Goal: Information Seeking & Learning: Get advice/opinions

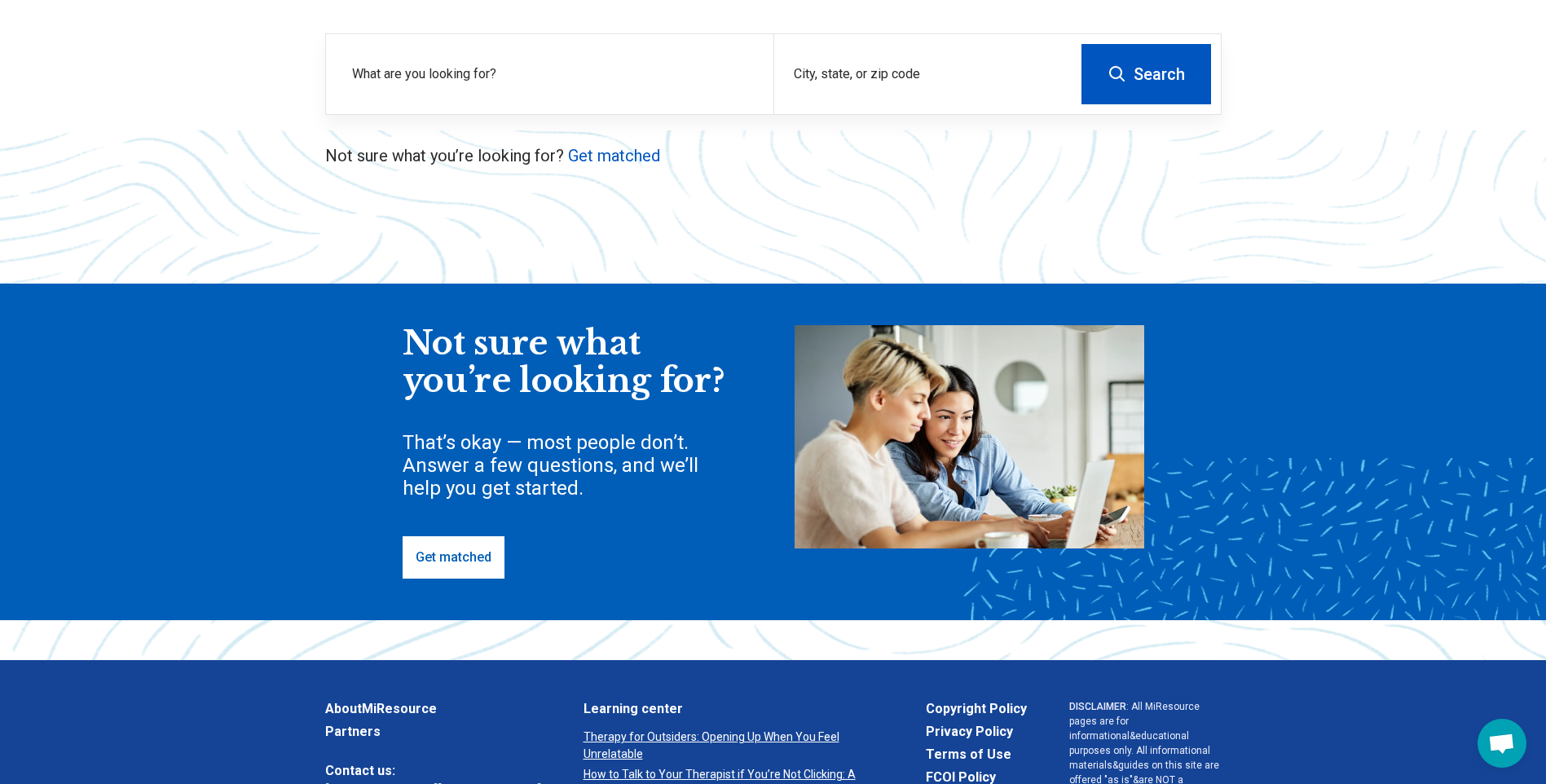
scroll to position [244, 0]
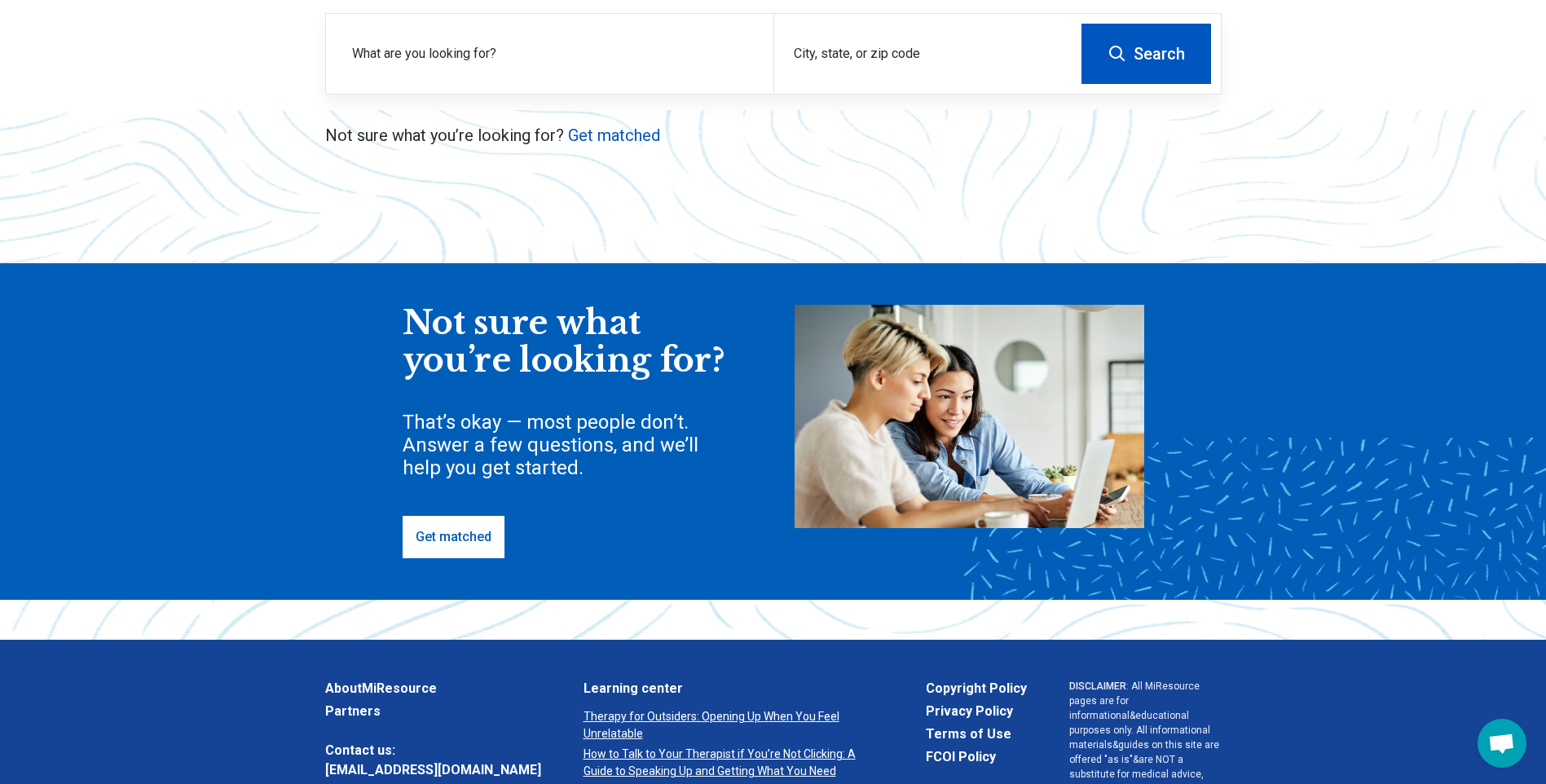
click at [433, 539] on link "Get matched" at bounding box center [453, 537] width 102 height 43
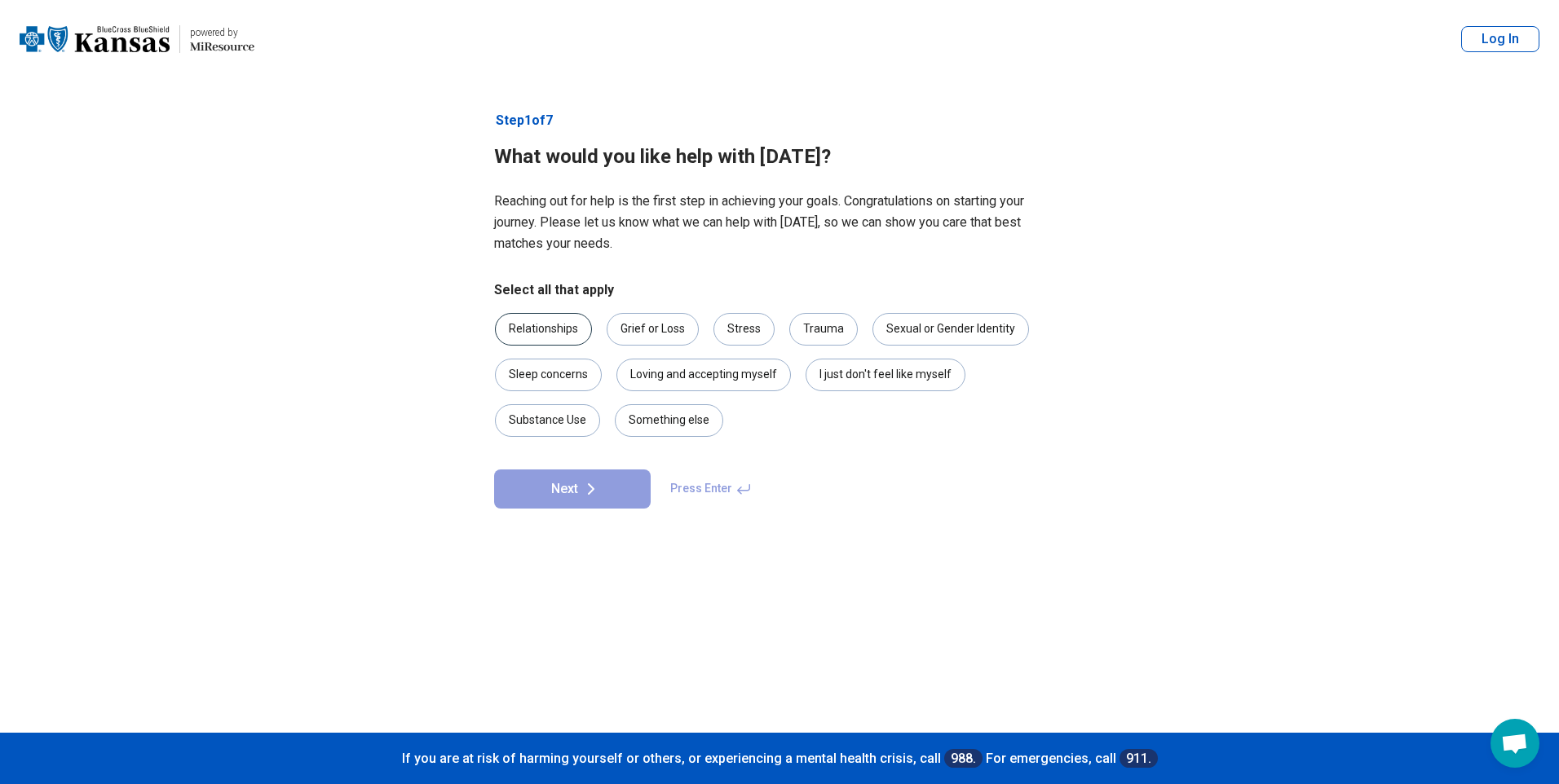
click at [575, 318] on div "Relationships" at bounding box center [543, 328] width 97 height 33
click at [638, 317] on div "Grief or Loss" at bounding box center [652, 328] width 92 height 33
click at [830, 333] on div "Trauma" at bounding box center [823, 328] width 68 height 33
click at [563, 496] on button "Next" at bounding box center [572, 489] width 156 height 40
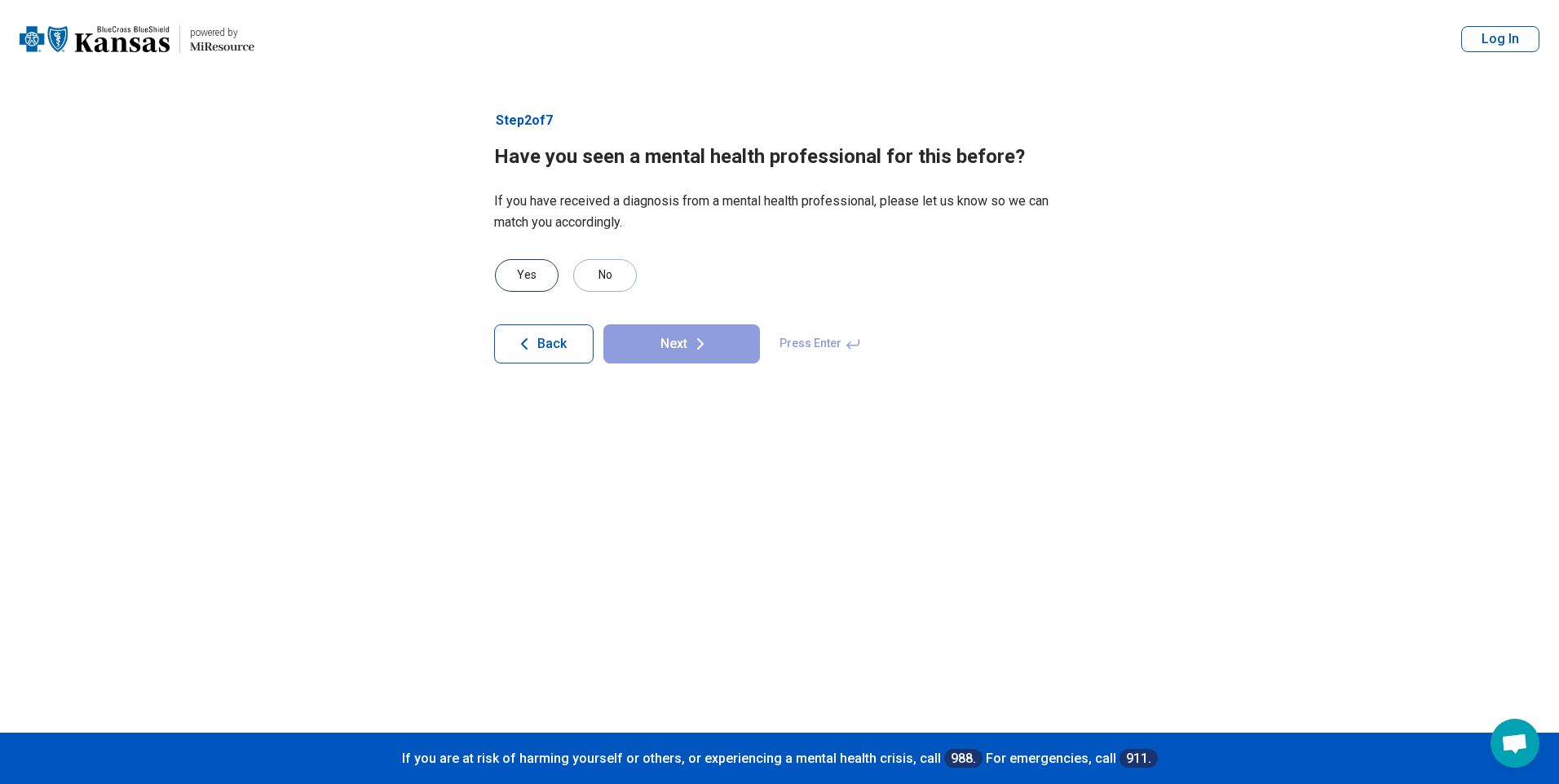
click at [522, 270] on div "Yes" at bounding box center [526, 275] width 63 height 33
click at [690, 338] on icon at bounding box center [700, 344] width 20 height 20
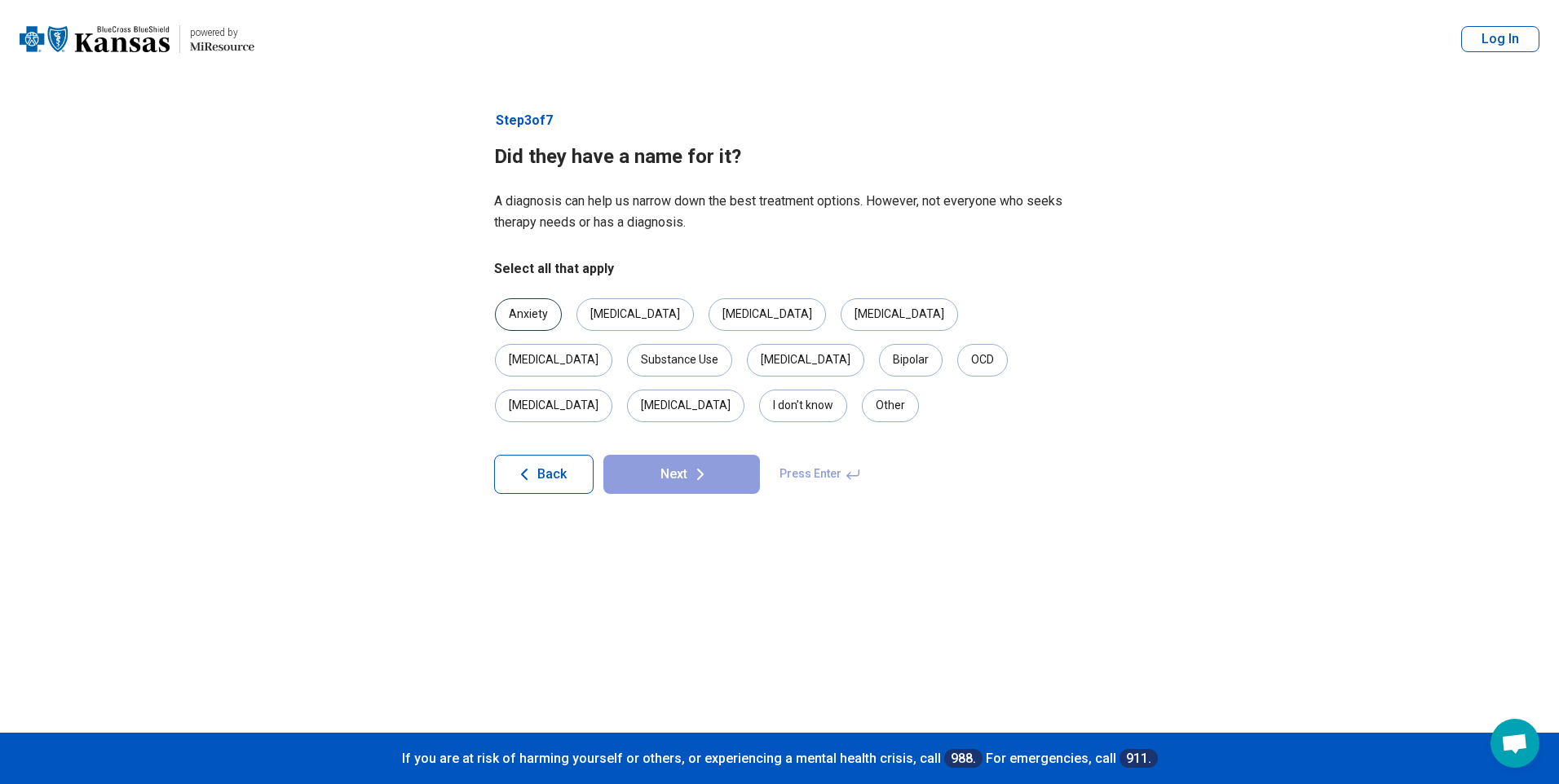
click at [541, 306] on div "Anxiety" at bounding box center [528, 314] width 67 height 33
click at [617, 307] on div "[MEDICAL_DATA]" at bounding box center [635, 314] width 118 height 33
click at [612, 390] on div "[MEDICAL_DATA]" at bounding box center [553, 405] width 118 height 33
click at [675, 455] on button "Next" at bounding box center [682, 475] width 156 height 40
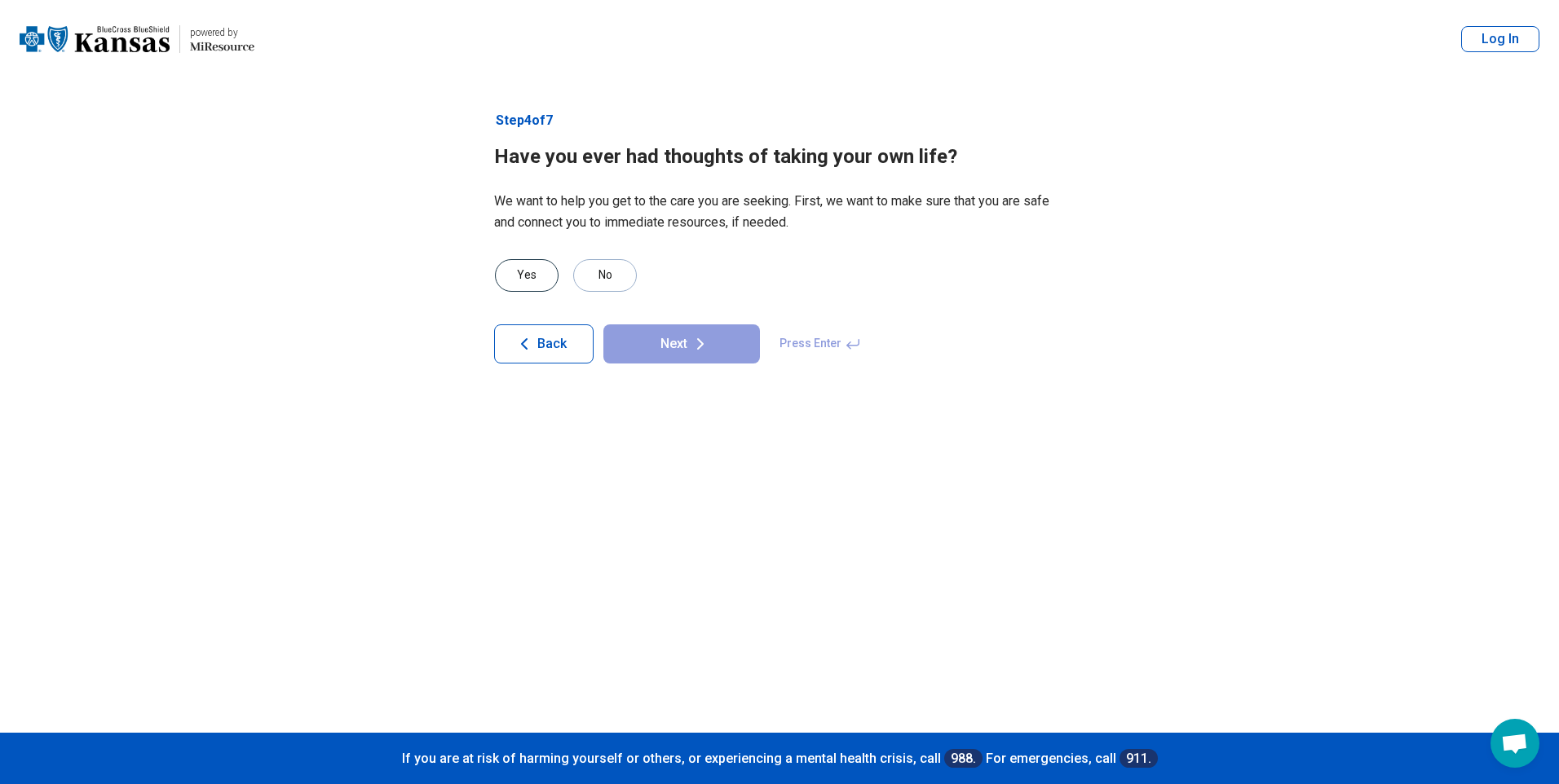
click at [512, 272] on div "Yes" at bounding box center [526, 275] width 63 height 33
click at [730, 333] on button "Next" at bounding box center [682, 344] width 156 height 40
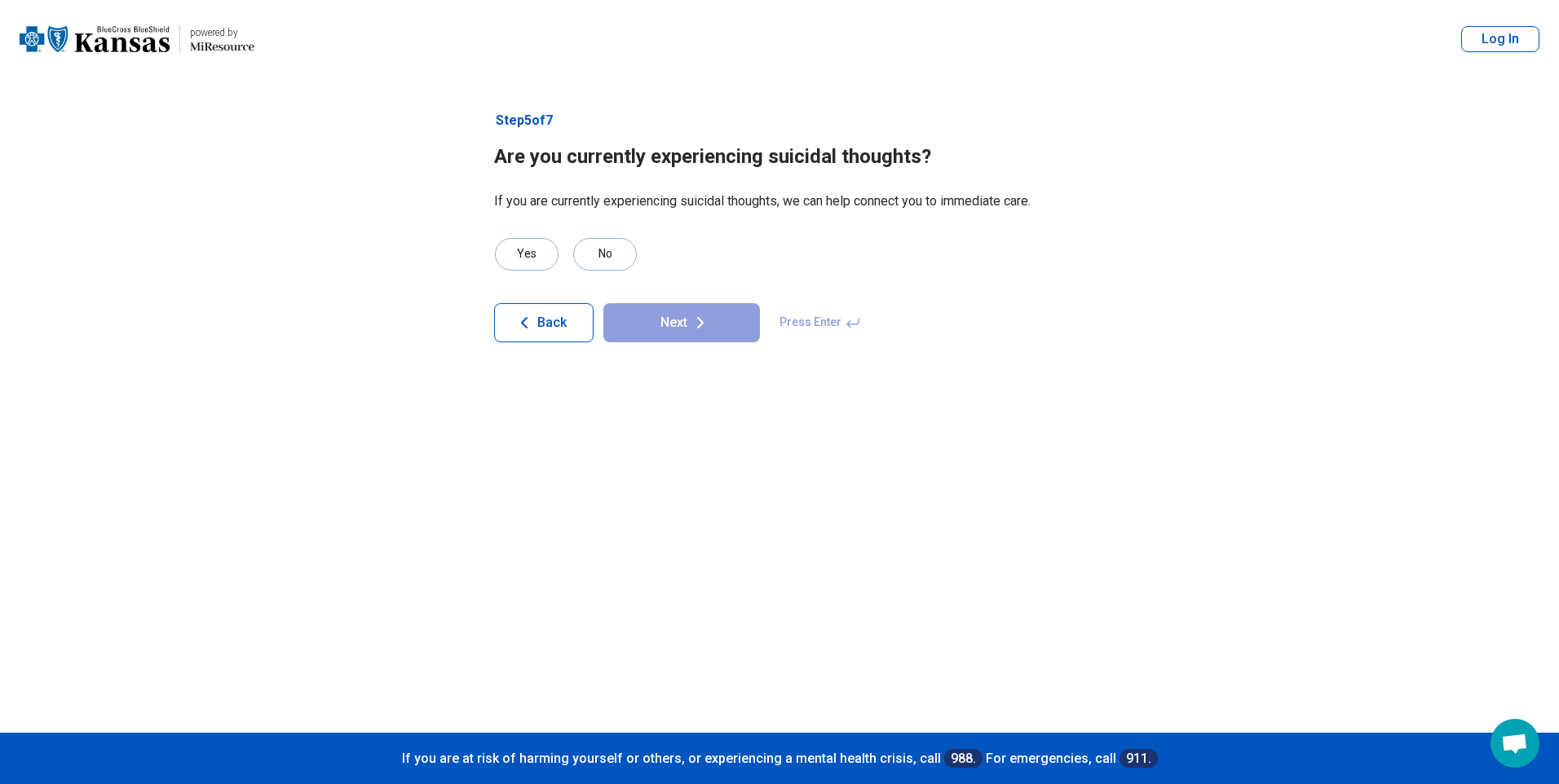
drag, startPoint x: 574, startPoint y: 237, endPoint x: 592, endPoint y: 251, distance: 22.8
click at [574, 238] on label "No" at bounding box center [605, 254] width 65 height 33
click at [702, 316] on icon at bounding box center [700, 322] width 20 height 20
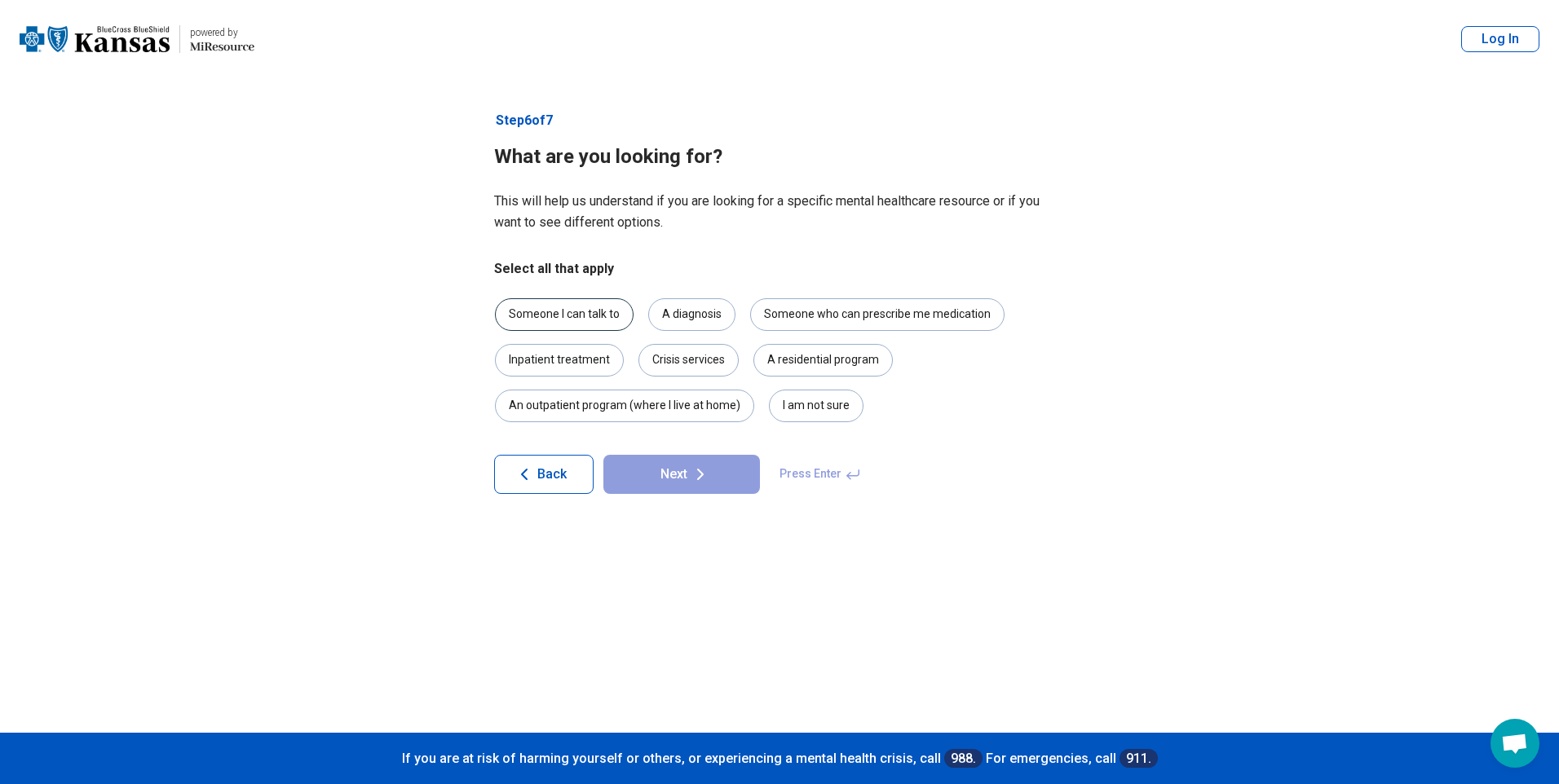
click at [568, 317] on div "Someone I can talk to" at bounding box center [564, 314] width 138 height 33
click at [707, 479] on icon at bounding box center [700, 475] width 20 height 20
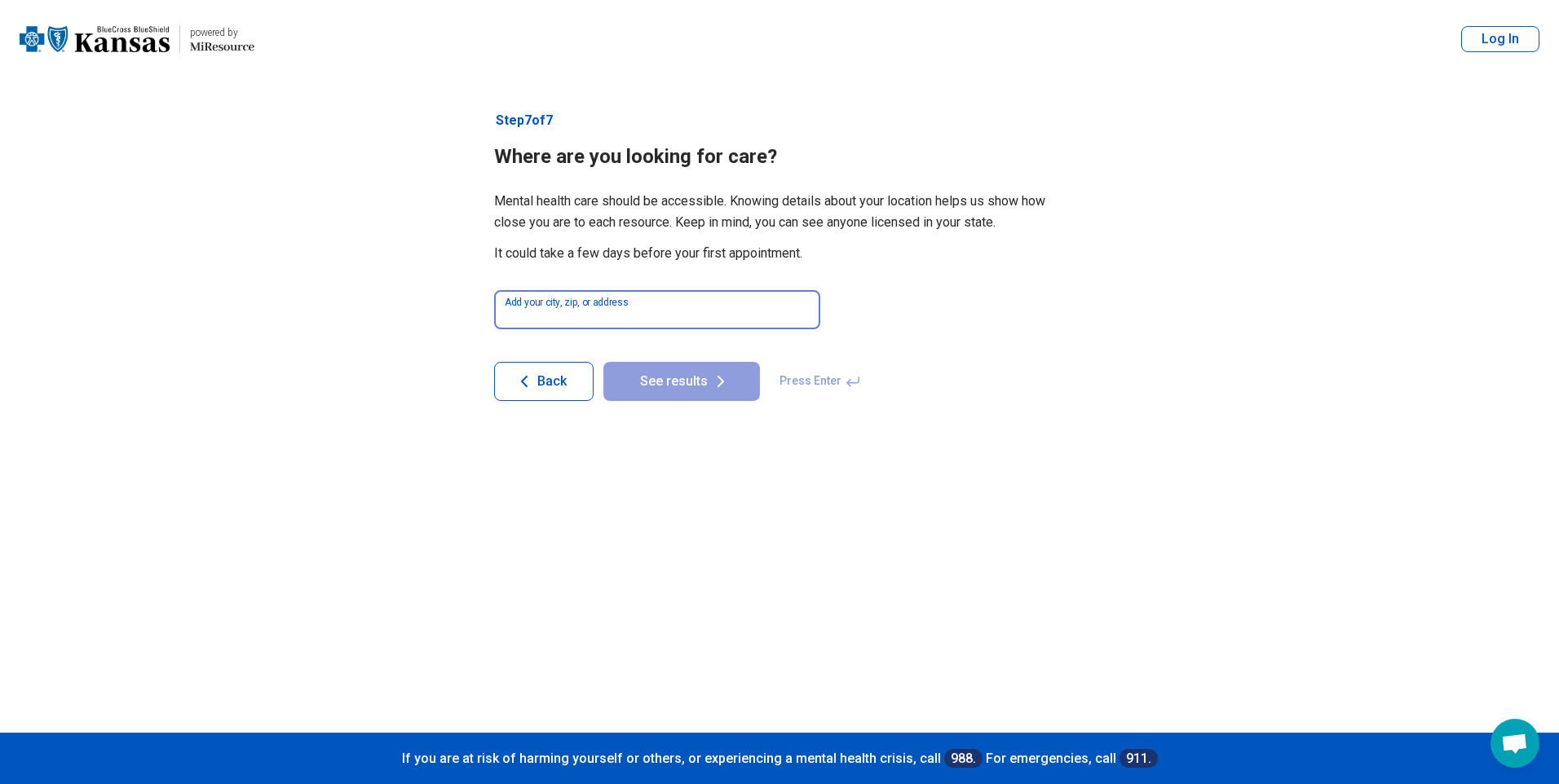
click at [619, 295] on input at bounding box center [657, 309] width 326 height 40
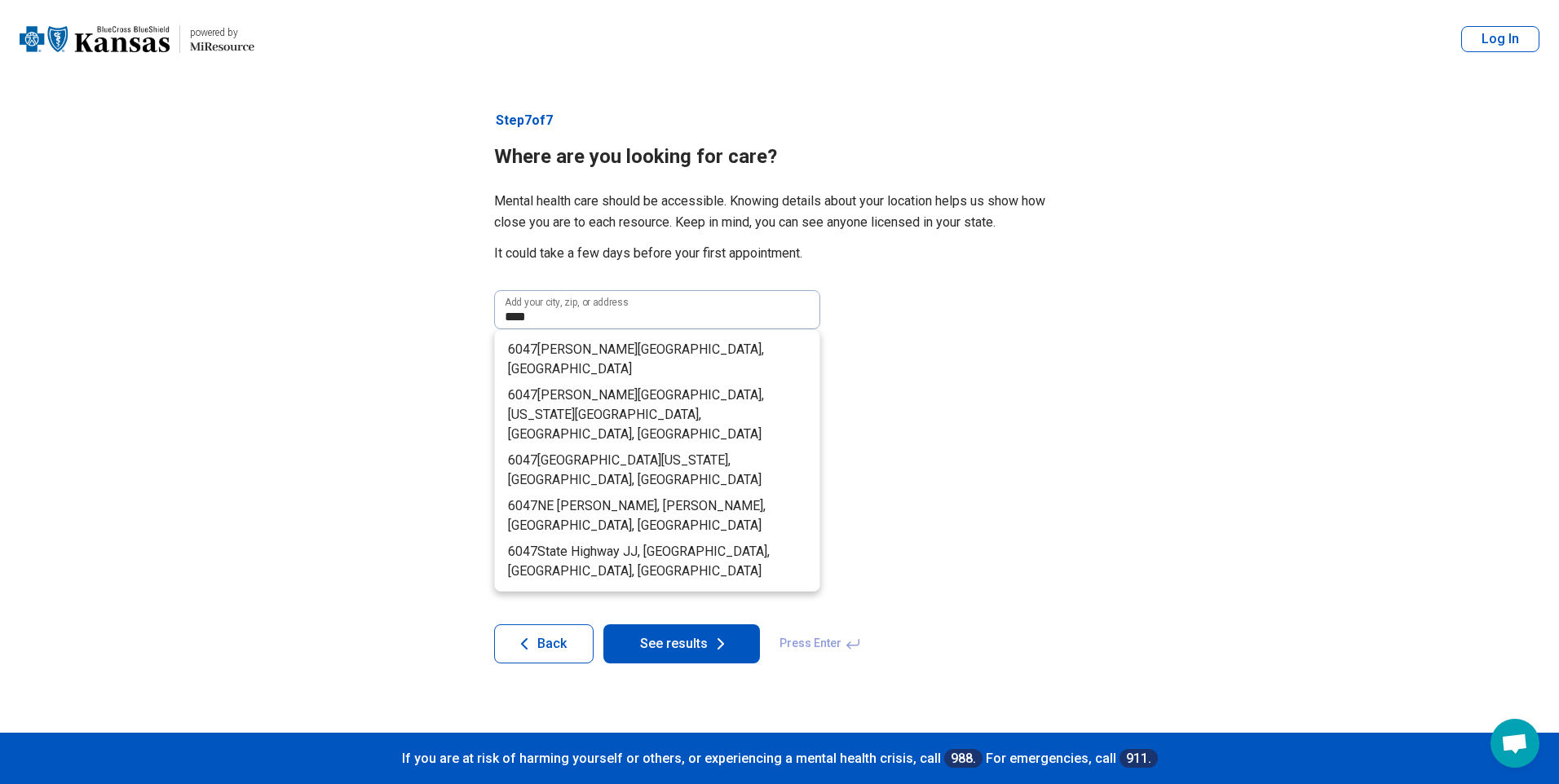
click at [1083, 400] on article "Step 7 of 7 Where are you looking for care? Mental health care should be access…" at bounding box center [780, 405] width 623 height 654
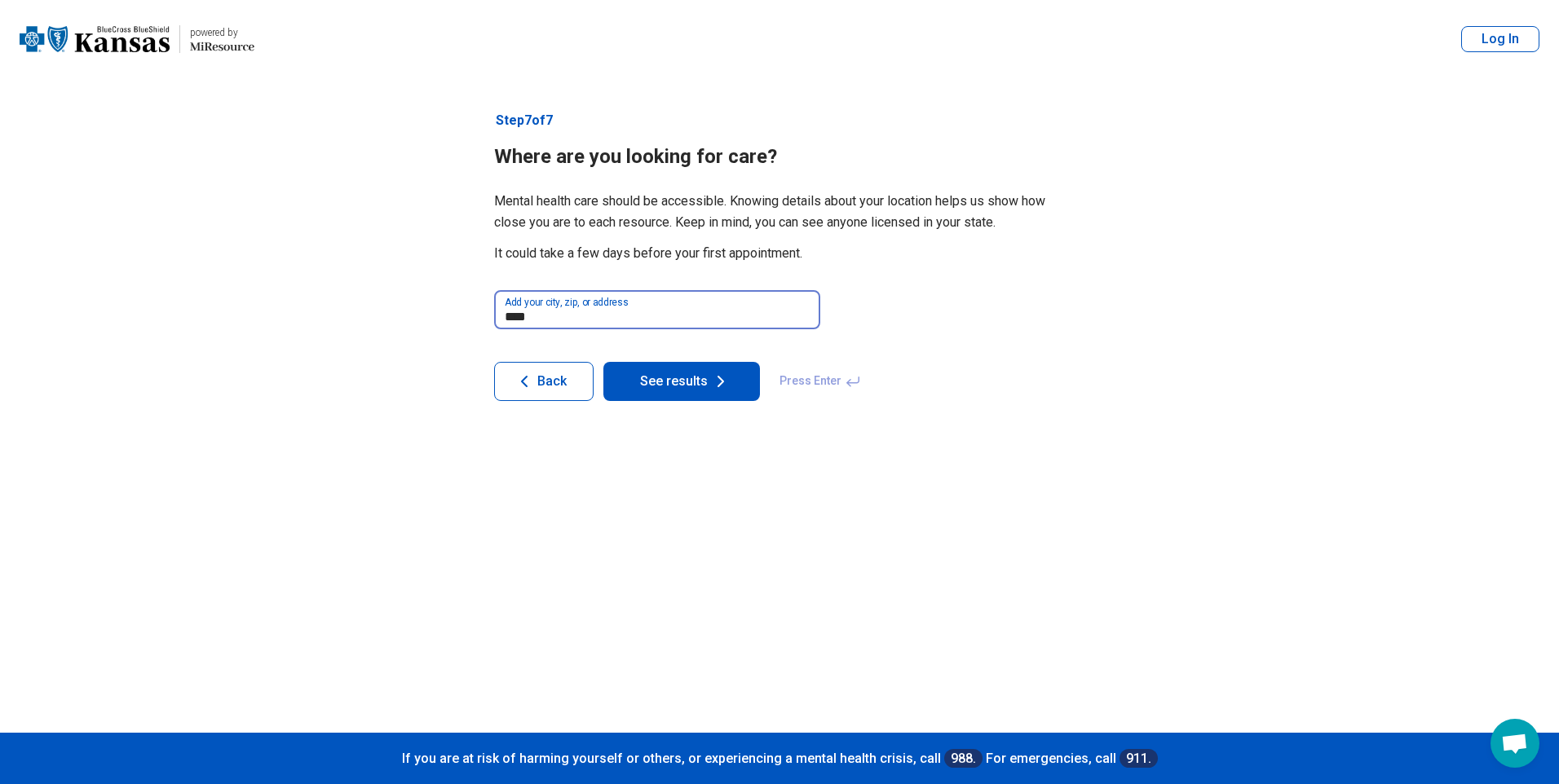
click at [507, 307] on input "****" at bounding box center [657, 309] width 326 height 40
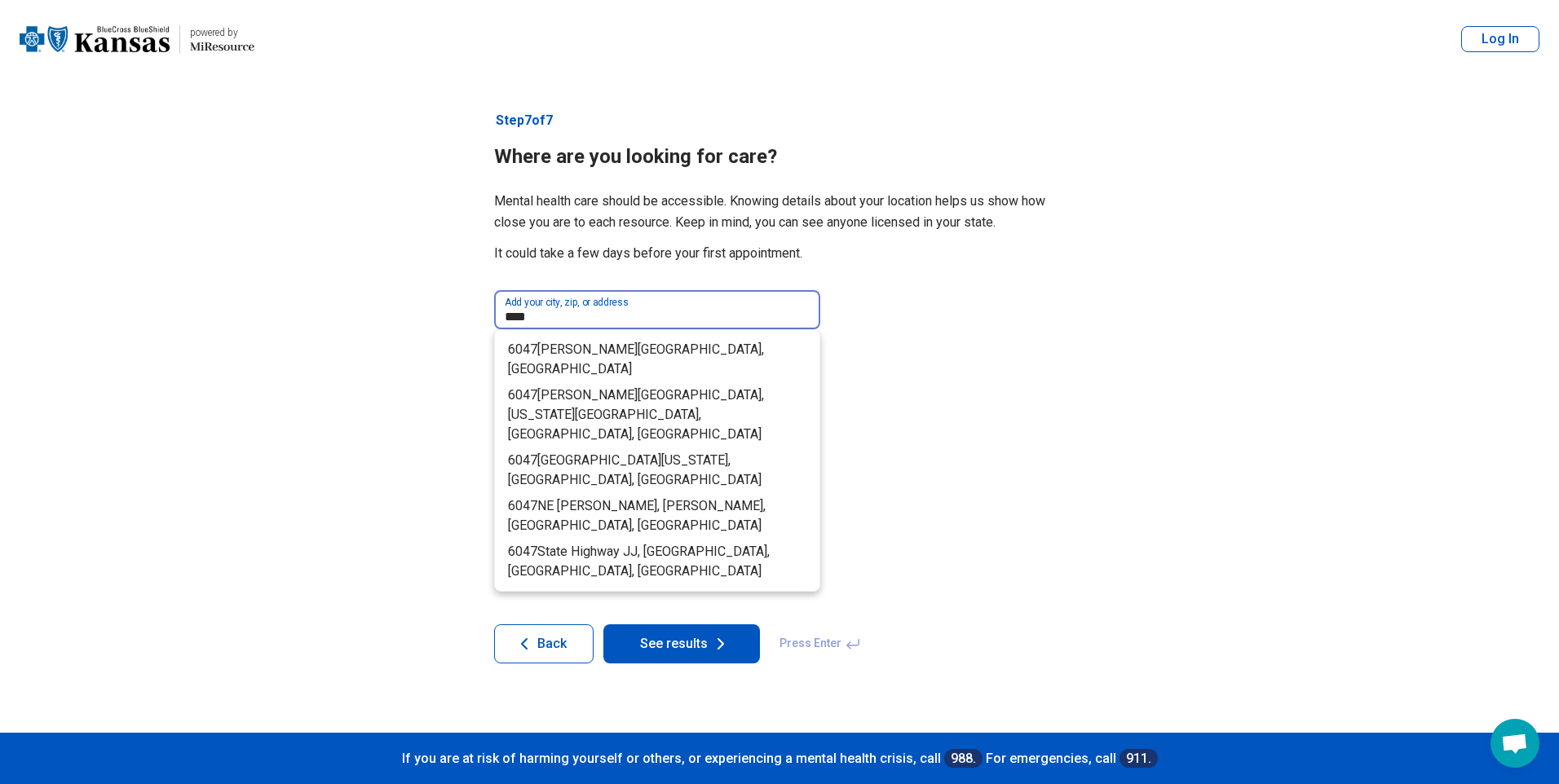
click at [512, 309] on input "****" at bounding box center [657, 309] width 326 height 40
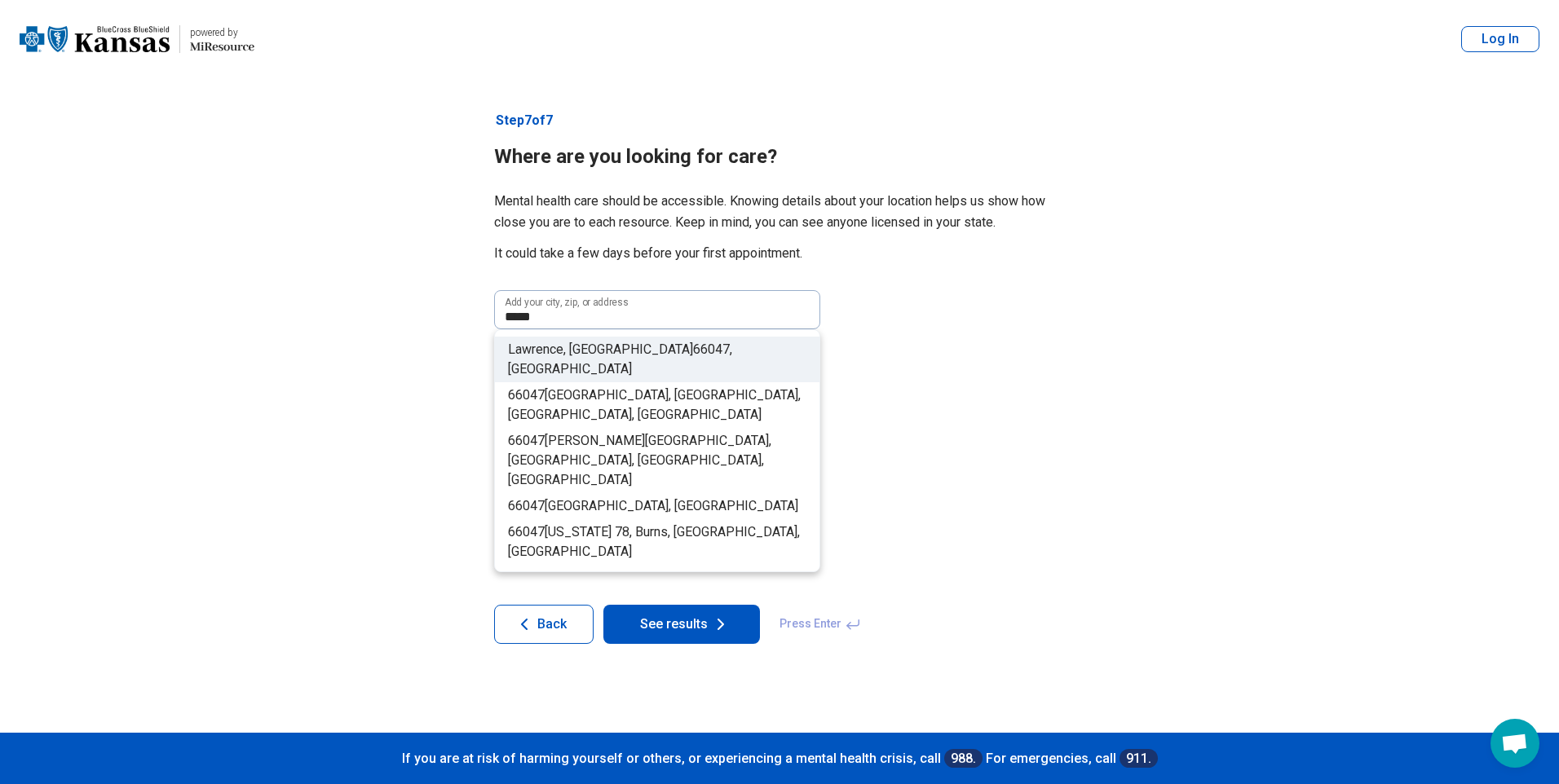
click at [653, 344] on span ", USA" at bounding box center [619, 358] width 225 height 35
type input "**********"
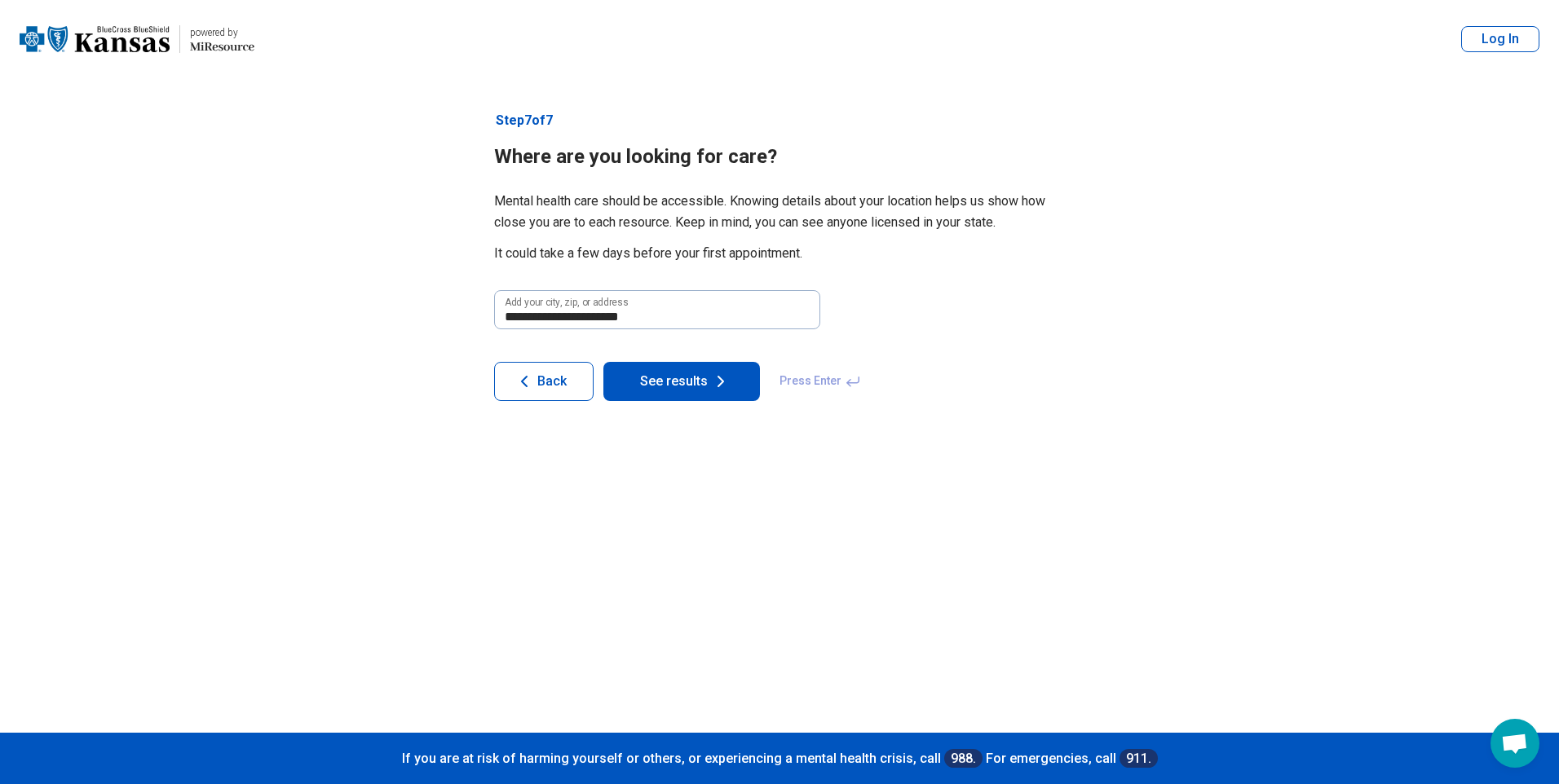
click at [692, 386] on button "See results" at bounding box center [682, 382] width 156 height 40
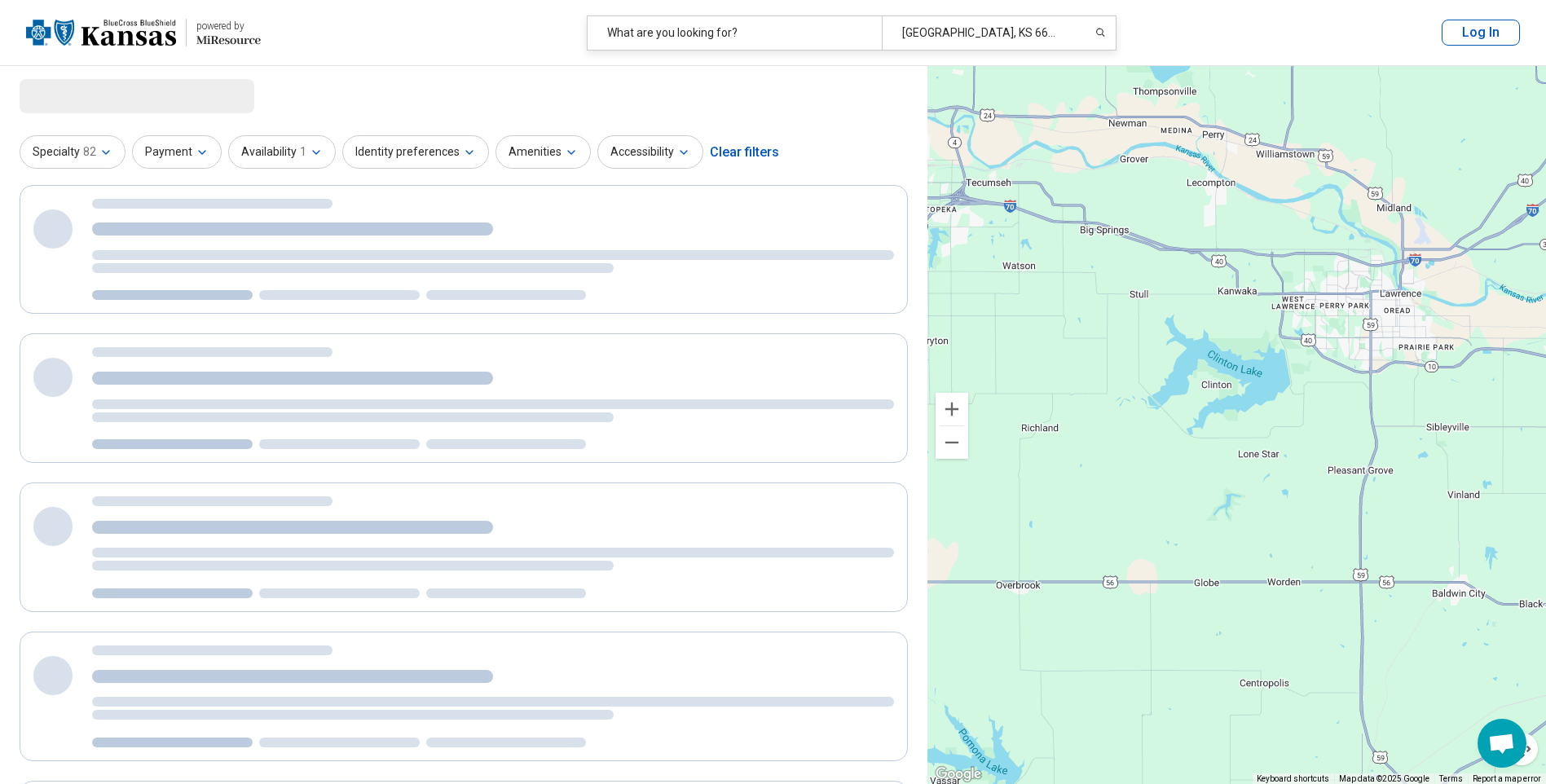
select select "***"
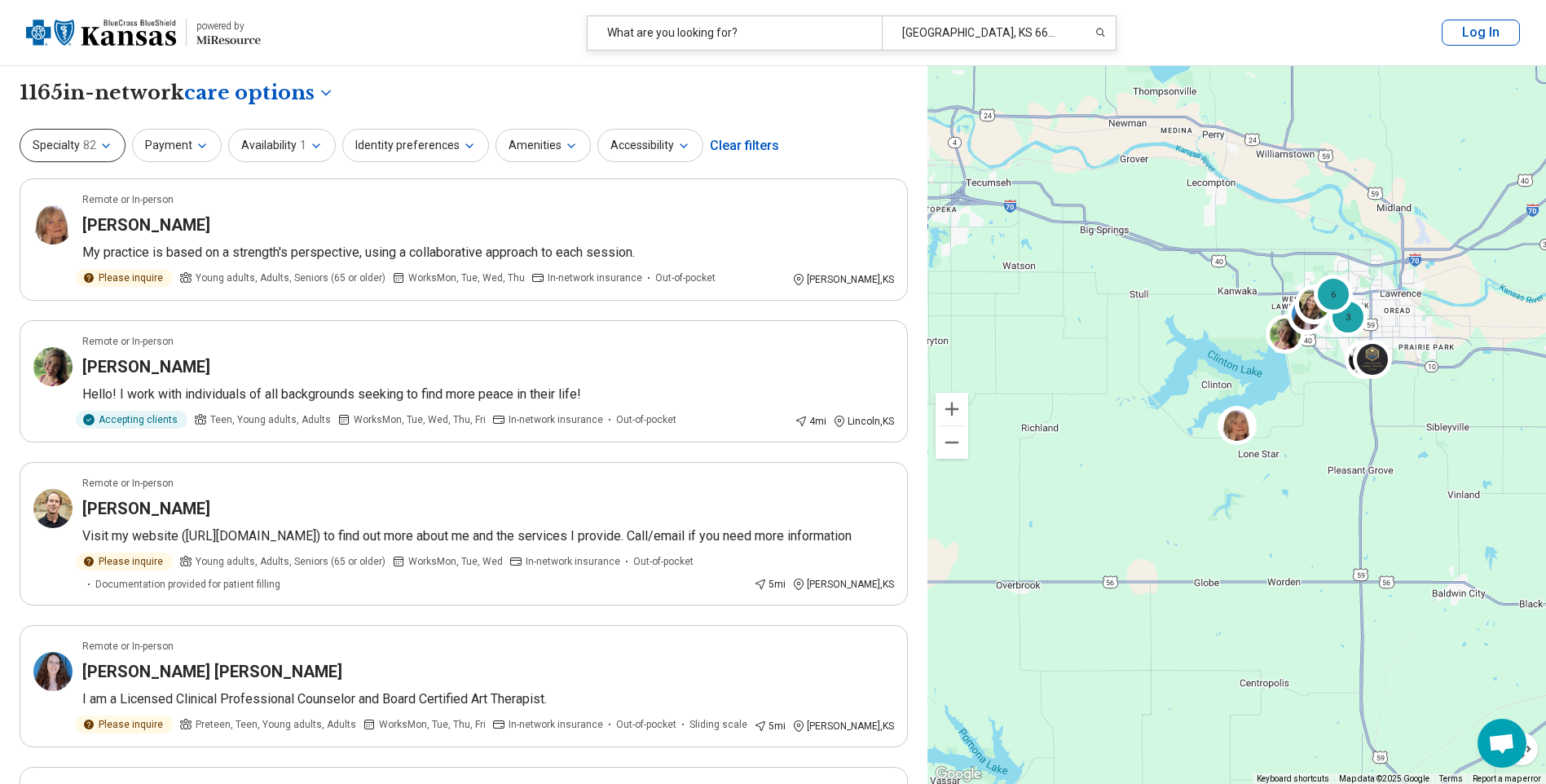
click at [57, 148] on button "Specialty 82" at bounding box center [72, 145] width 106 height 34
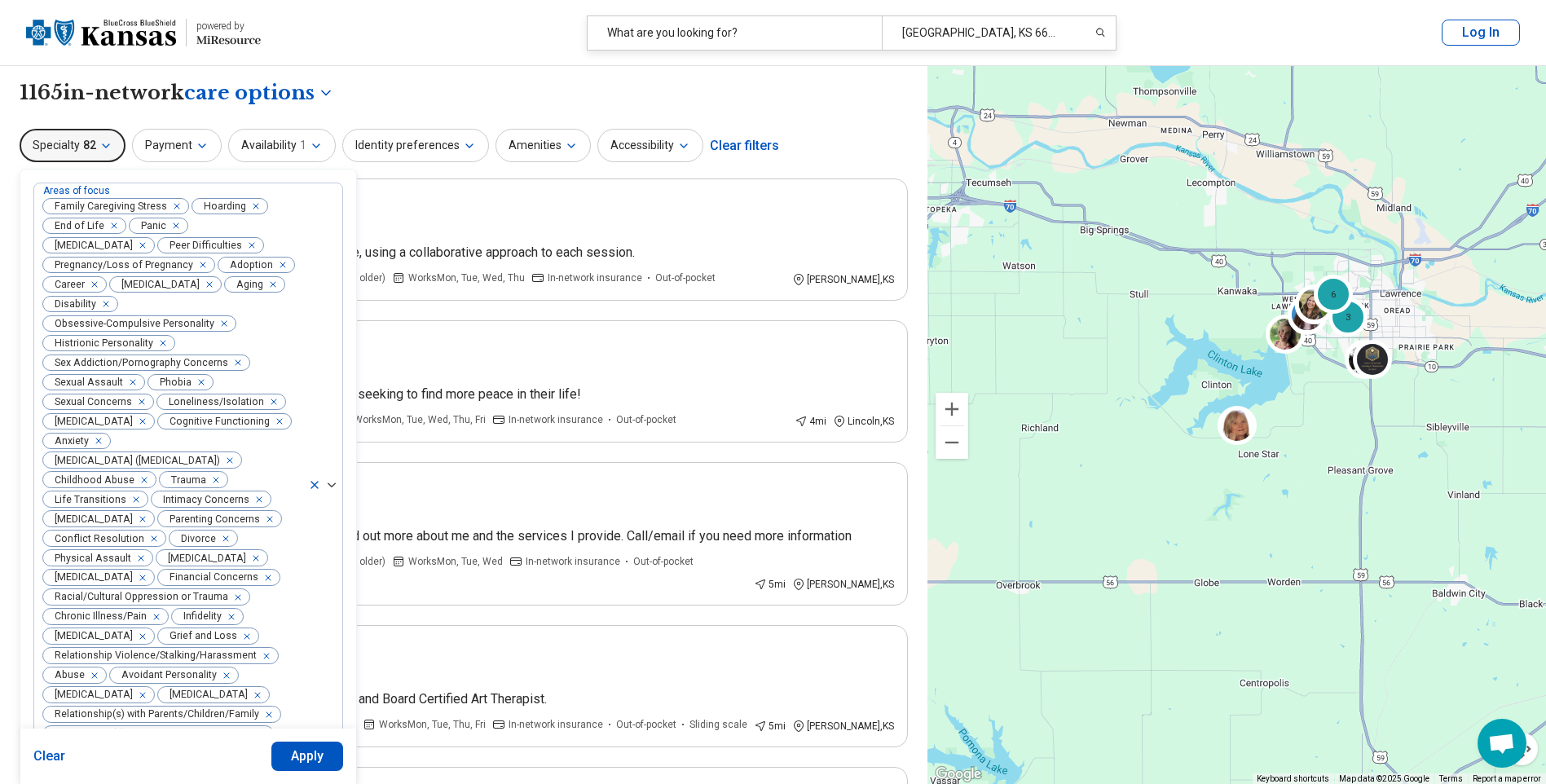
click at [49, 745] on button "Clear" at bounding box center [49, 756] width 33 height 30
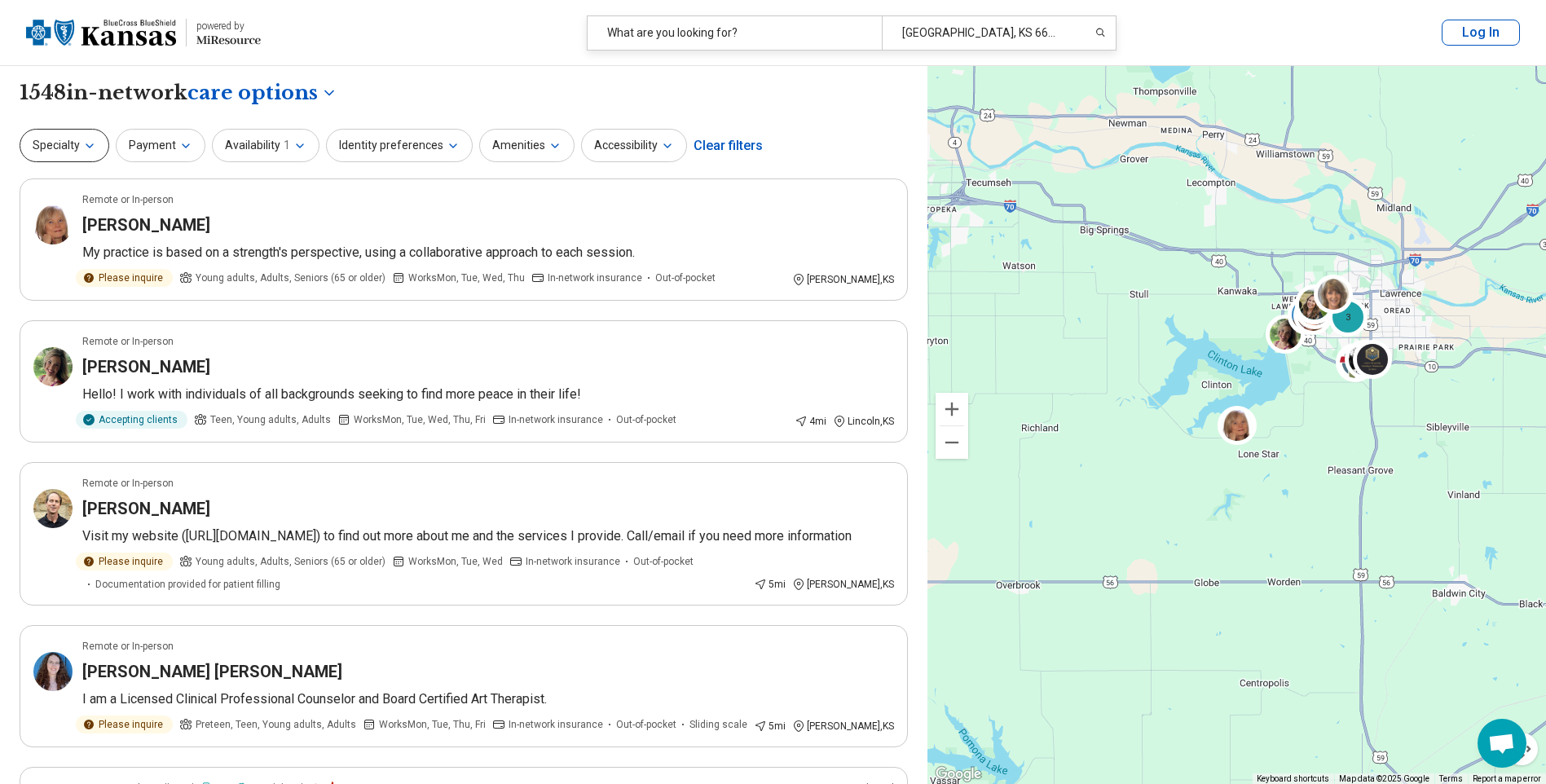
click at [68, 149] on button "Specialty" at bounding box center [64, 145] width 90 height 34
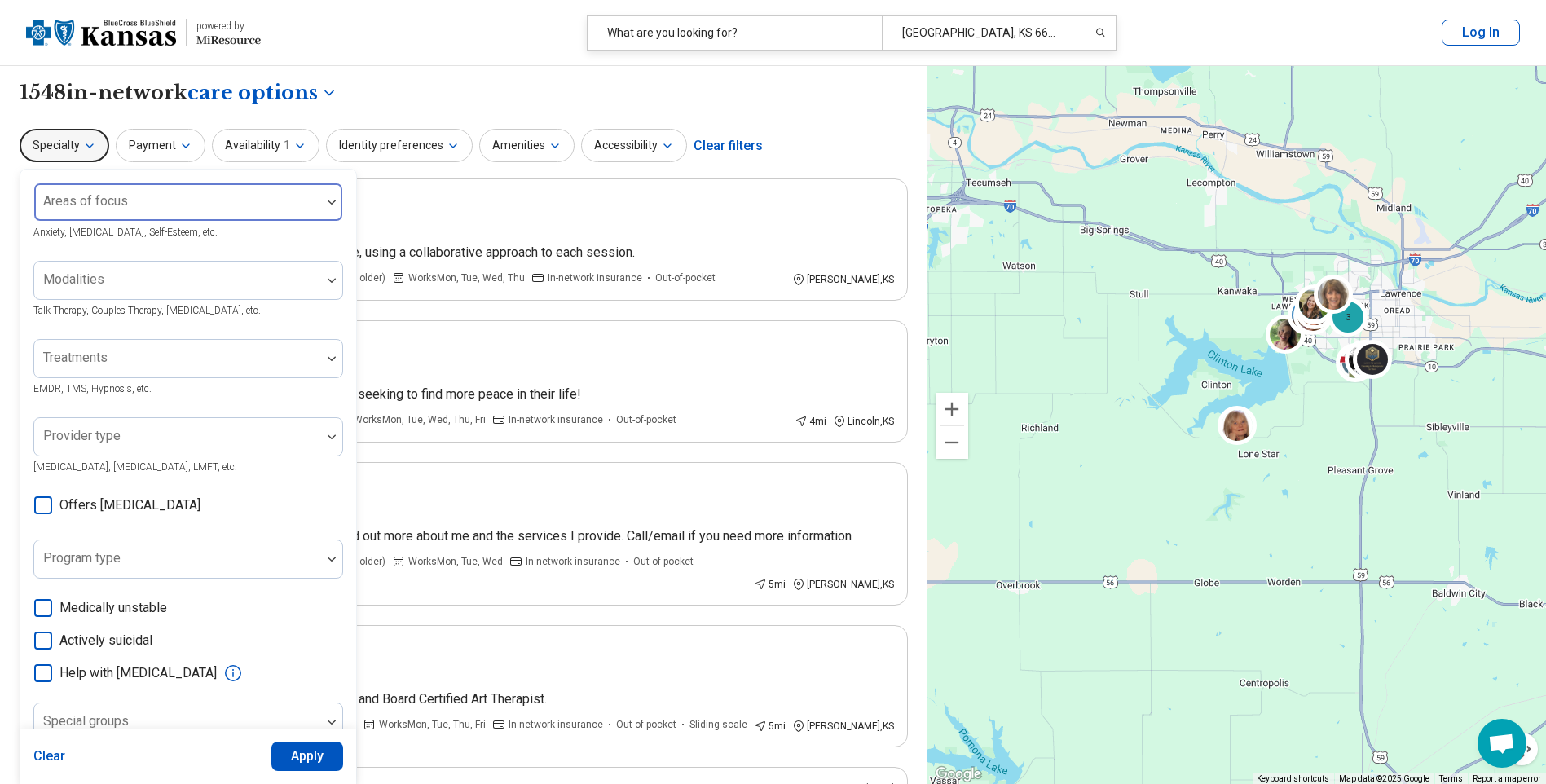
click at [150, 194] on div at bounding box center [178, 202] width 287 height 36
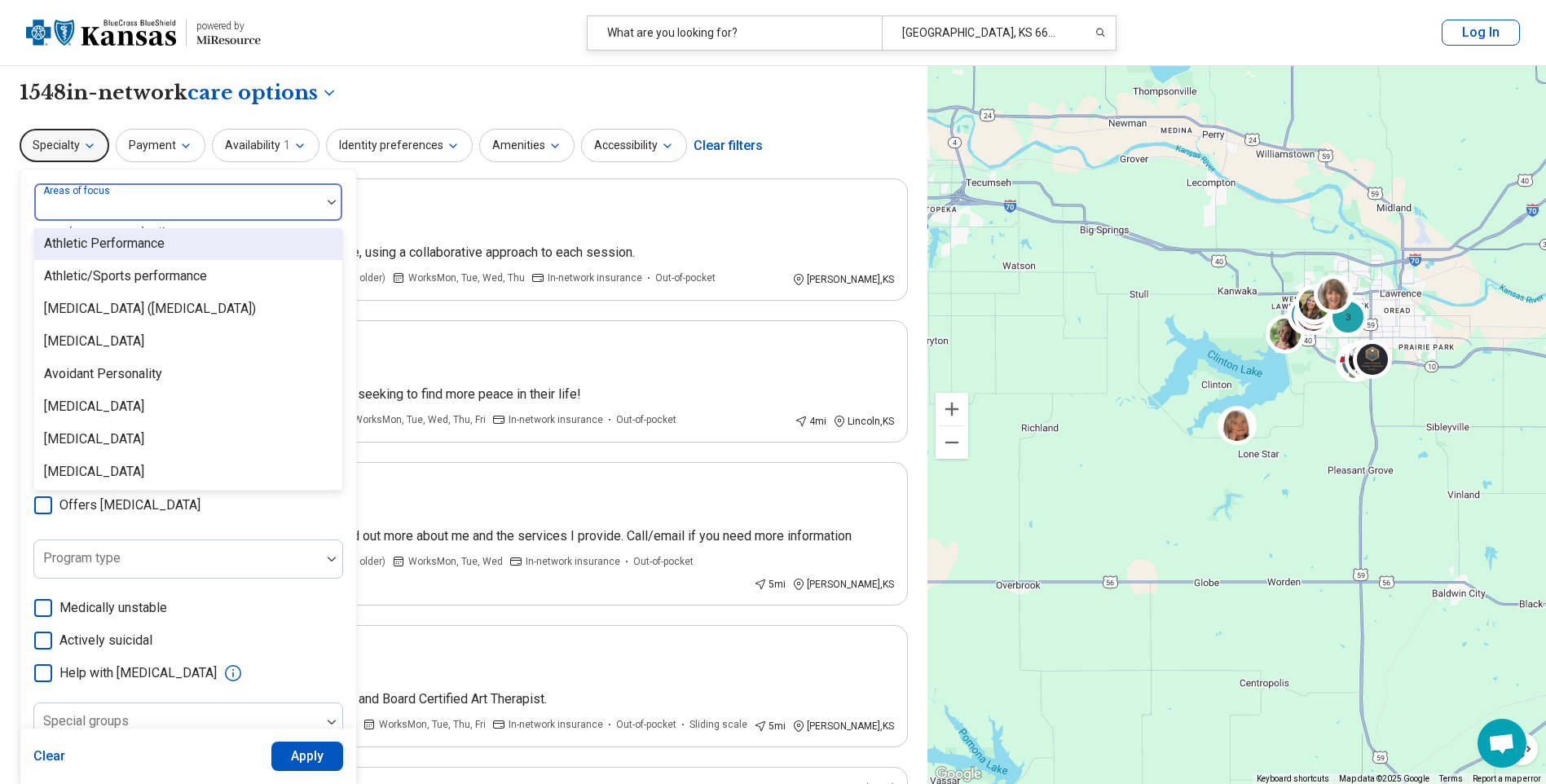
scroll to position [326, 0]
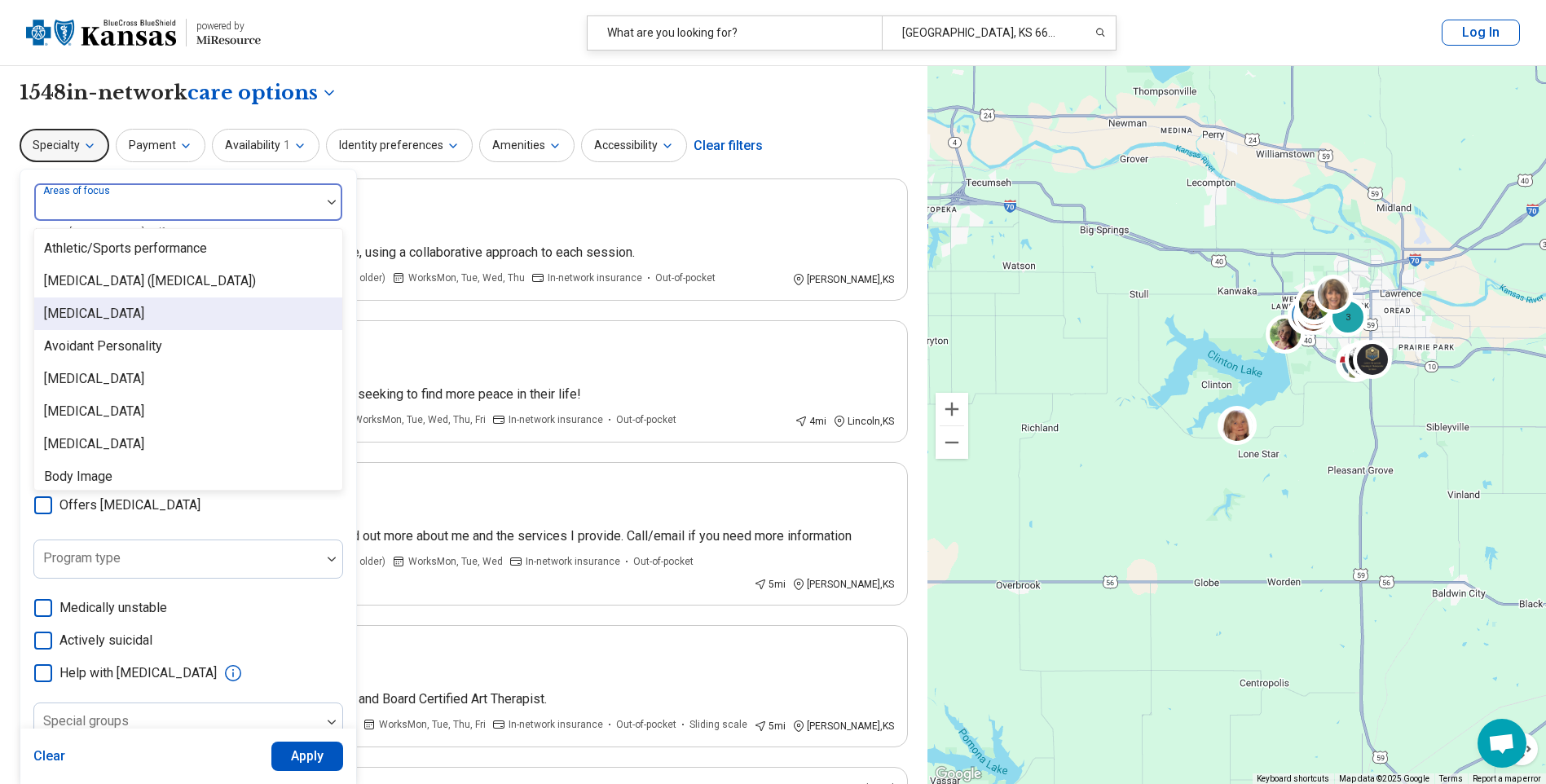
click at [96, 313] on div "[MEDICAL_DATA]" at bounding box center [189, 313] width 309 height 33
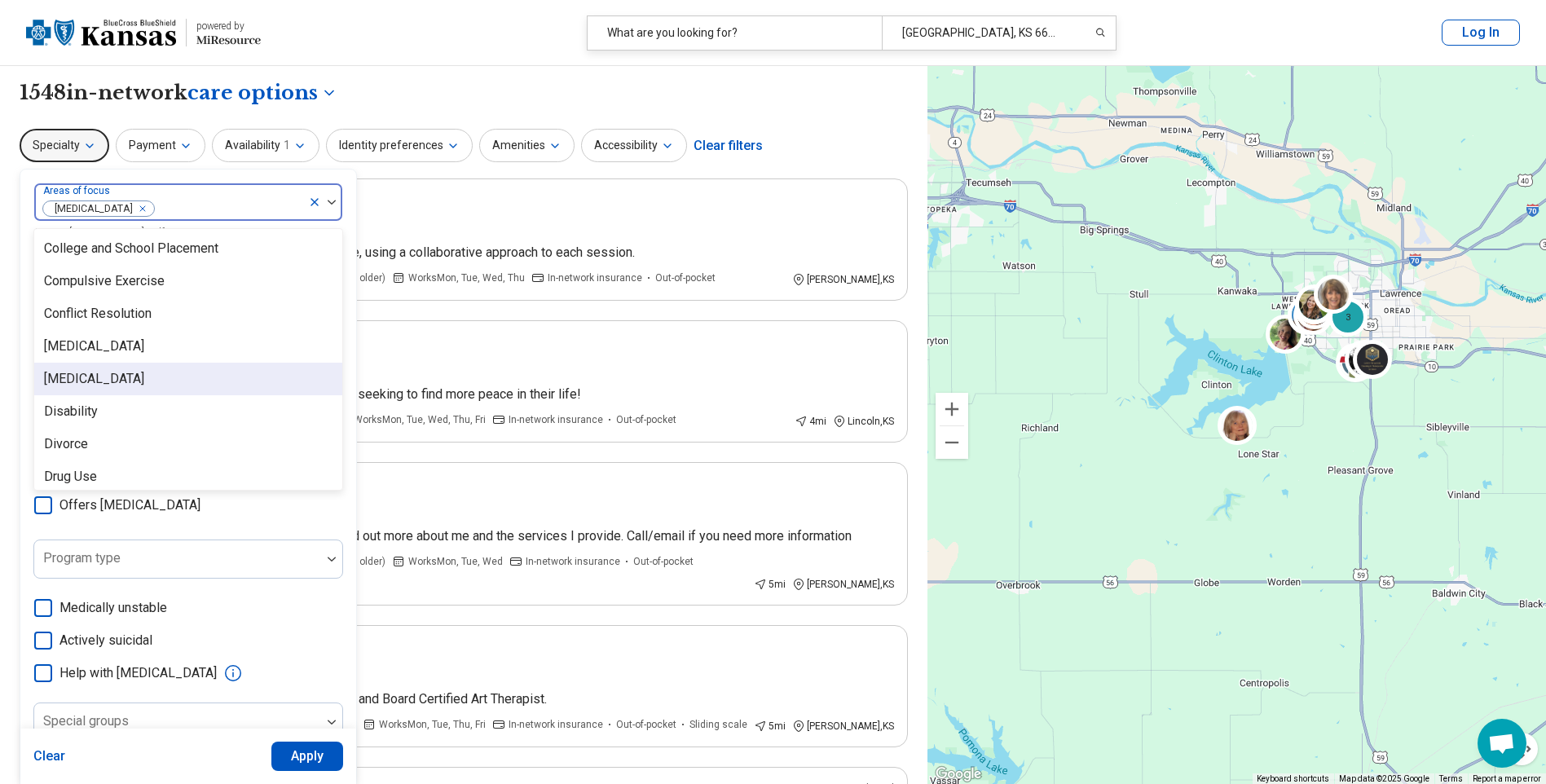
click at [161, 380] on div "[MEDICAL_DATA]" at bounding box center [189, 379] width 309 height 33
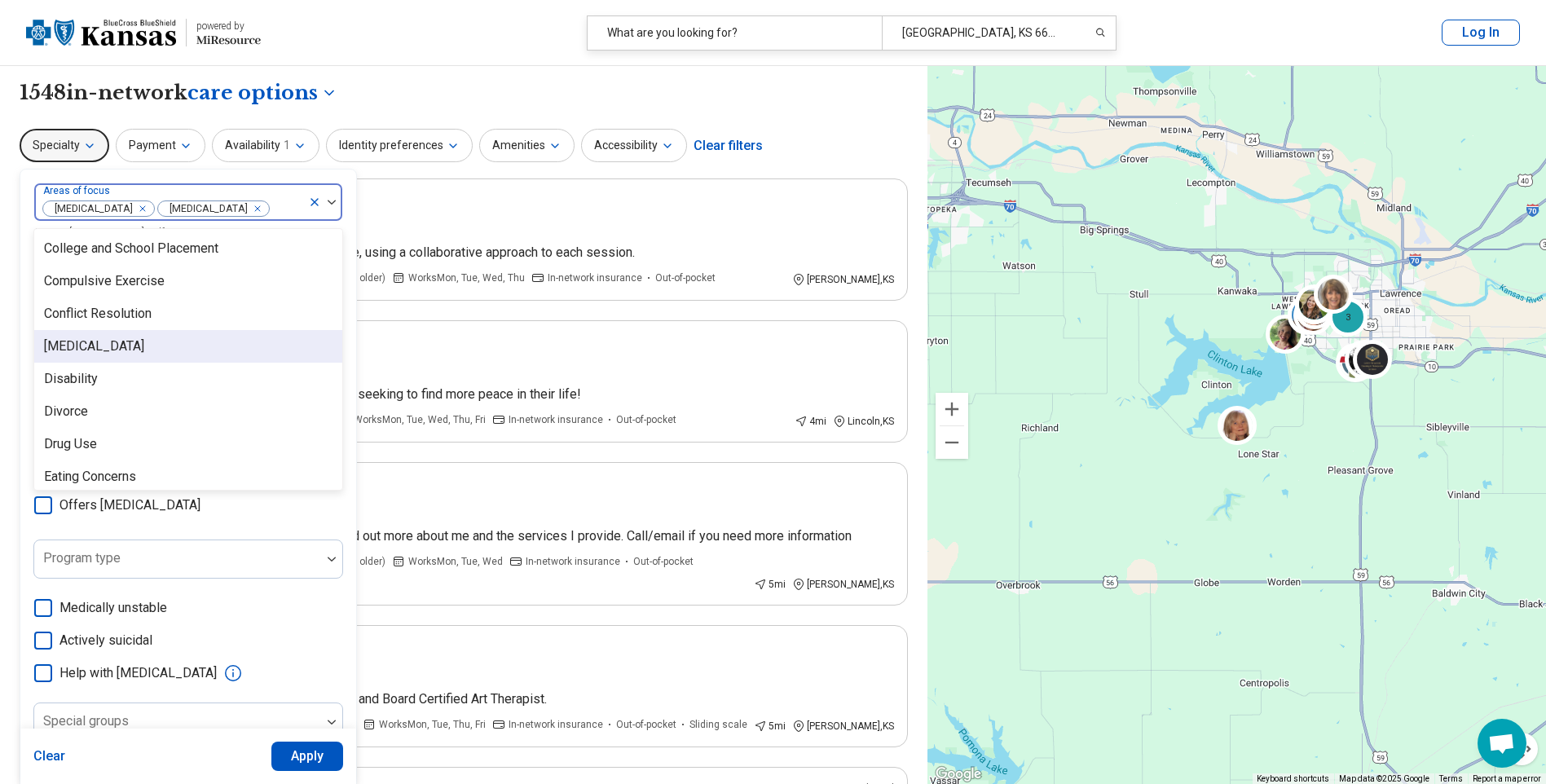
click at [142, 353] on div "Dependent Personality" at bounding box center [94, 346] width 100 height 20
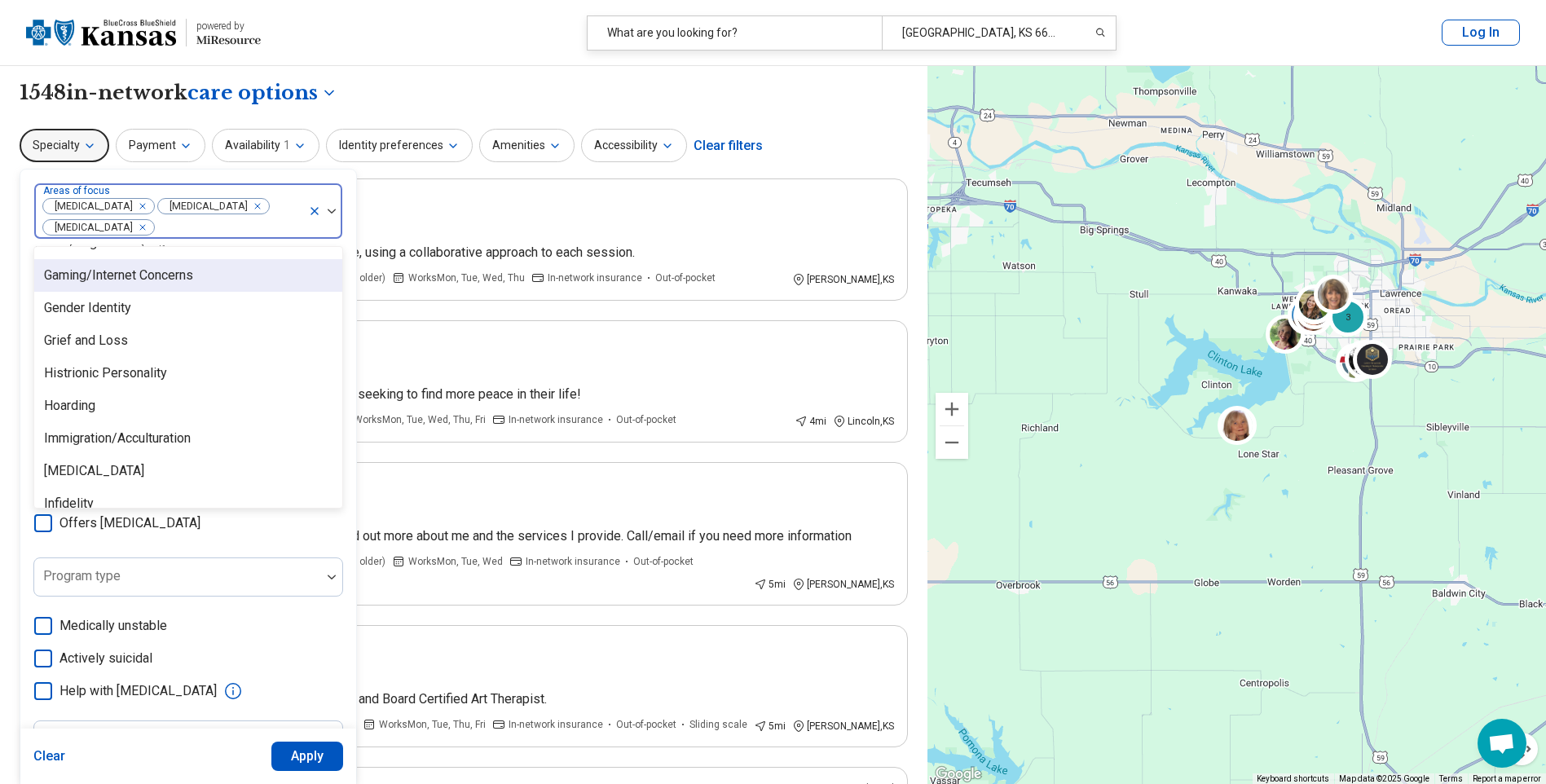
scroll to position [1222, 0]
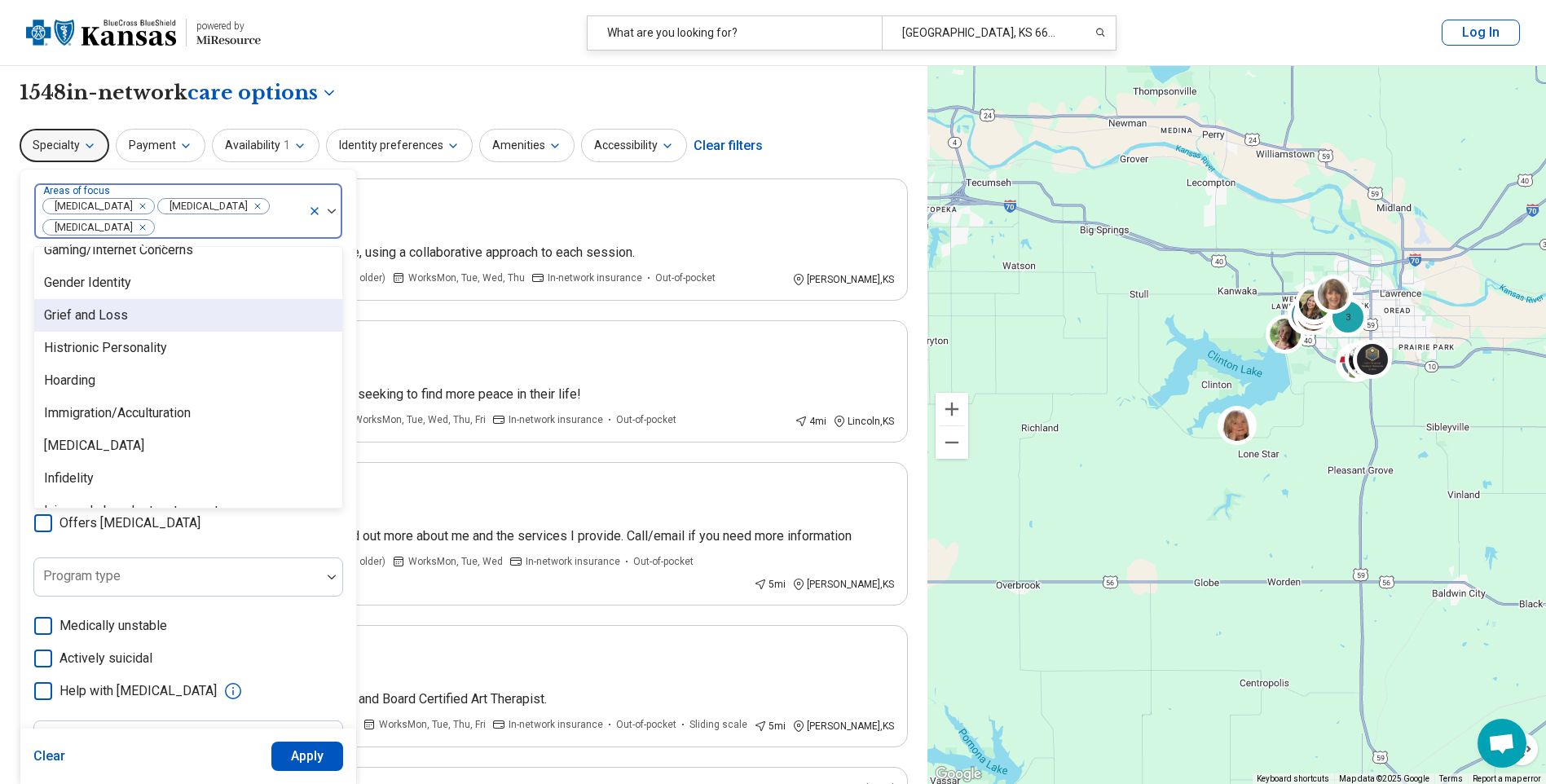
click at [123, 312] on div "Grief and Loss" at bounding box center [86, 315] width 84 height 20
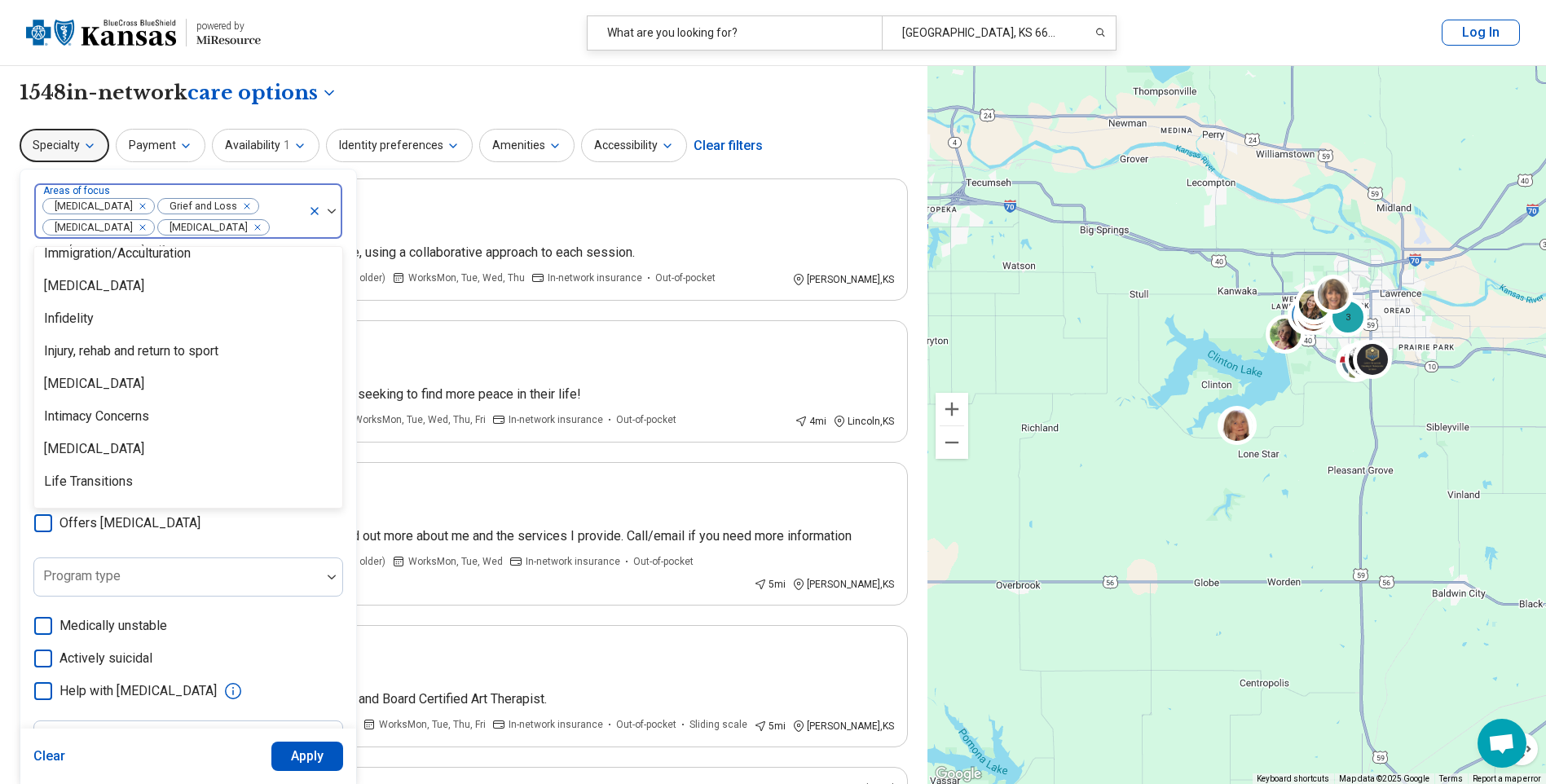
scroll to position [1385, 0]
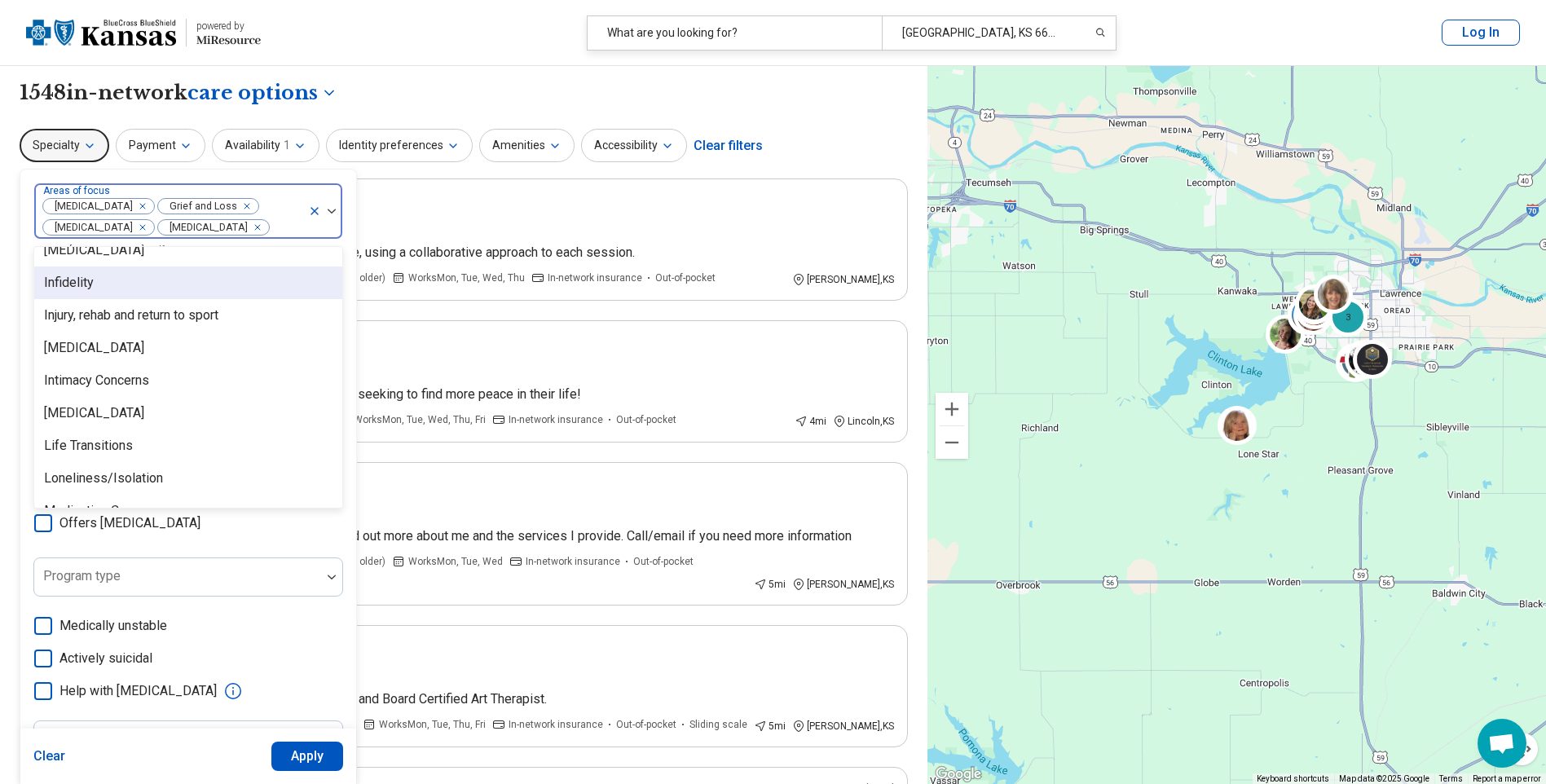
click at [127, 290] on div "Infidelity" at bounding box center [189, 282] width 309 height 33
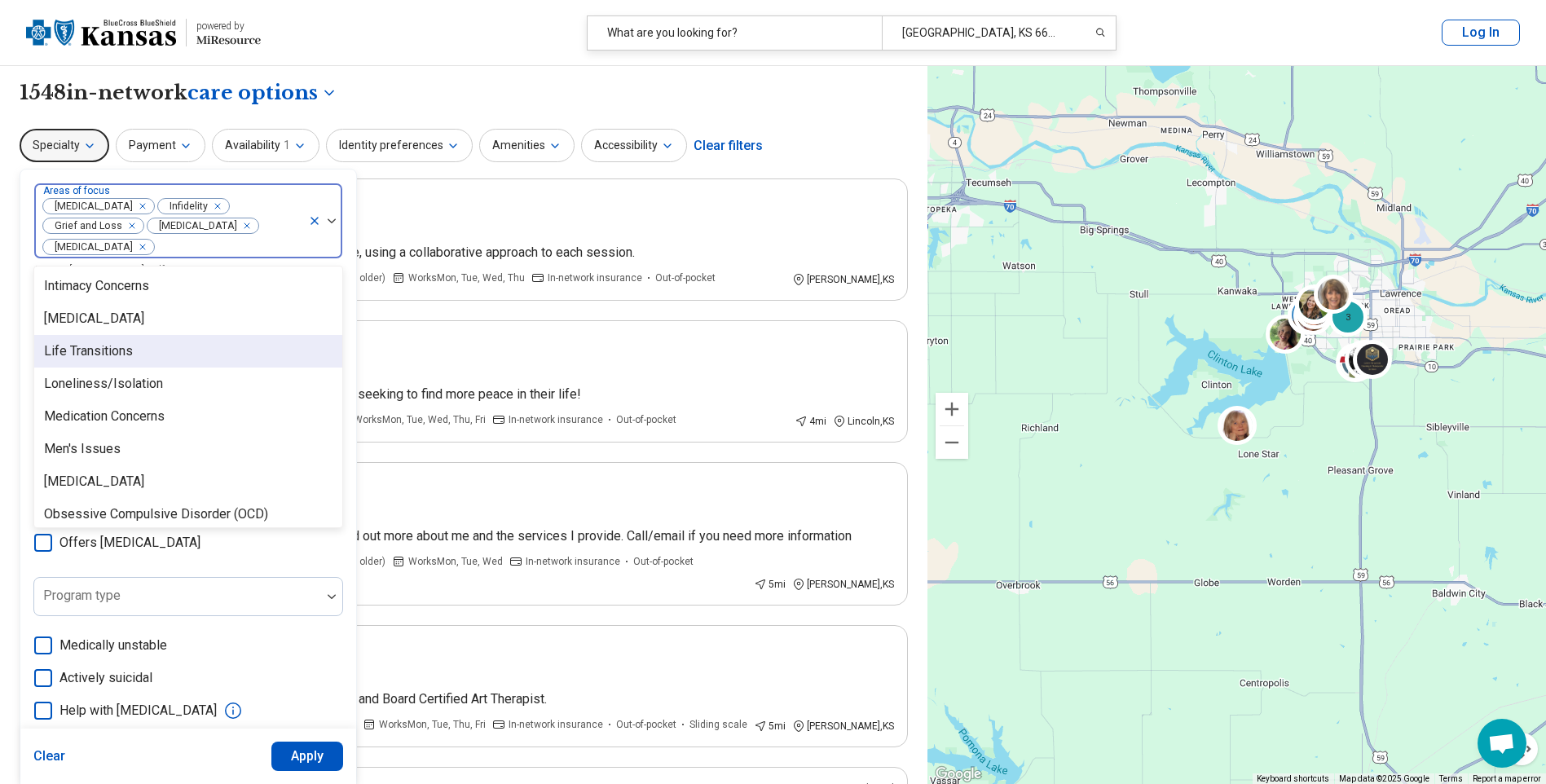
scroll to position [1548, 0]
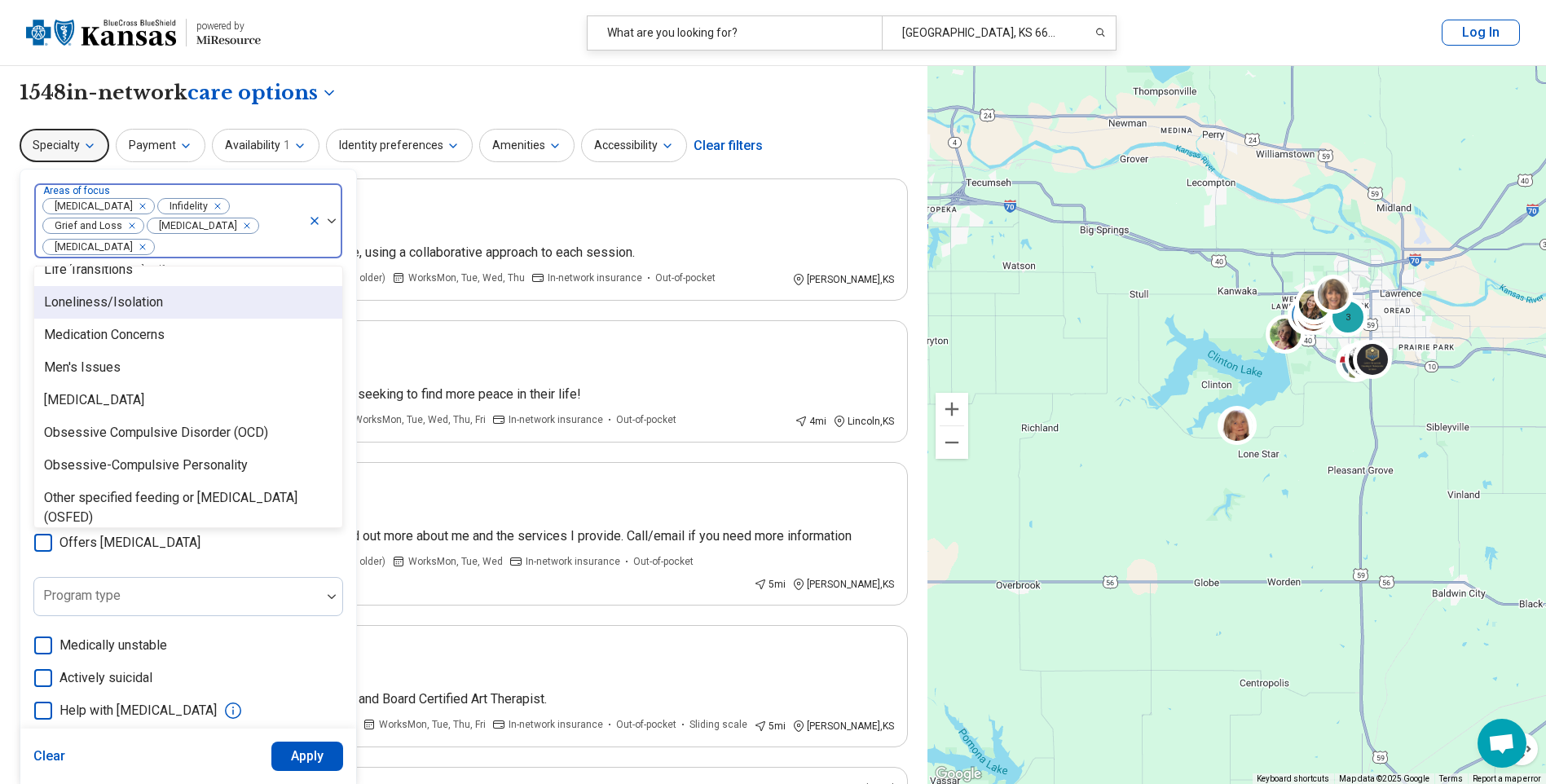
click at [123, 293] on div "Loneliness/Isolation" at bounding box center [104, 303] width 119 height 20
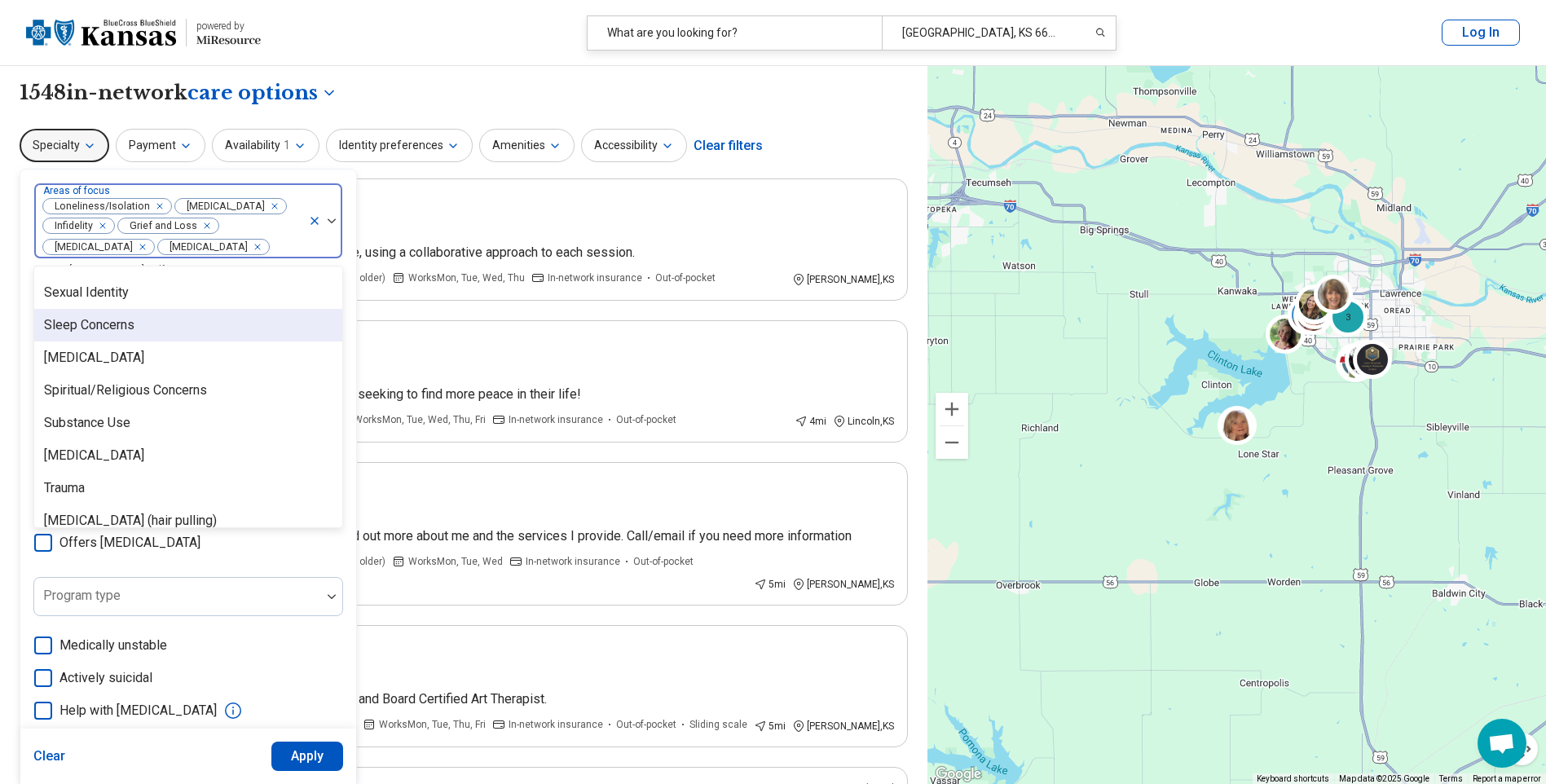
scroll to position [2848, 0]
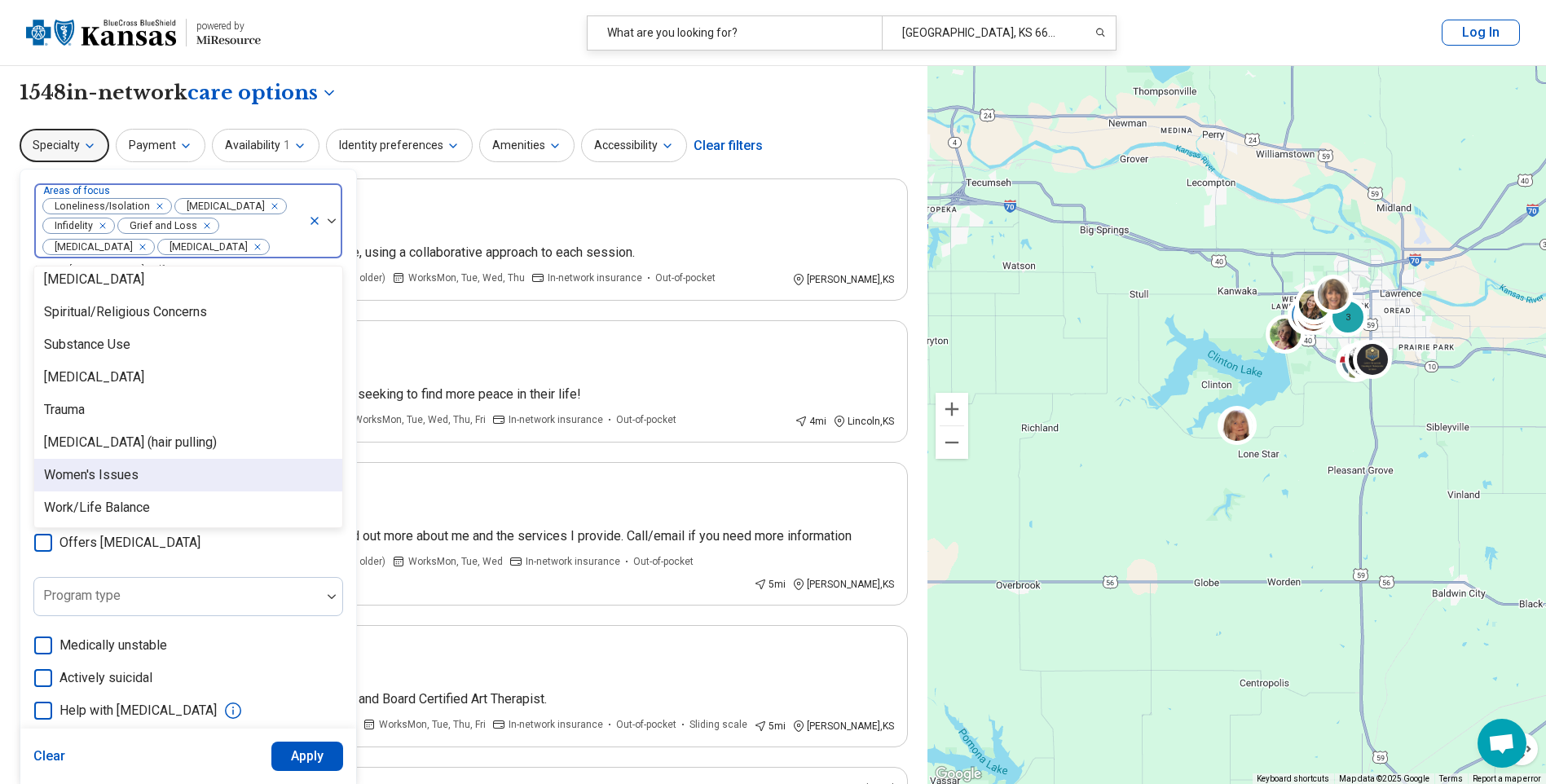
click at [176, 477] on div "Women's Issues" at bounding box center [189, 475] width 309 height 33
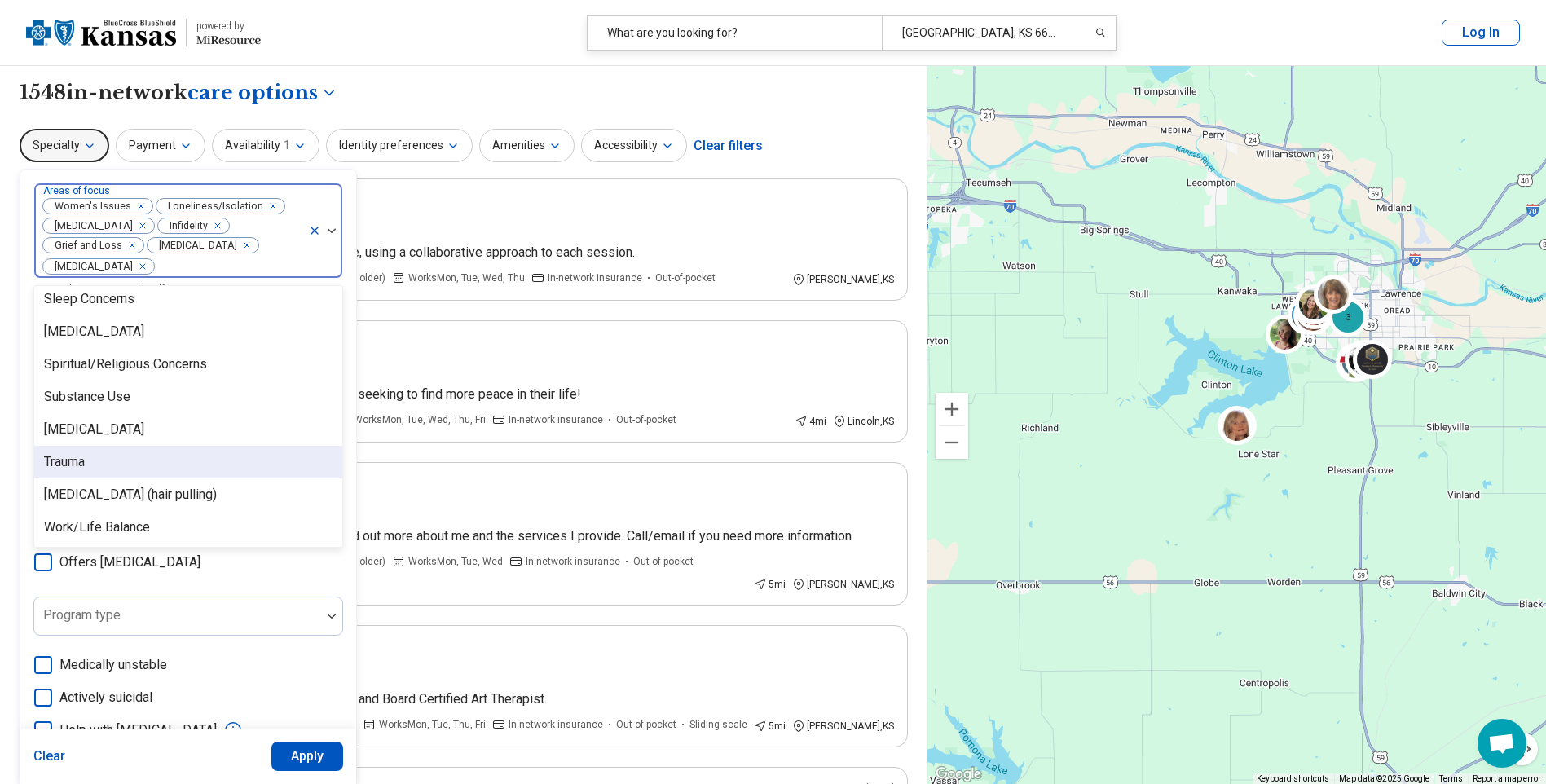
click at [159, 446] on div "Trauma" at bounding box center [189, 462] width 309 height 33
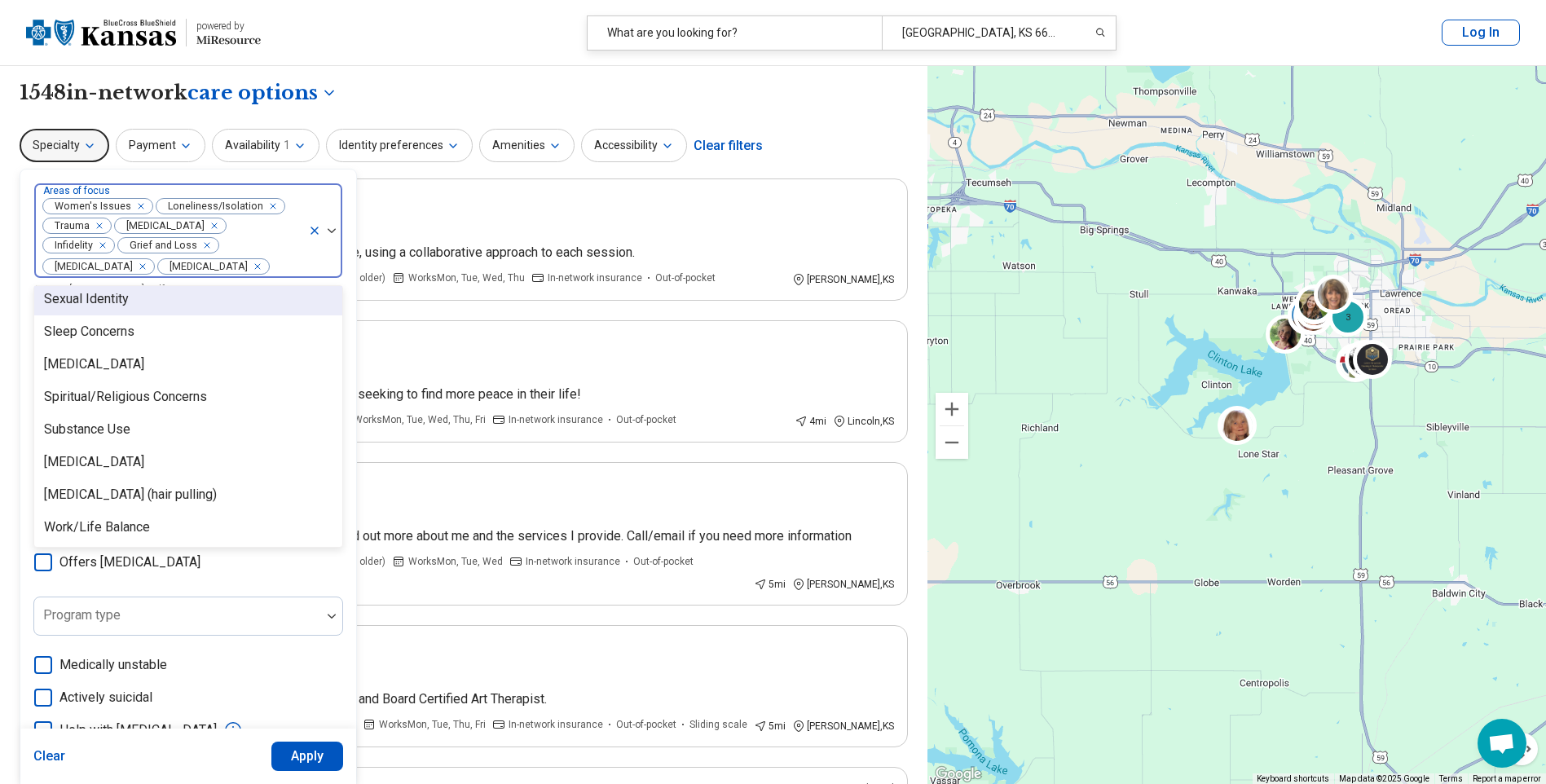
click at [335, 231] on img at bounding box center [331, 230] width 8 height 5
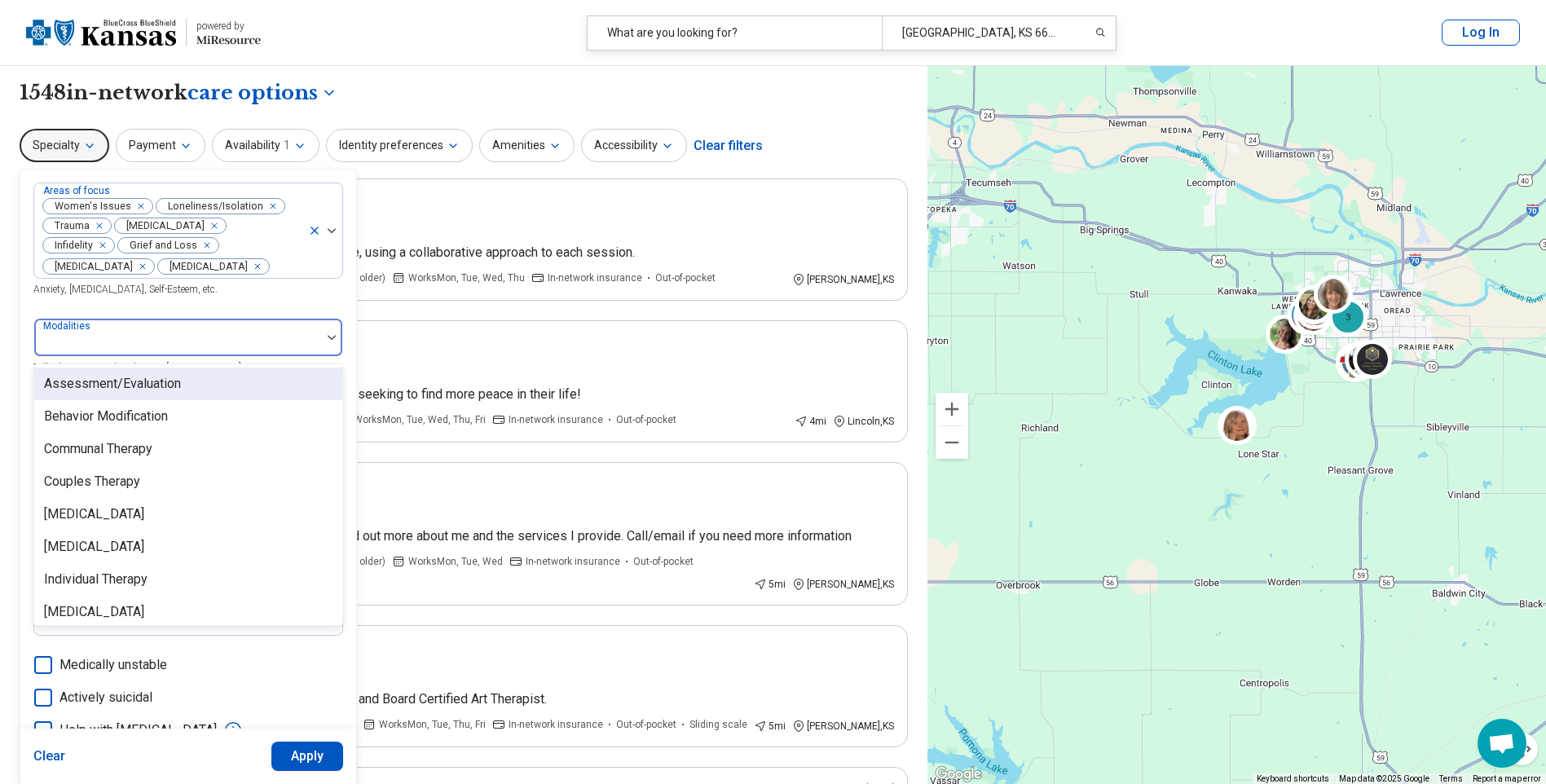
click at [308, 340] on div at bounding box center [177, 343] width 274 height 23
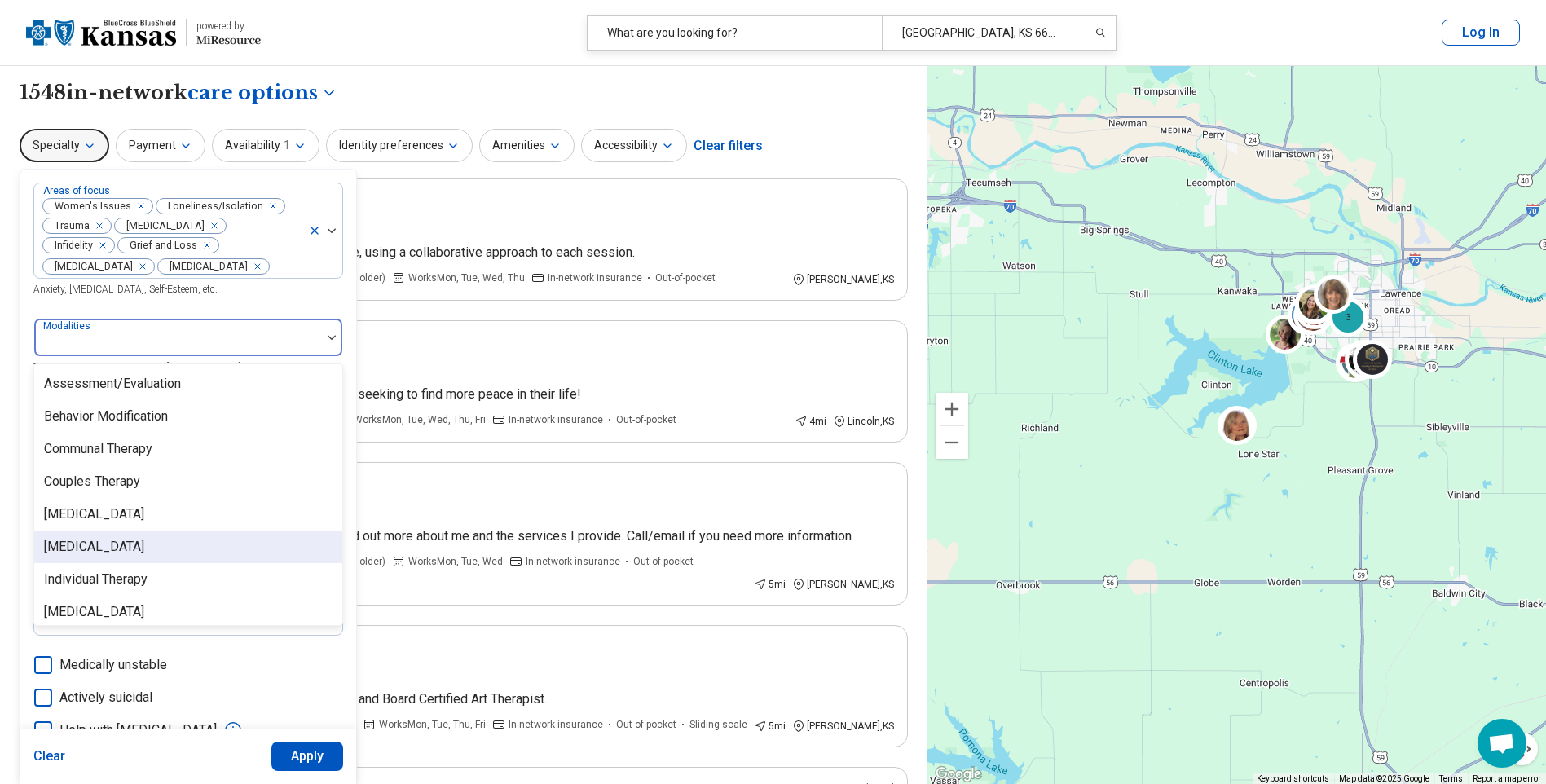
scroll to position [7, 0]
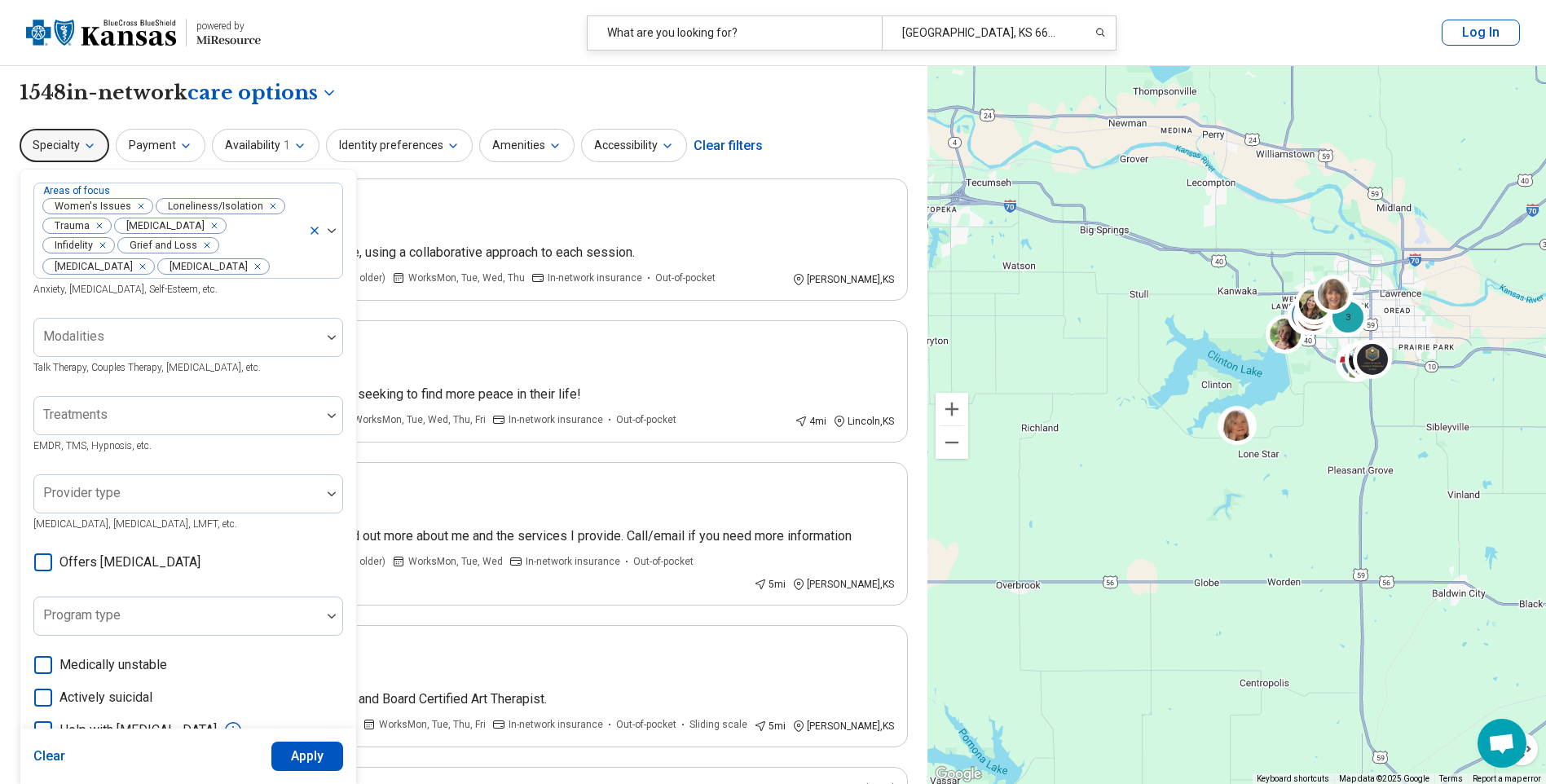
click at [1092, 480] on div "4 2 3" at bounding box center [1237, 425] width 619 height 719
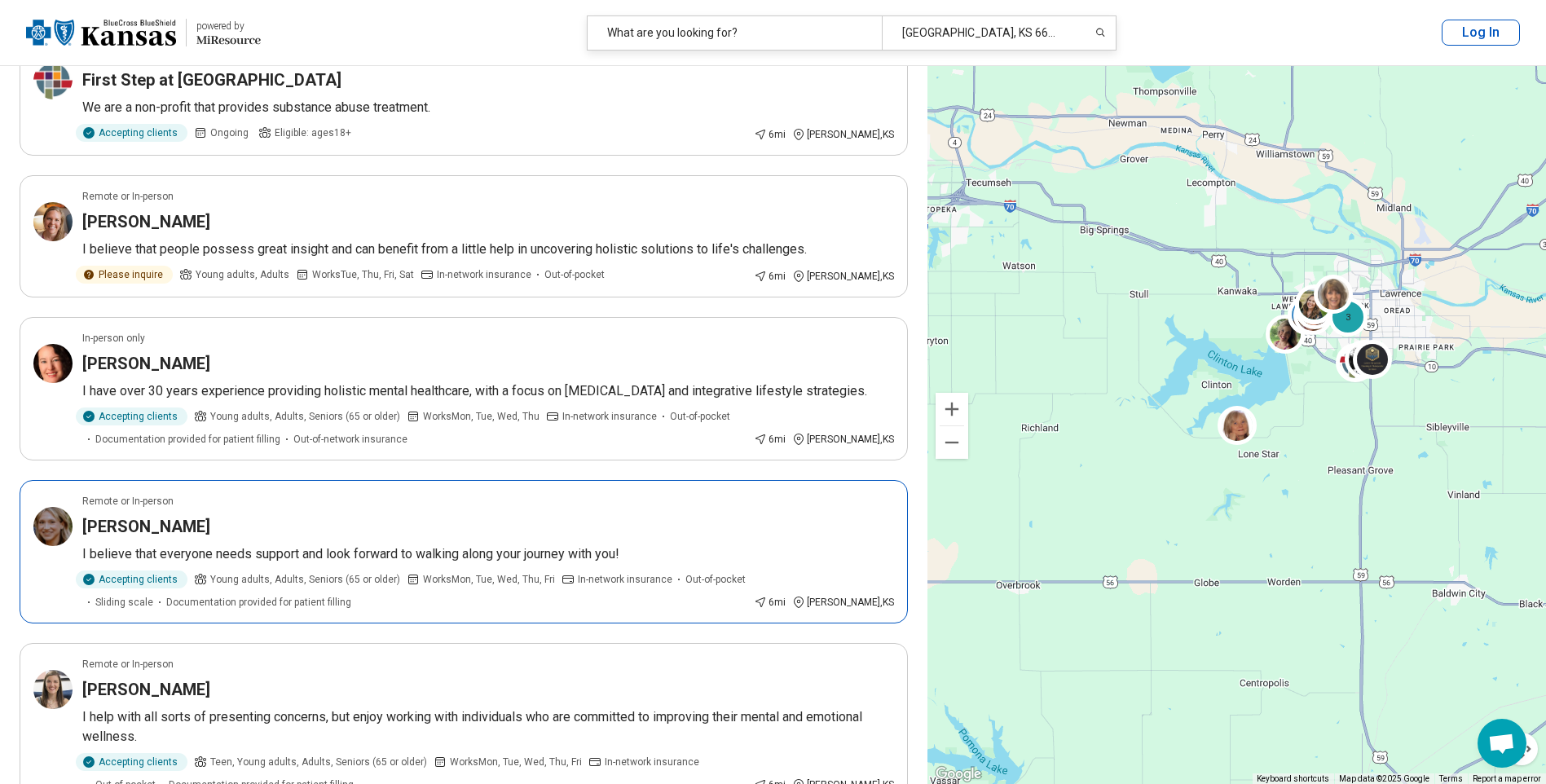
scroll to position [1059, 0]
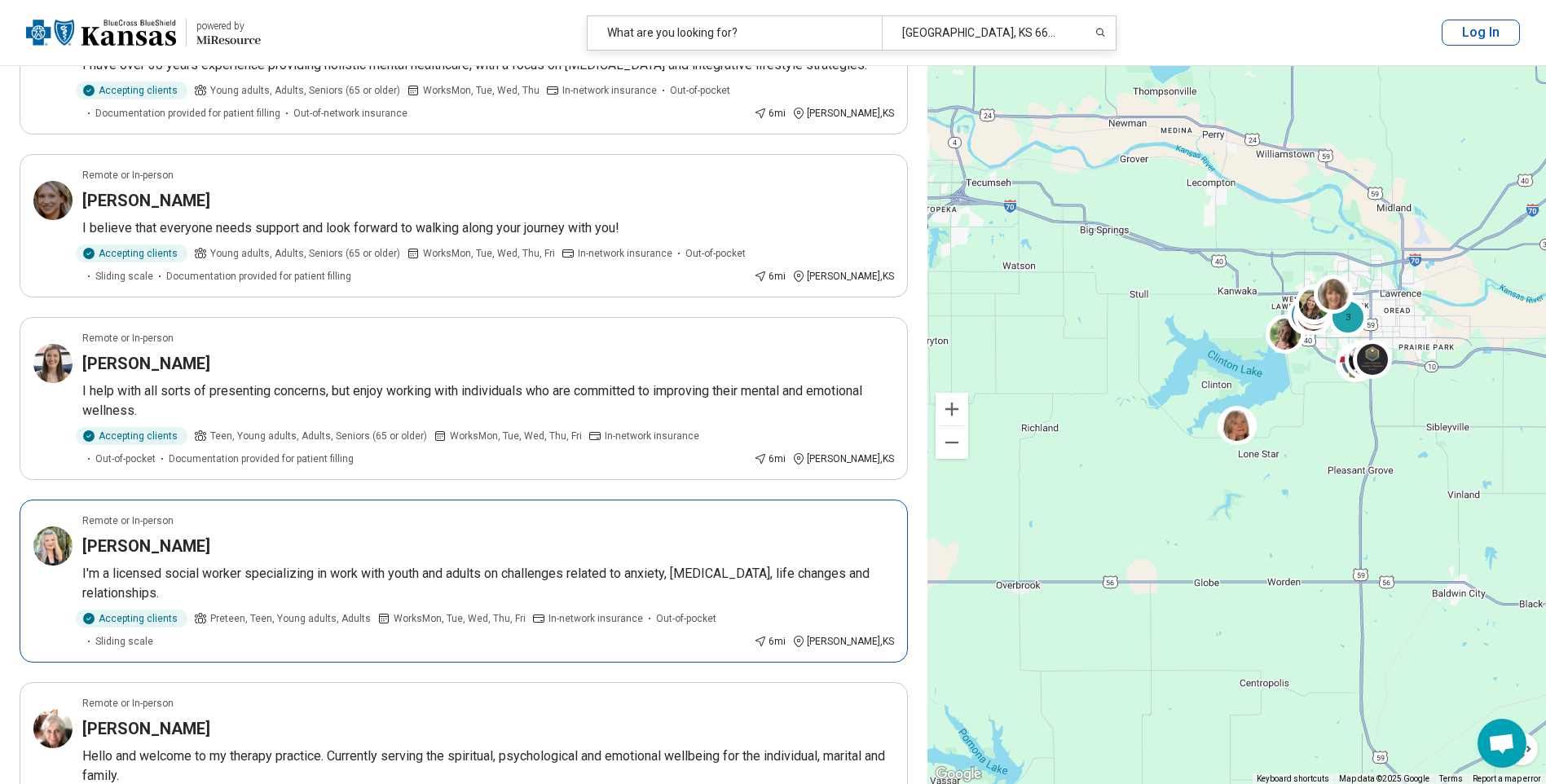
click at [183, 558] on h3 "Samantha Sanchez" at bounding box center [145, 546] width 128 height 23
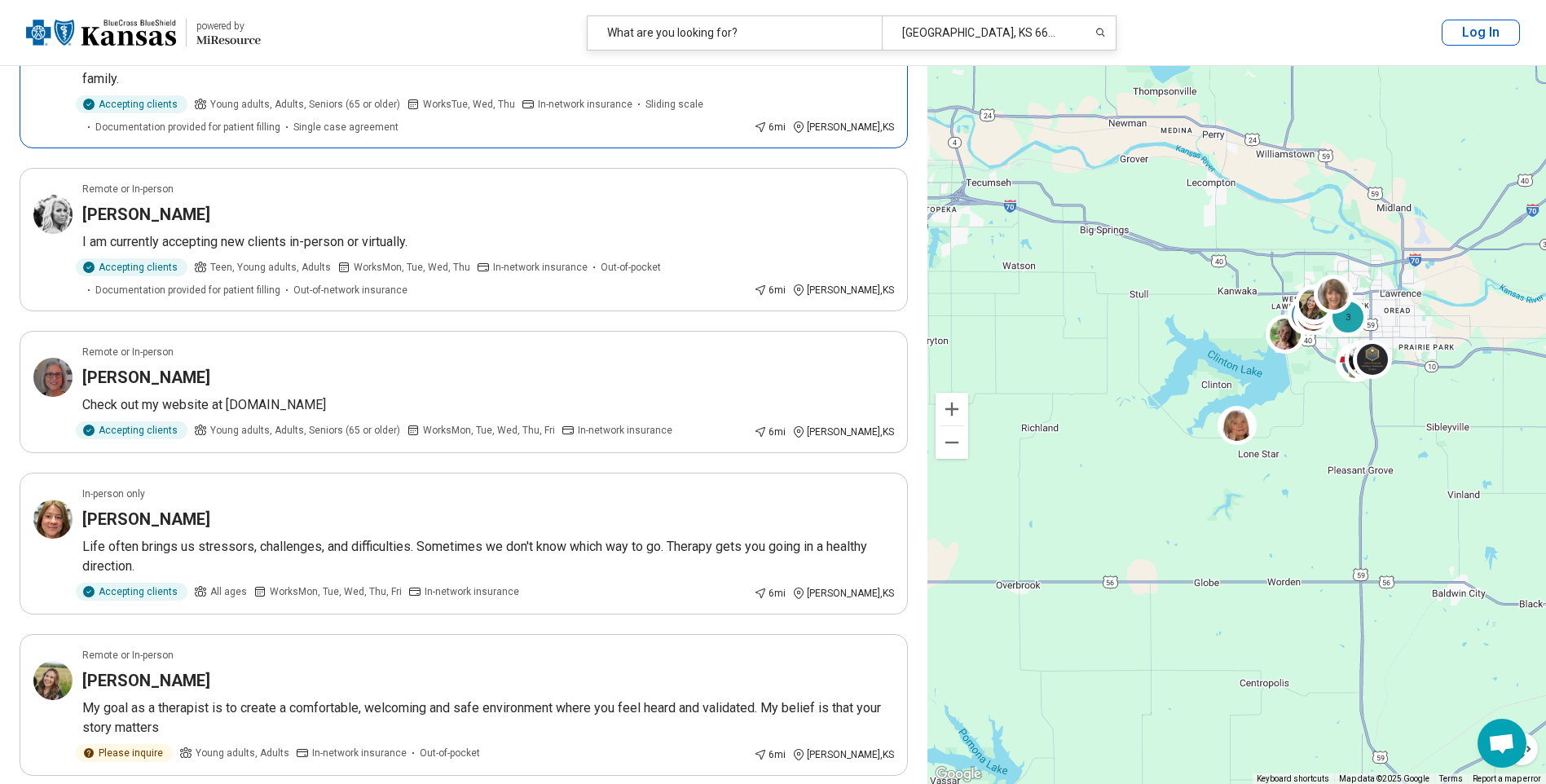
scroll to position [1792, 0]
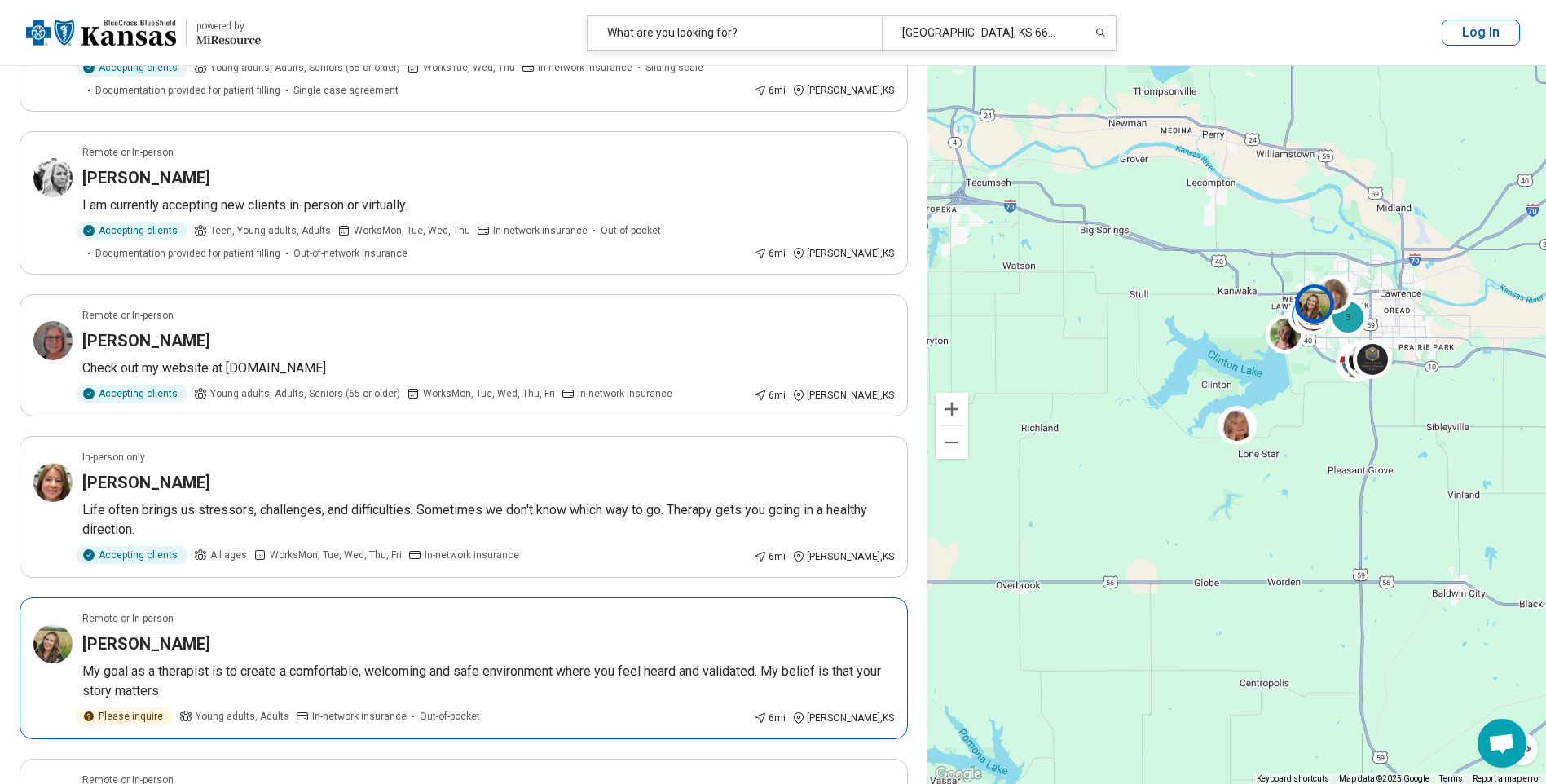
click at [211, 655] on h3 "Samantha Attkisson-Shrimplin" at bounding box center [145, 644] width 128 height 23
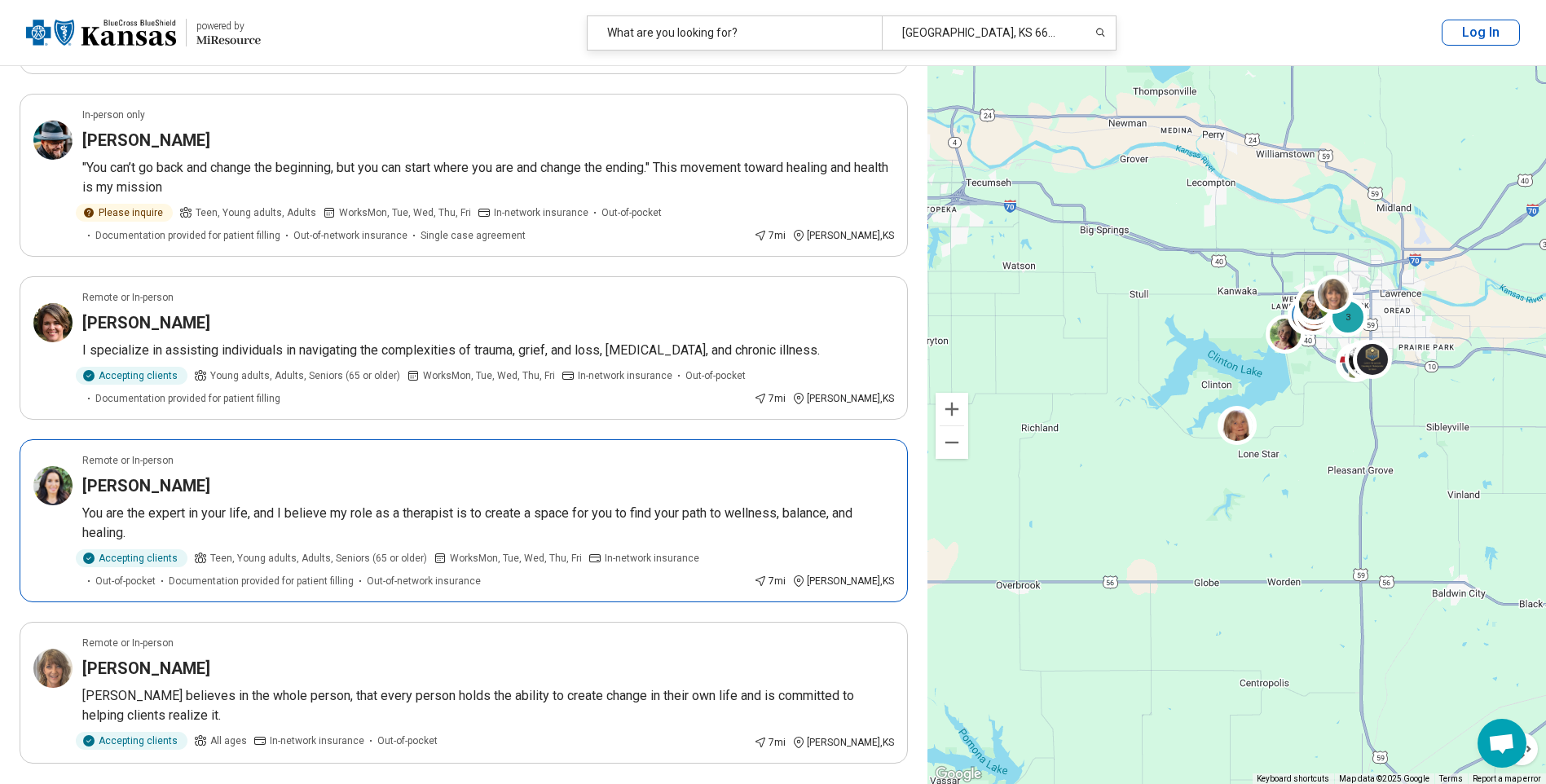
scroll to position [2770, 0]
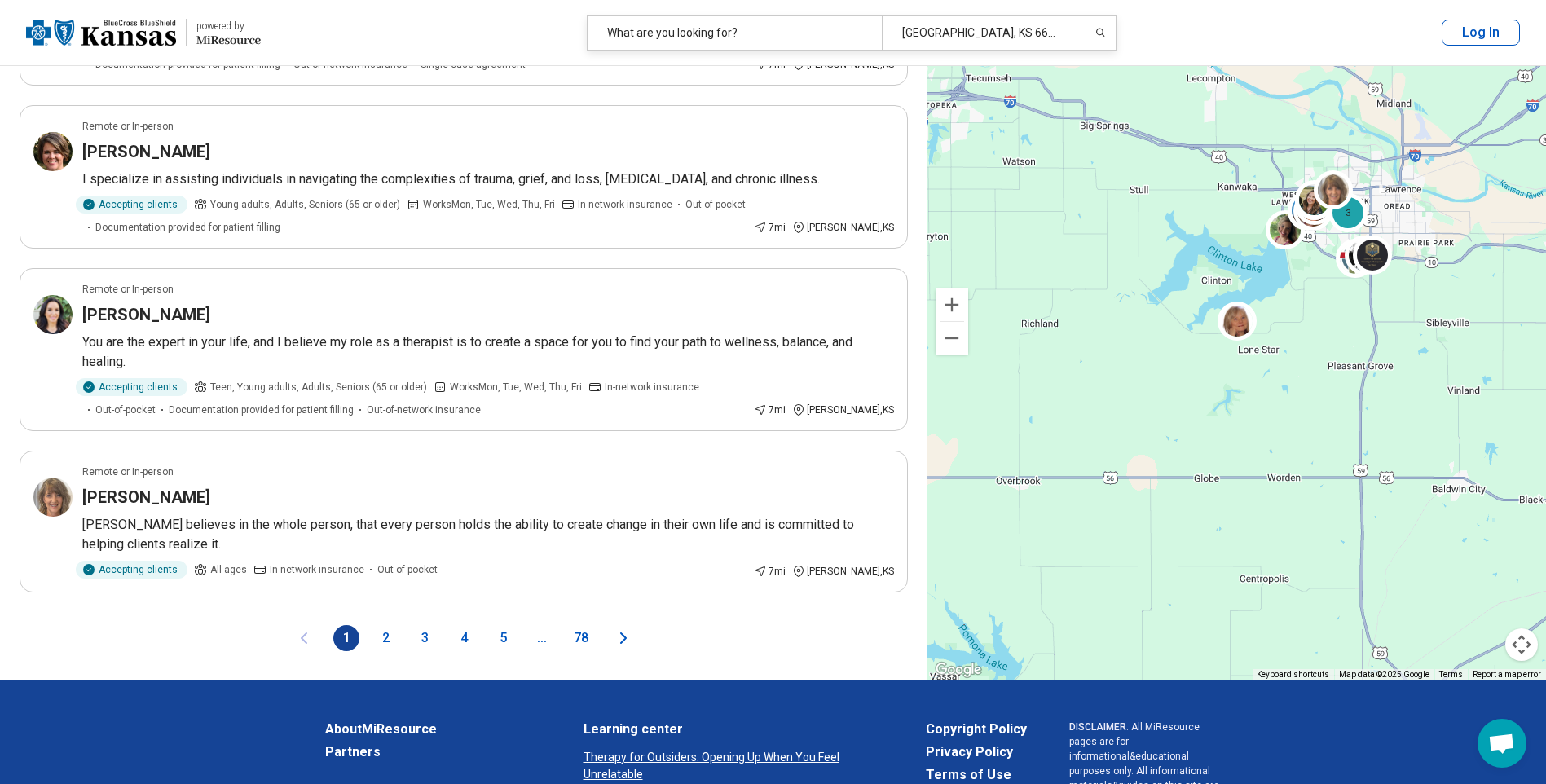
click at [390, 649] on button "2" at bounding box center [386, 638] width 26 height 26
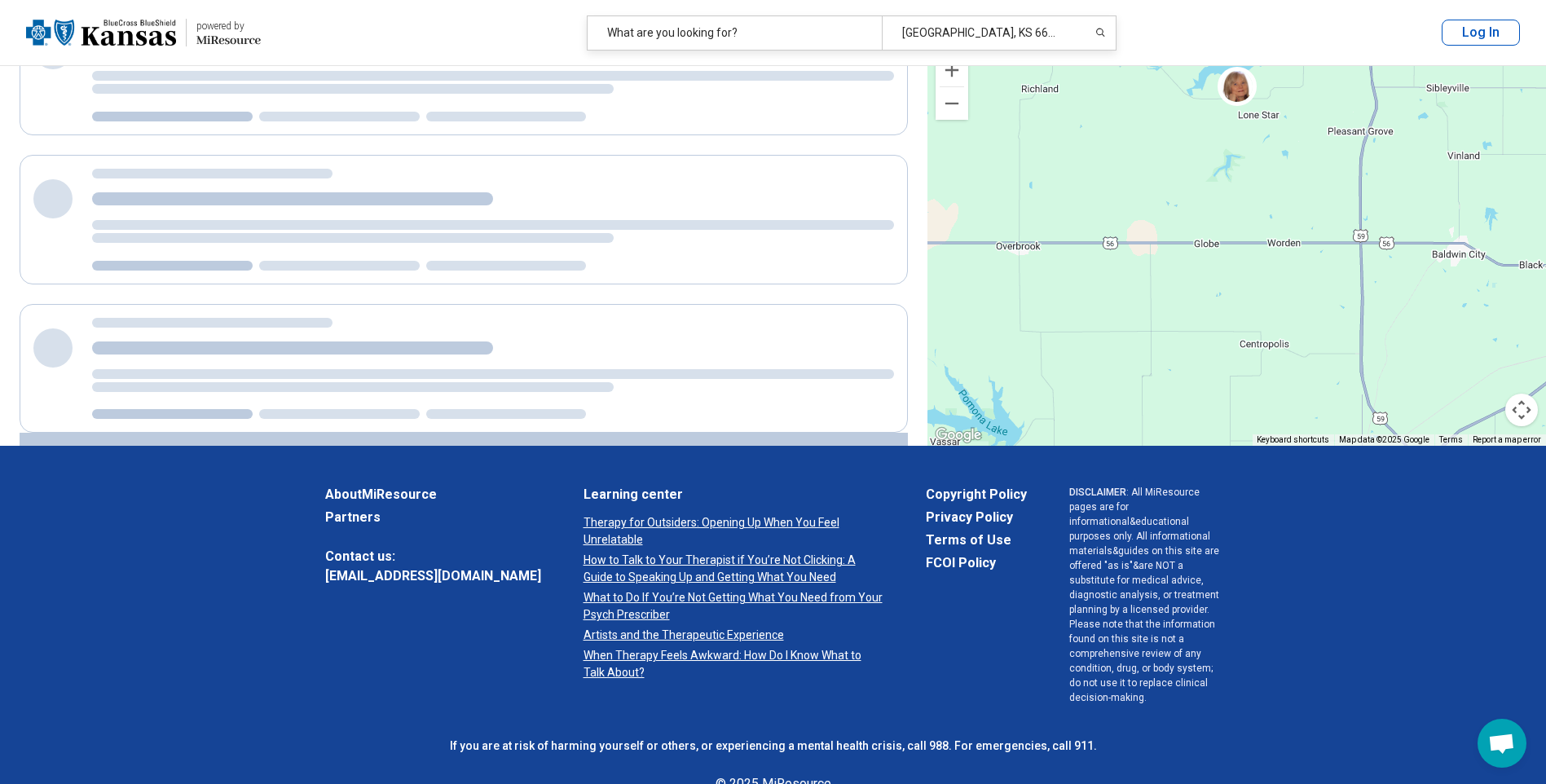
scroll to position [0, 0]
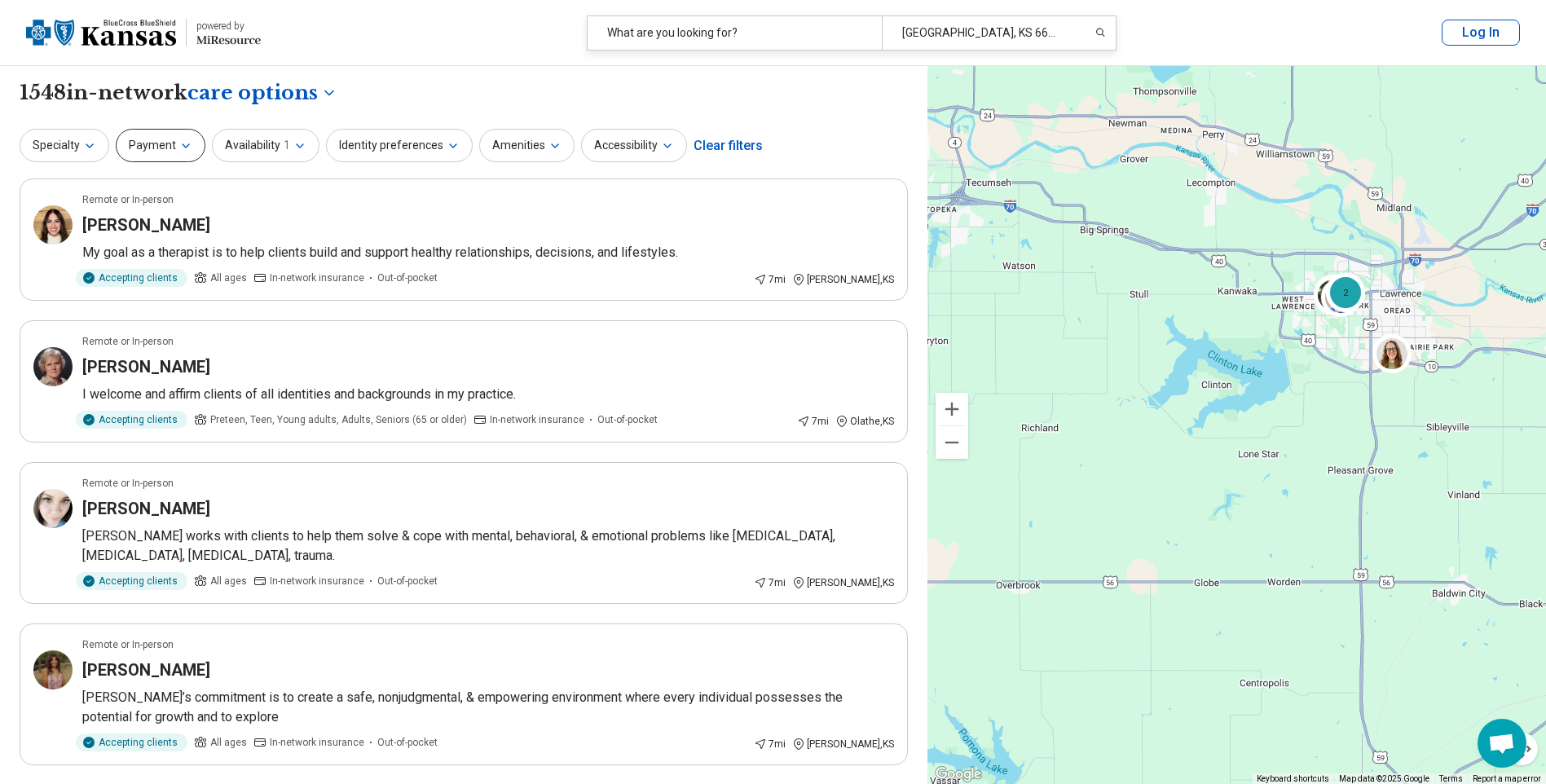
click at [191, 141] on button "Payment" at bounding box center [160, 145] width 90 height 34
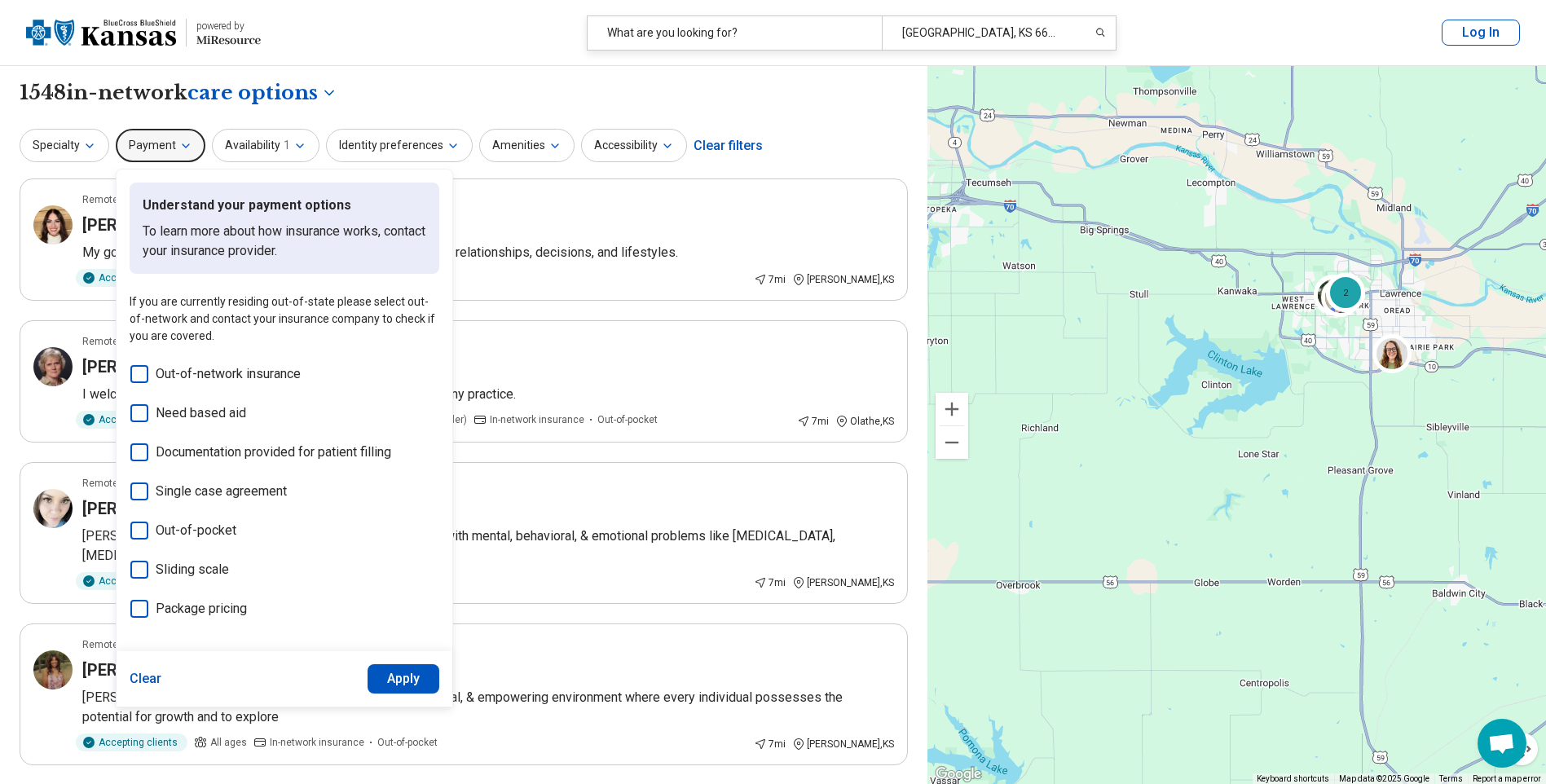
click at [857, 93] on div "**********" at bounding box center [464, 93] width 888 height 28
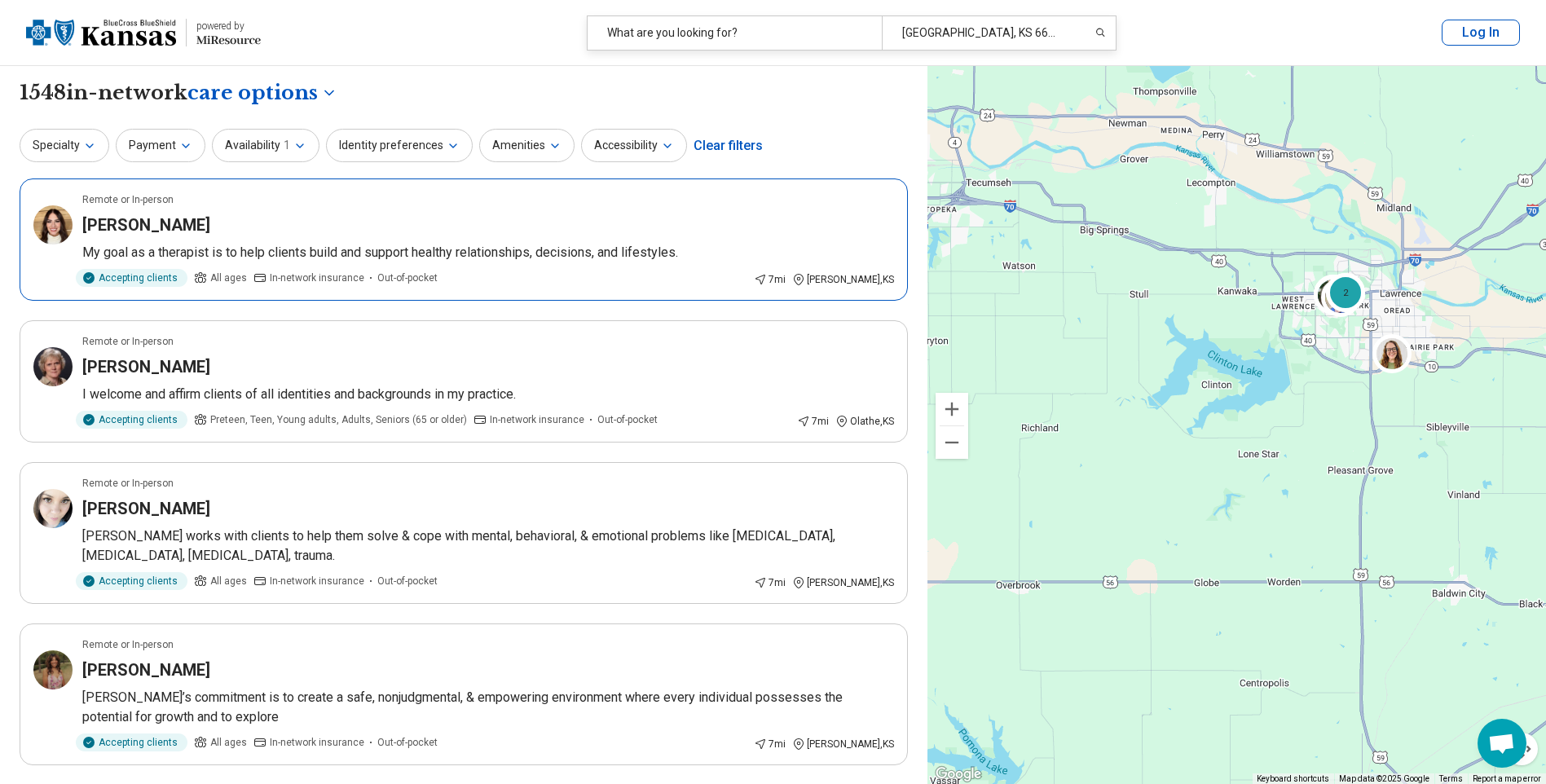
click at [317, 221] on div "Alaxandra Denney" at bounding box center [488, 224] width 812 height 23
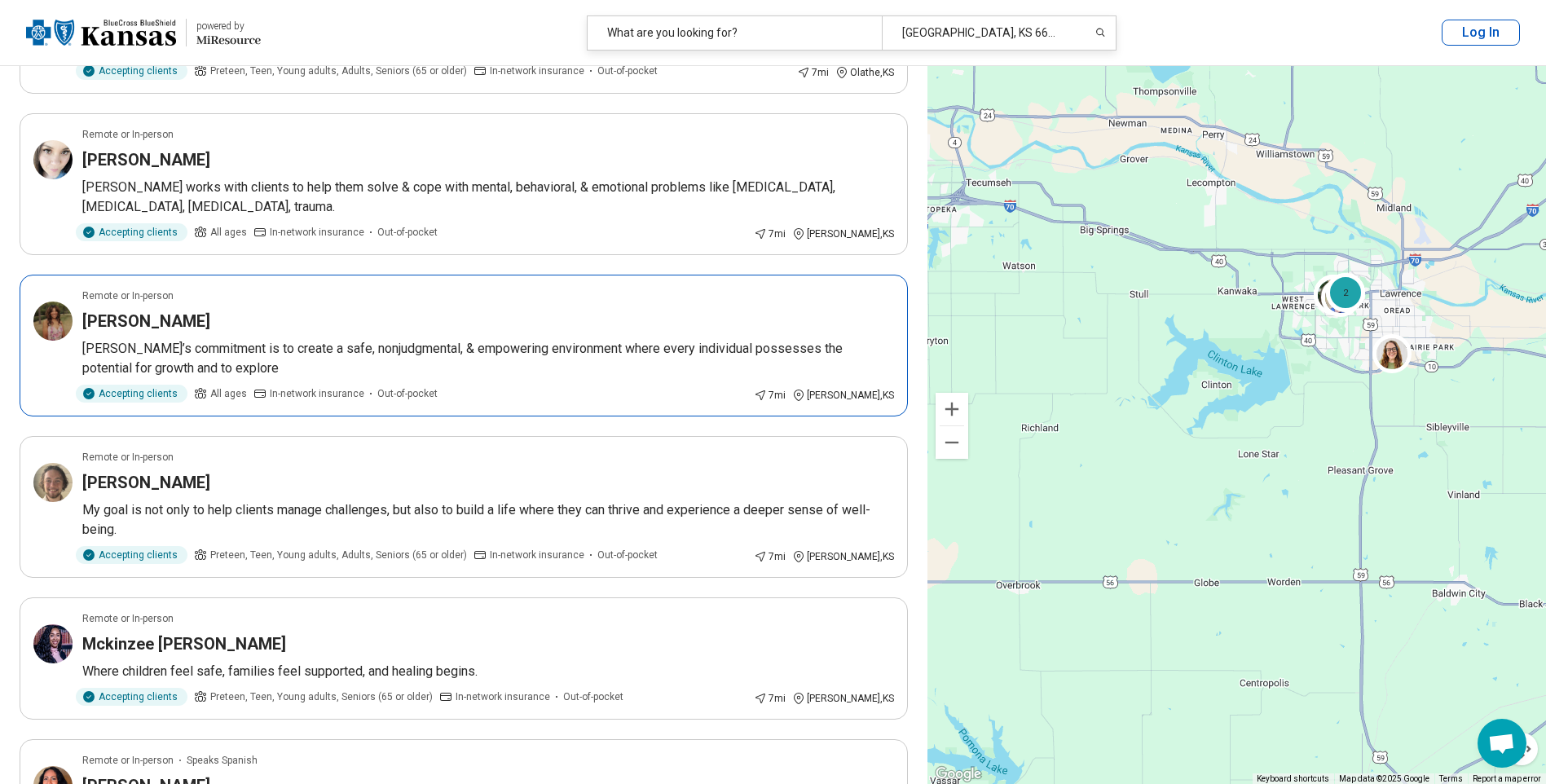
scroll to position [407, 0]
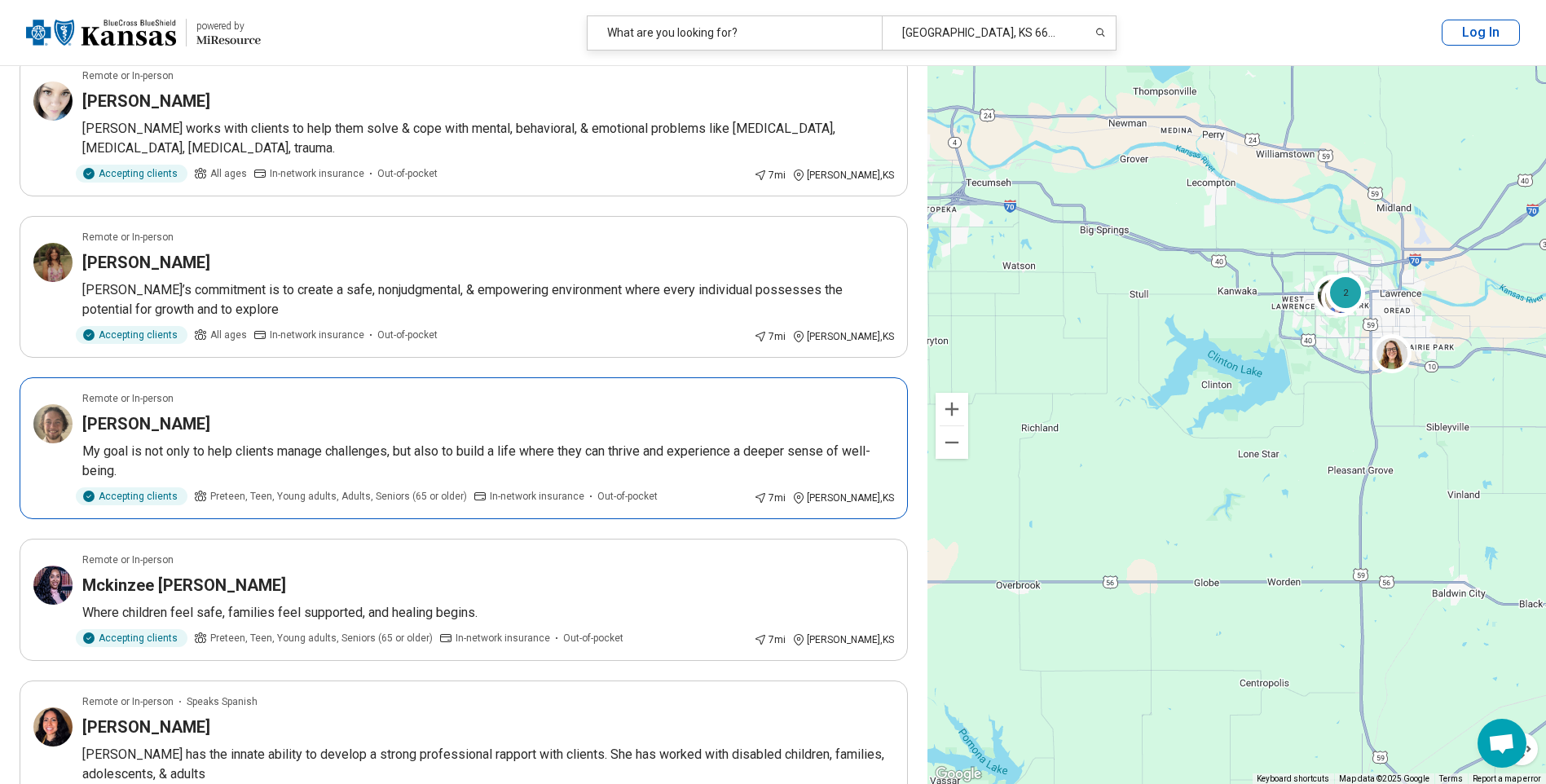
click at [130, 432] on h3 "Samuel Clark" at bounding box center [145, 423] width 128 height 23
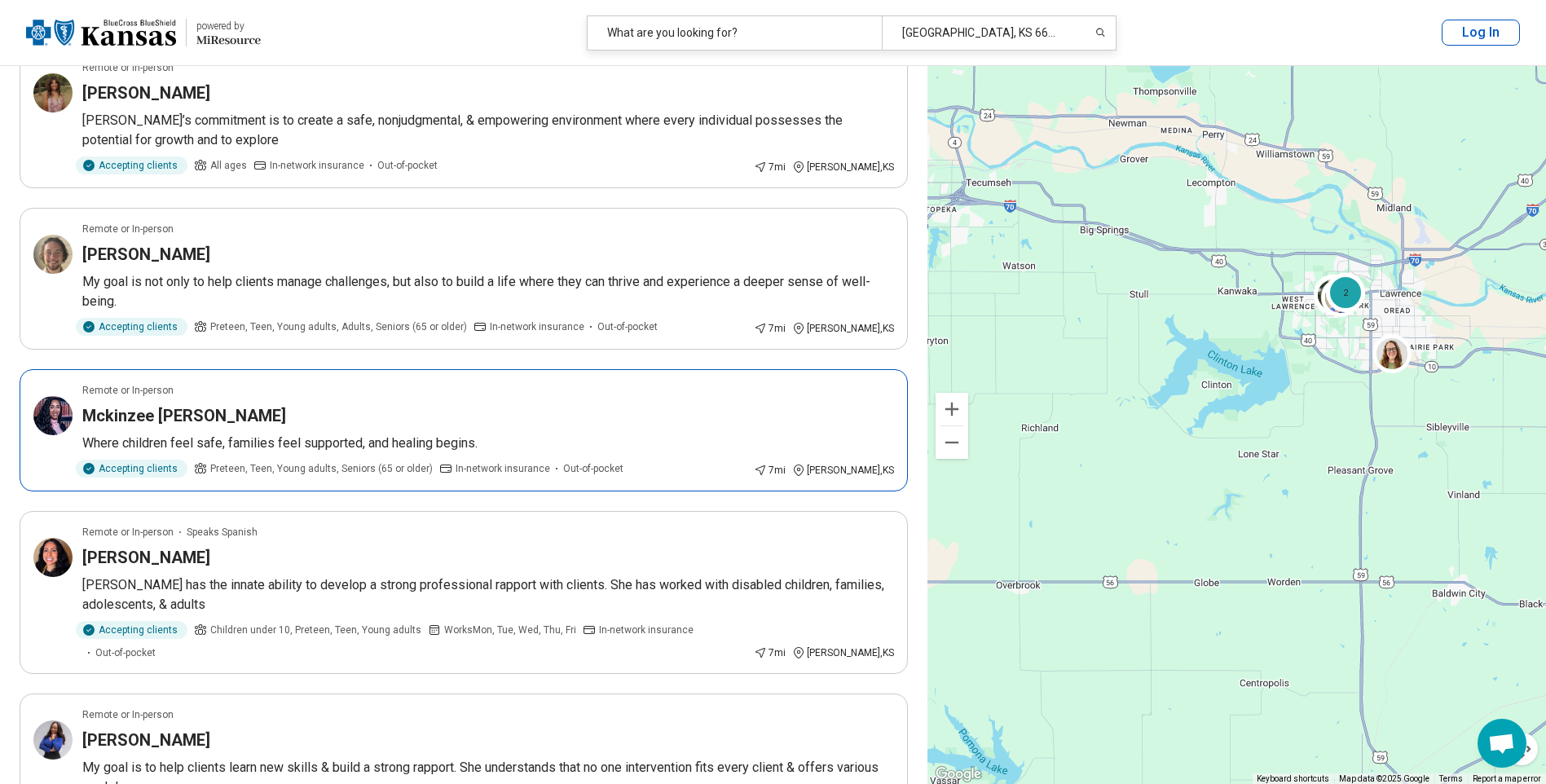
scroll to position [815, 0]
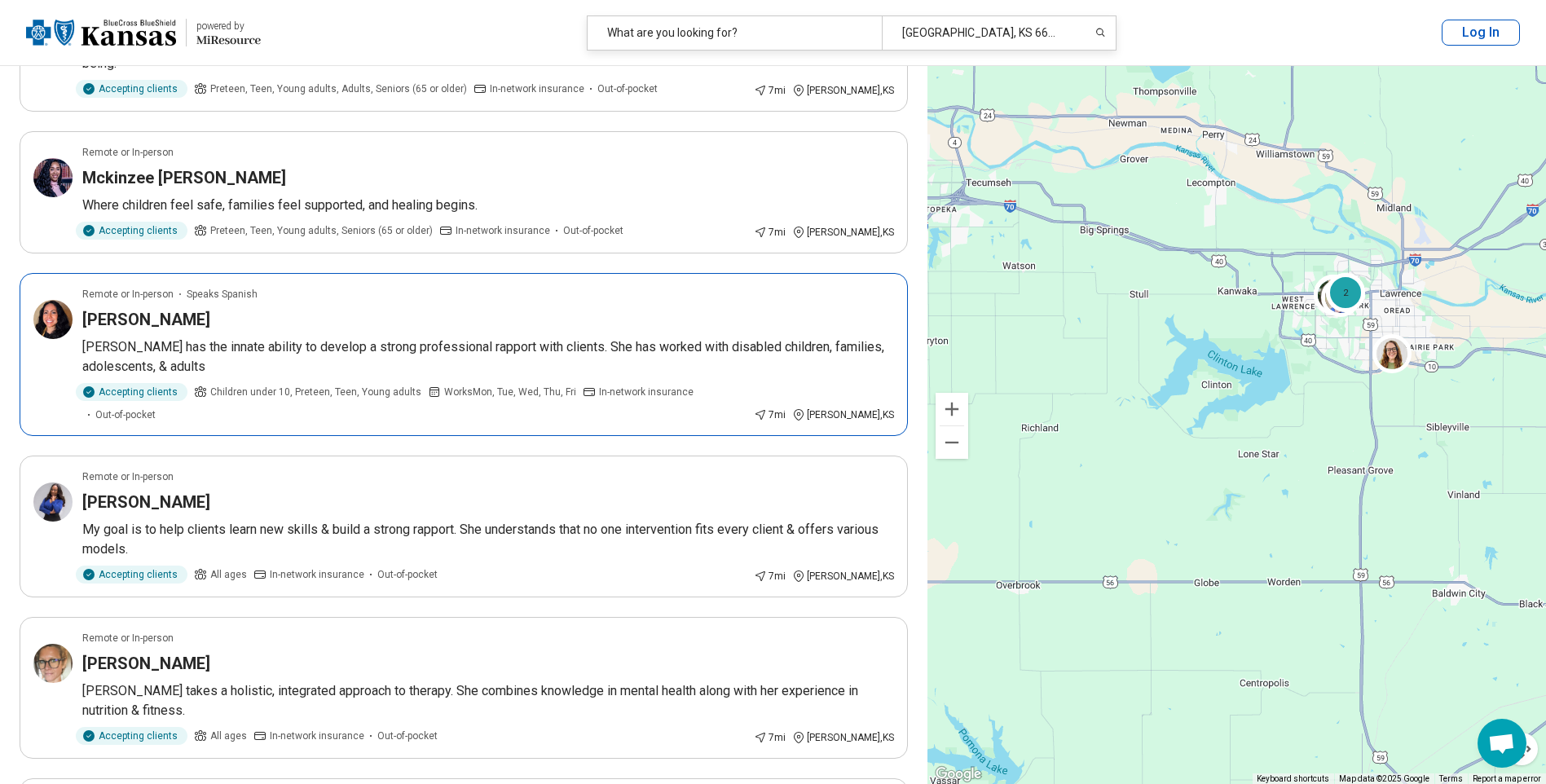
click at [170, 320] on h3 "Tammy Murillo" at bounding box center [145, 319] width 128 height 23
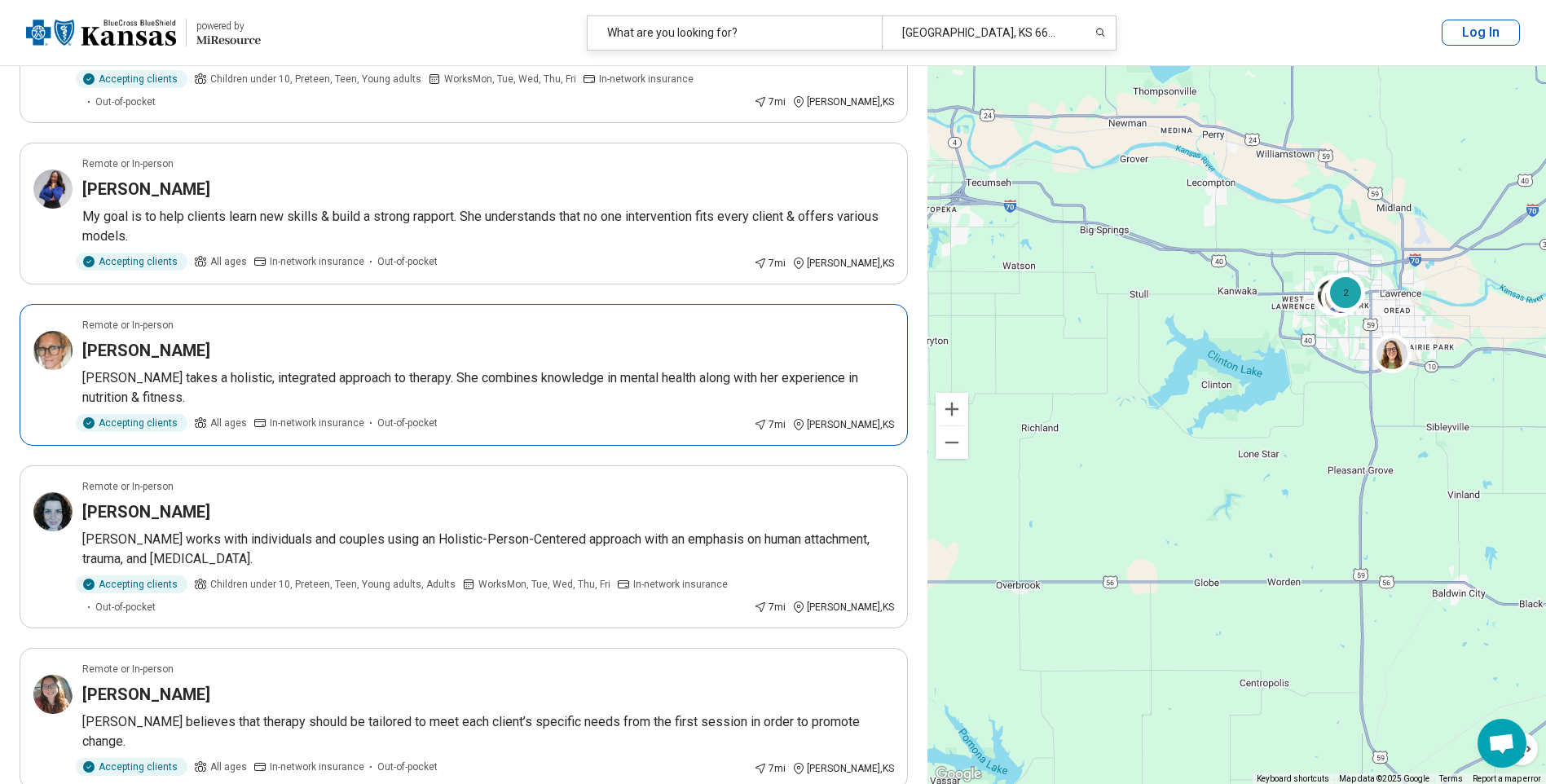
scroll to position [1141, 0]
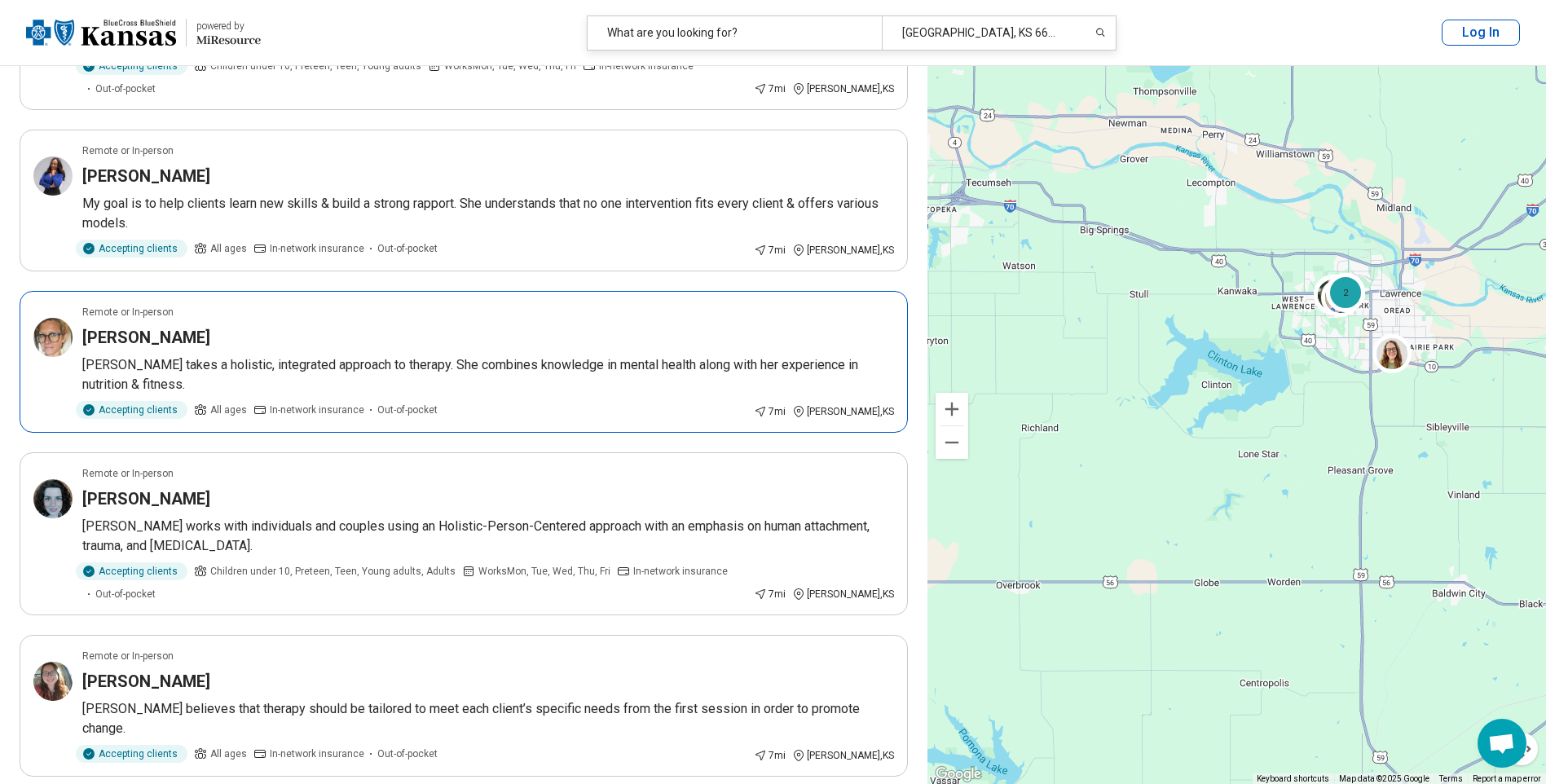
click at [130, 326] on h3 "Brigid Dunn" at bounding box center [145, 337] width 128 height 23
click at [205, 487] on h3 "Jessica Neiderhiser" at bounding box center [145, 498] width 128 height 23
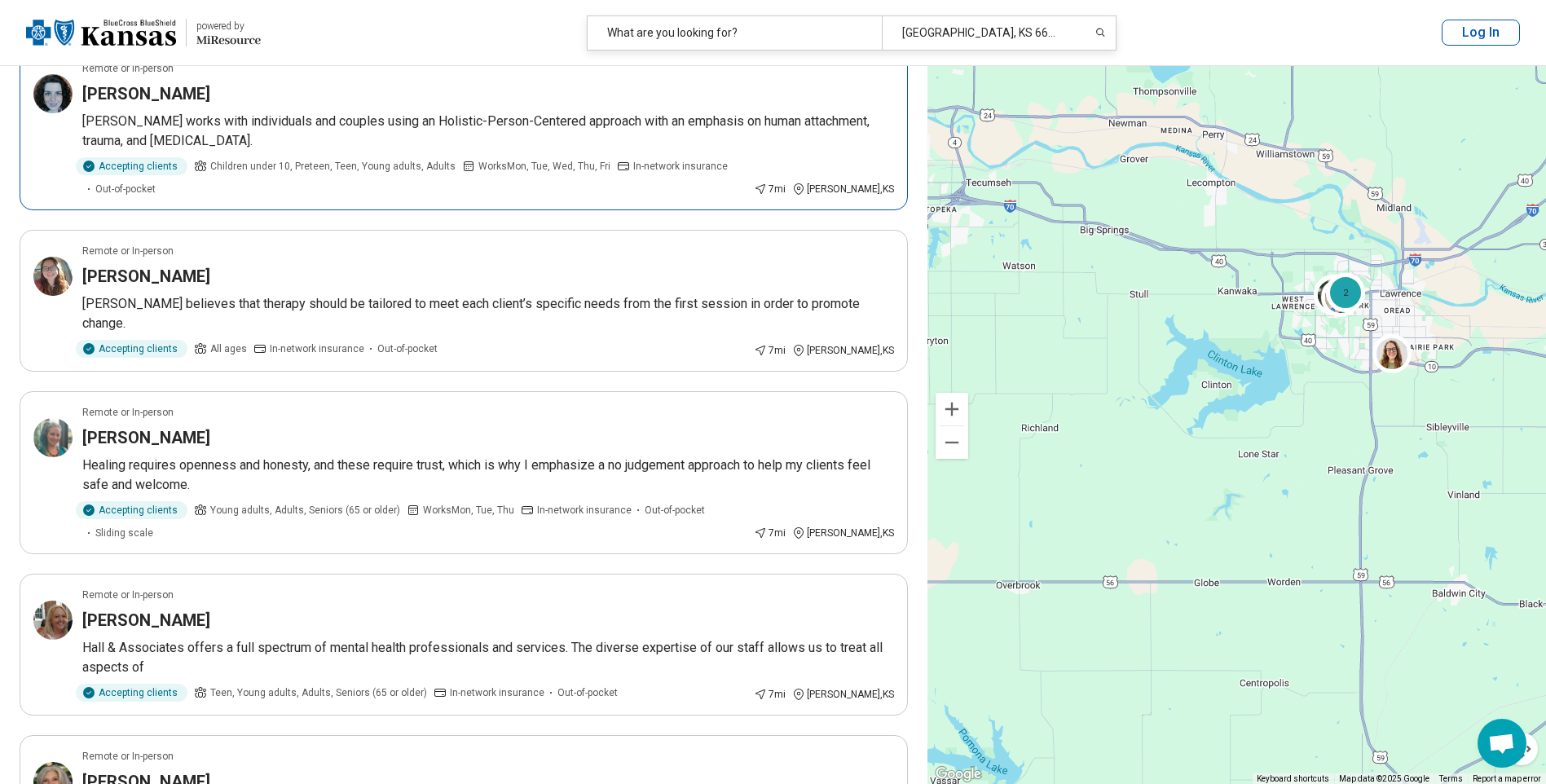
scroll to position [1548, 0]
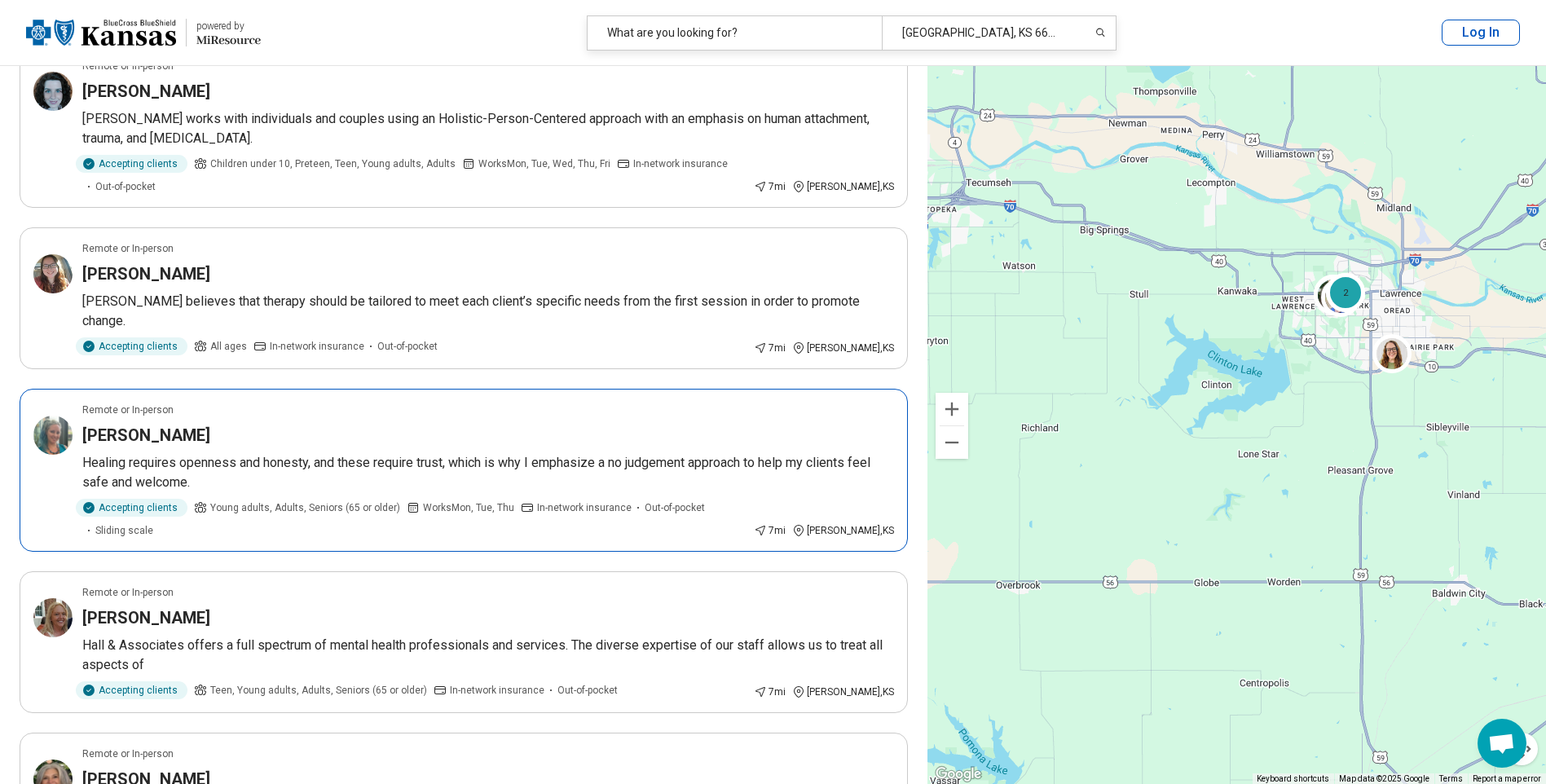
click at [123, 424] on h3 "Chelsy Larson" at bounding box center [145, 435] width 128 height 23
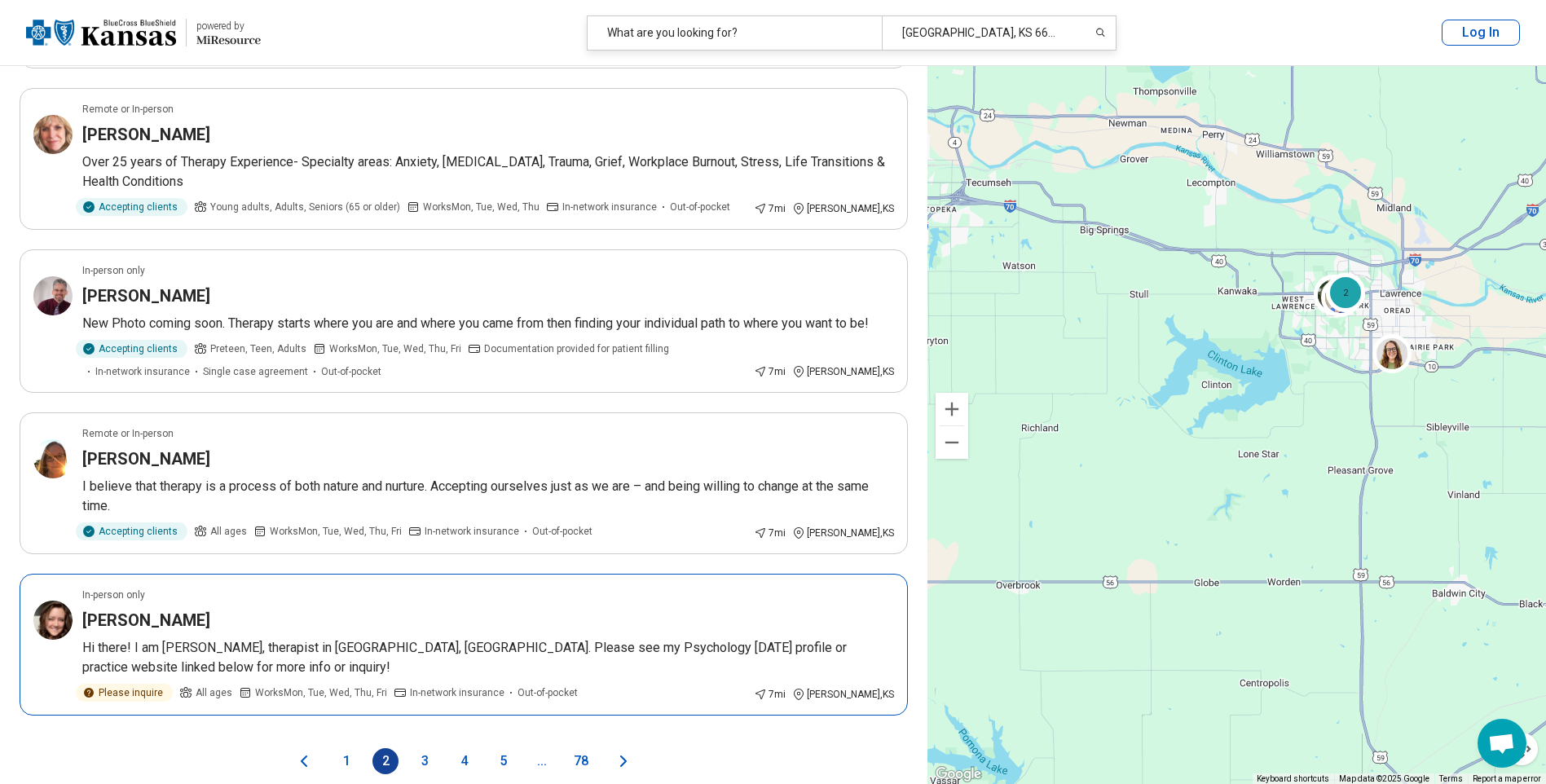
scroll to position [2689, 0]
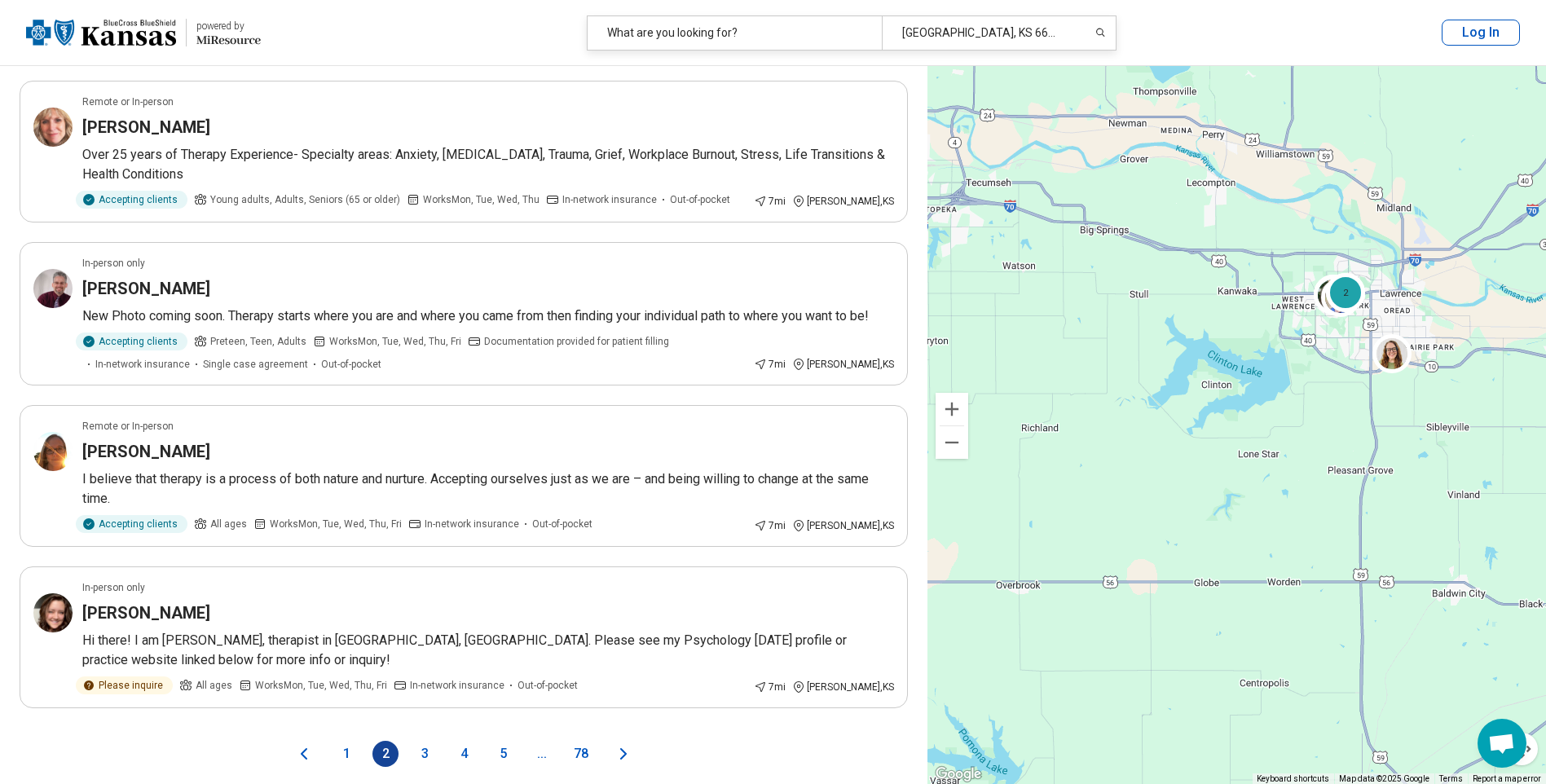
click at [433, 740] on button "3" at bounding box center [424, 753] width 26 height 26
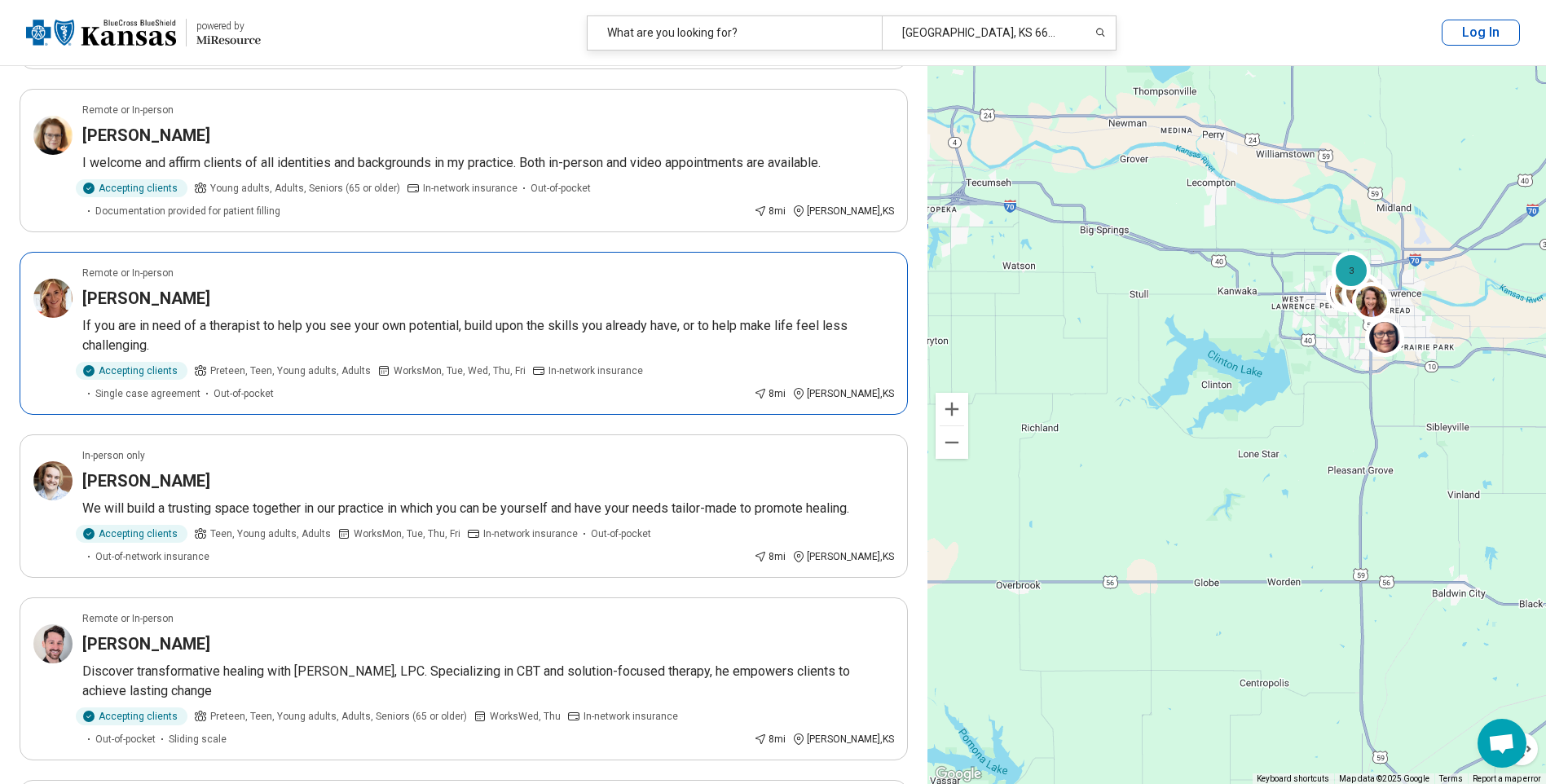
scroll to position [1548, 0]
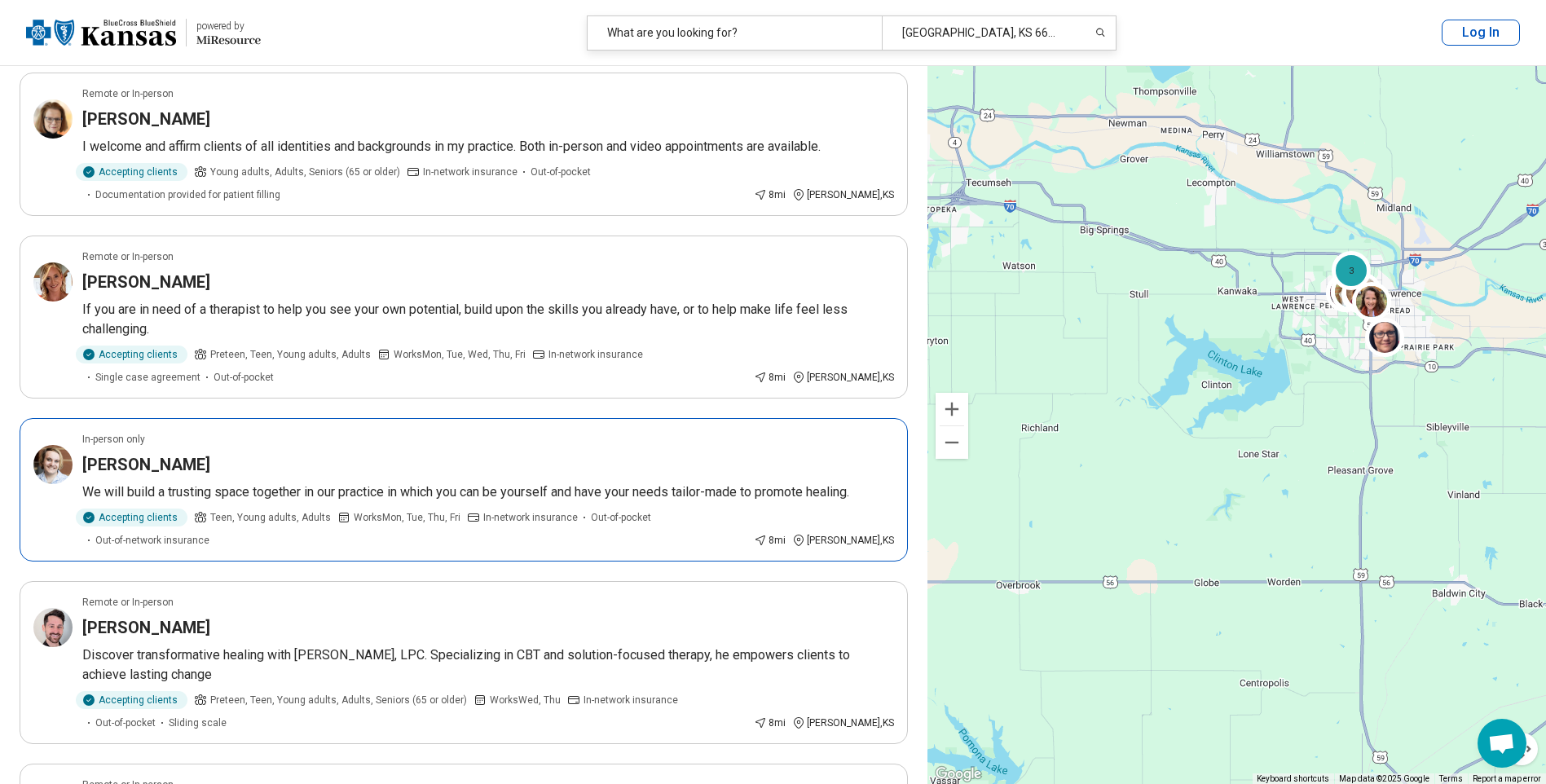
click at [178, 453] on h3 "[PERSON_NAME]" at bounding box center [145, 464] width 128 height 23
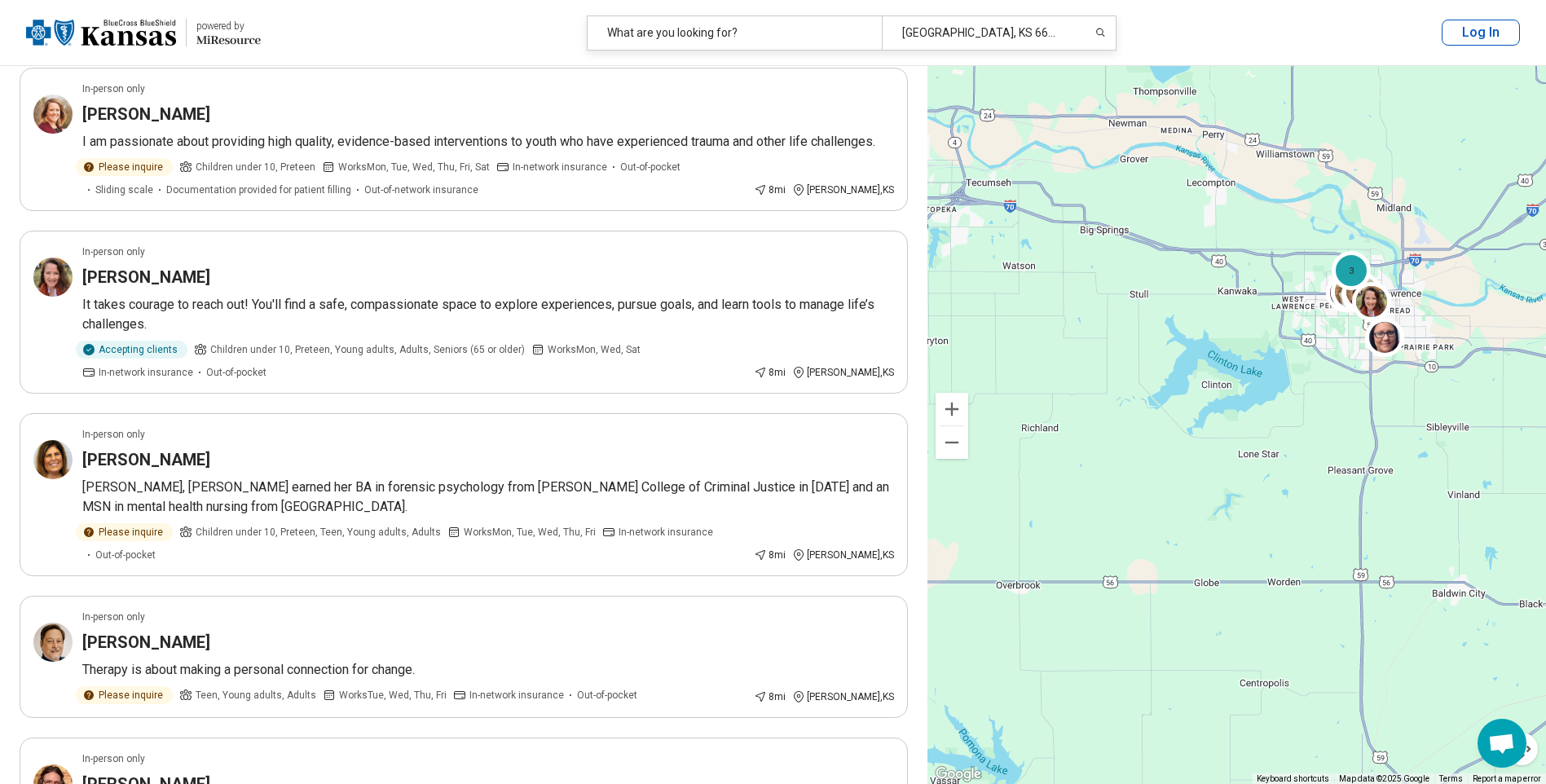
scroll to position [2770, 0]
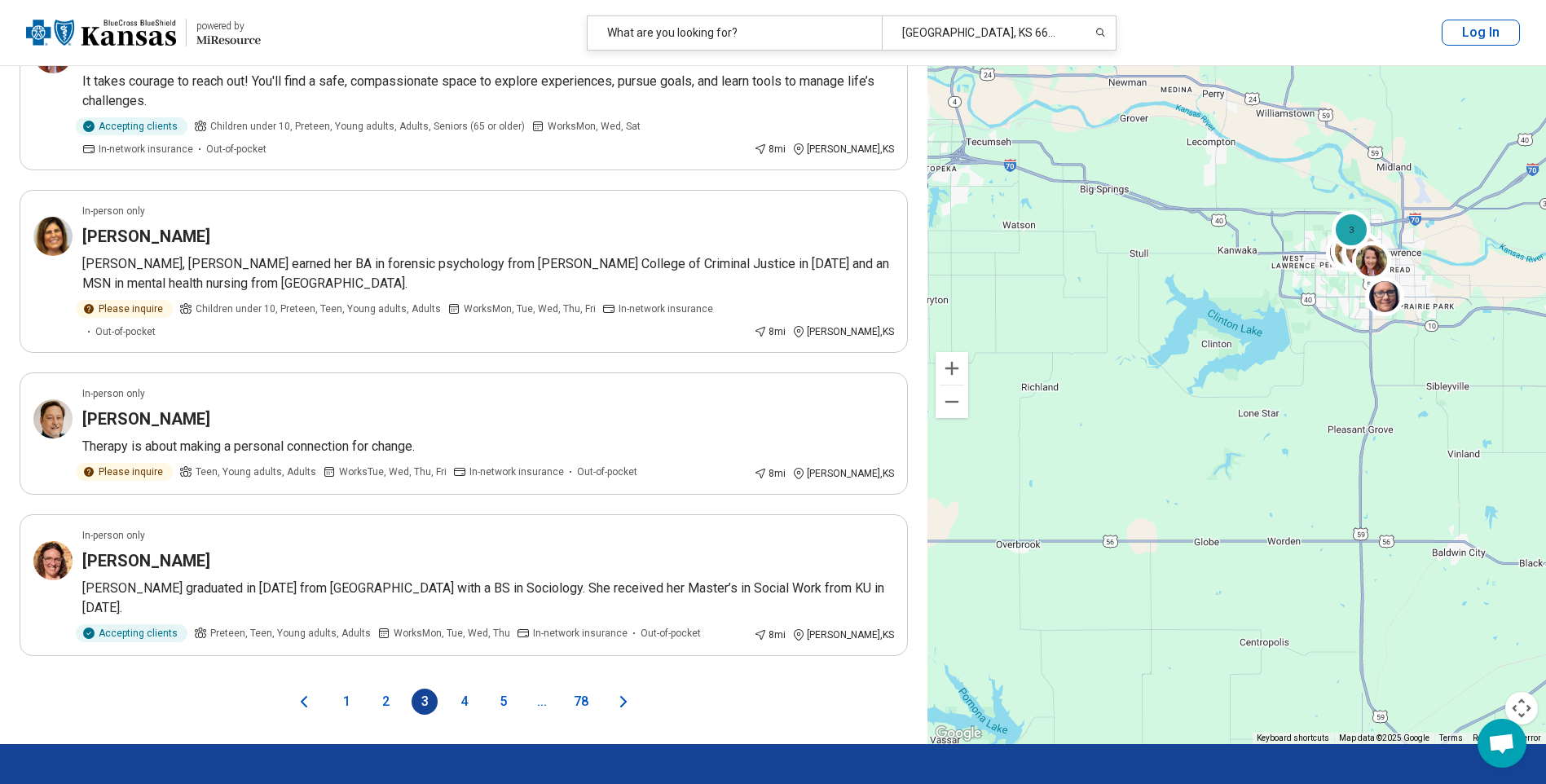
click at [457, 688] on button "4" at bounding box center [464, 701] width 26 height 26
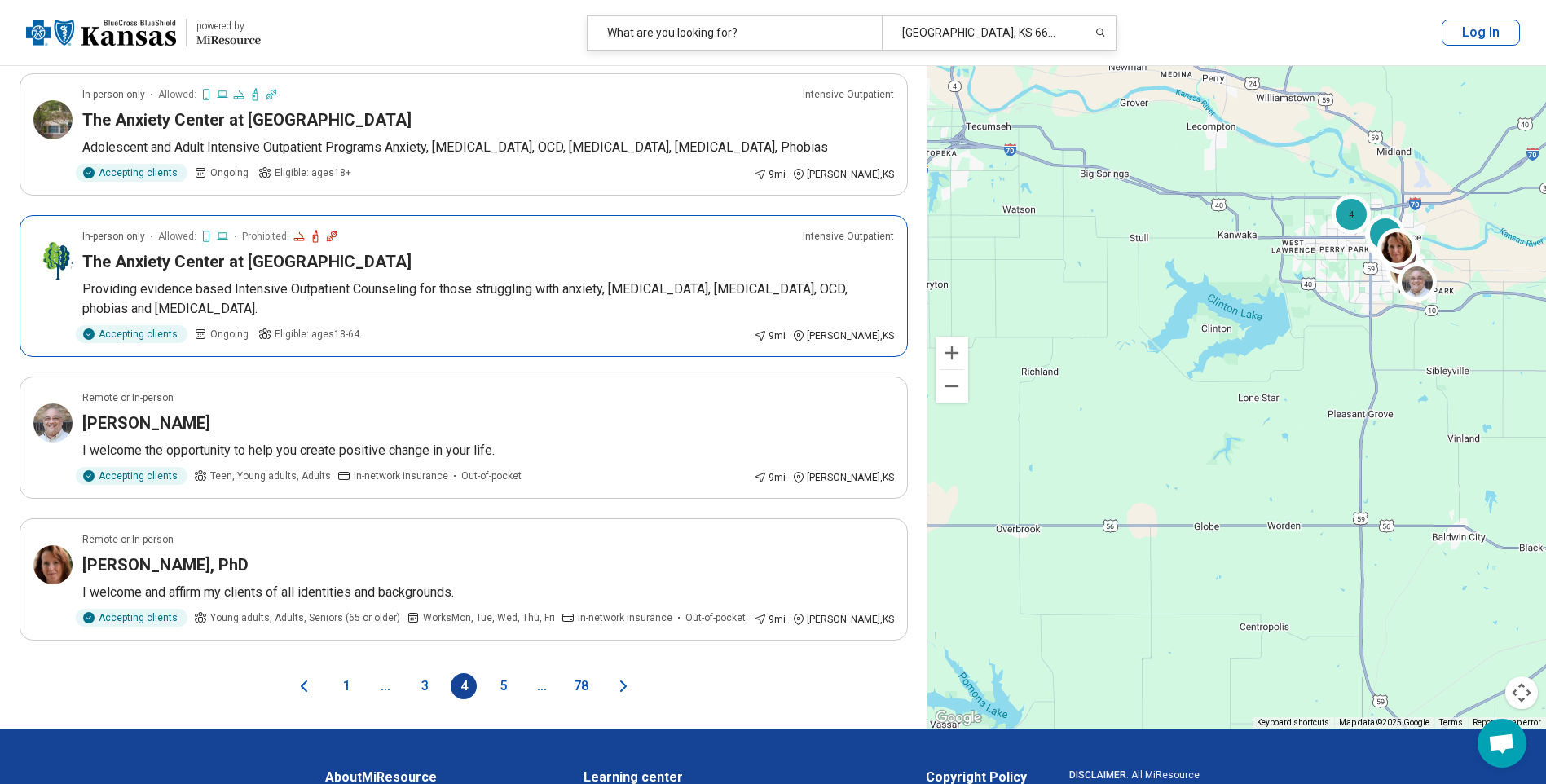
scroll to position [2607, 0]
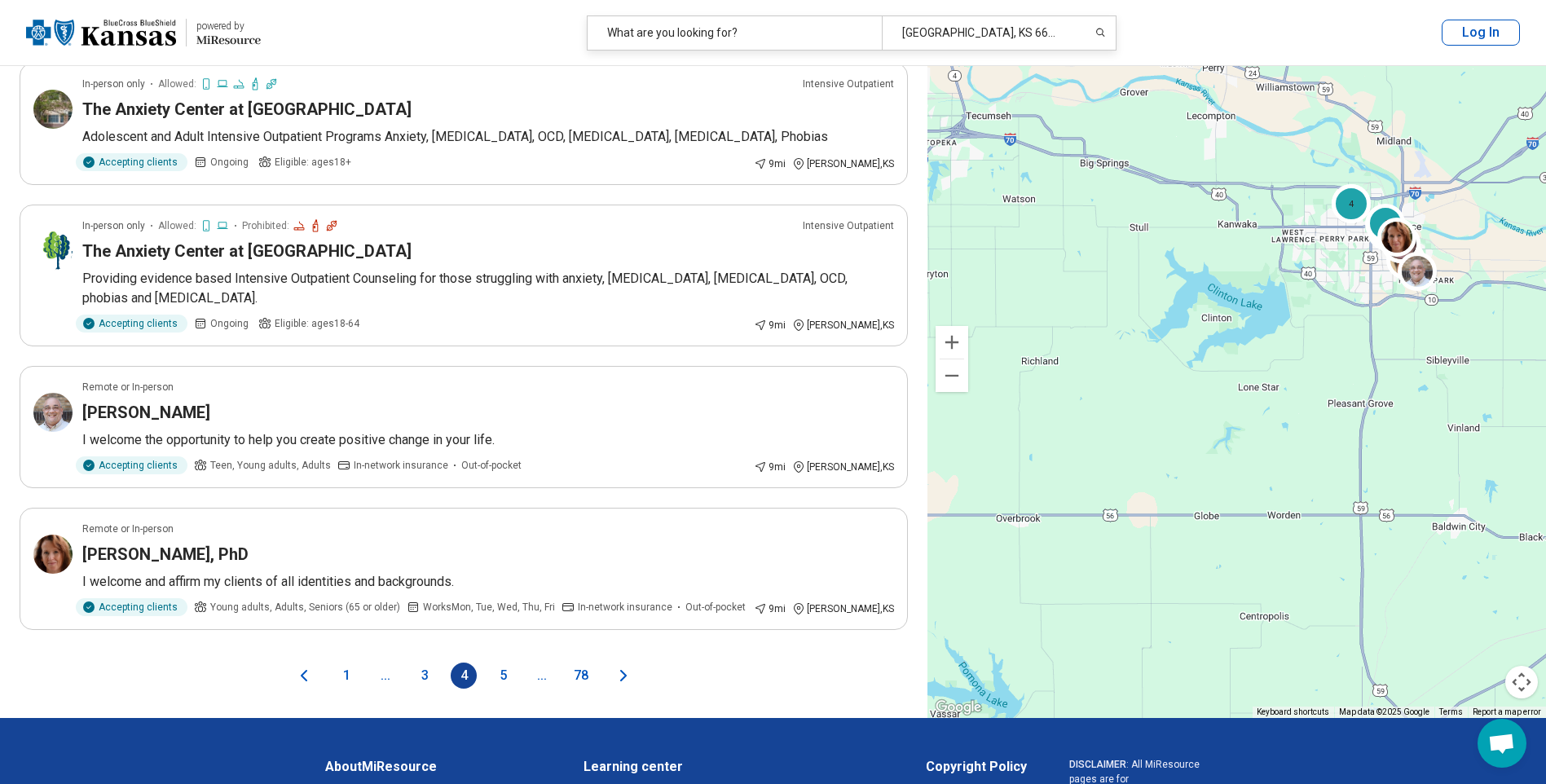
click at [499, 662] on button "5" at bounding box center [502, 675] width 26 height 26
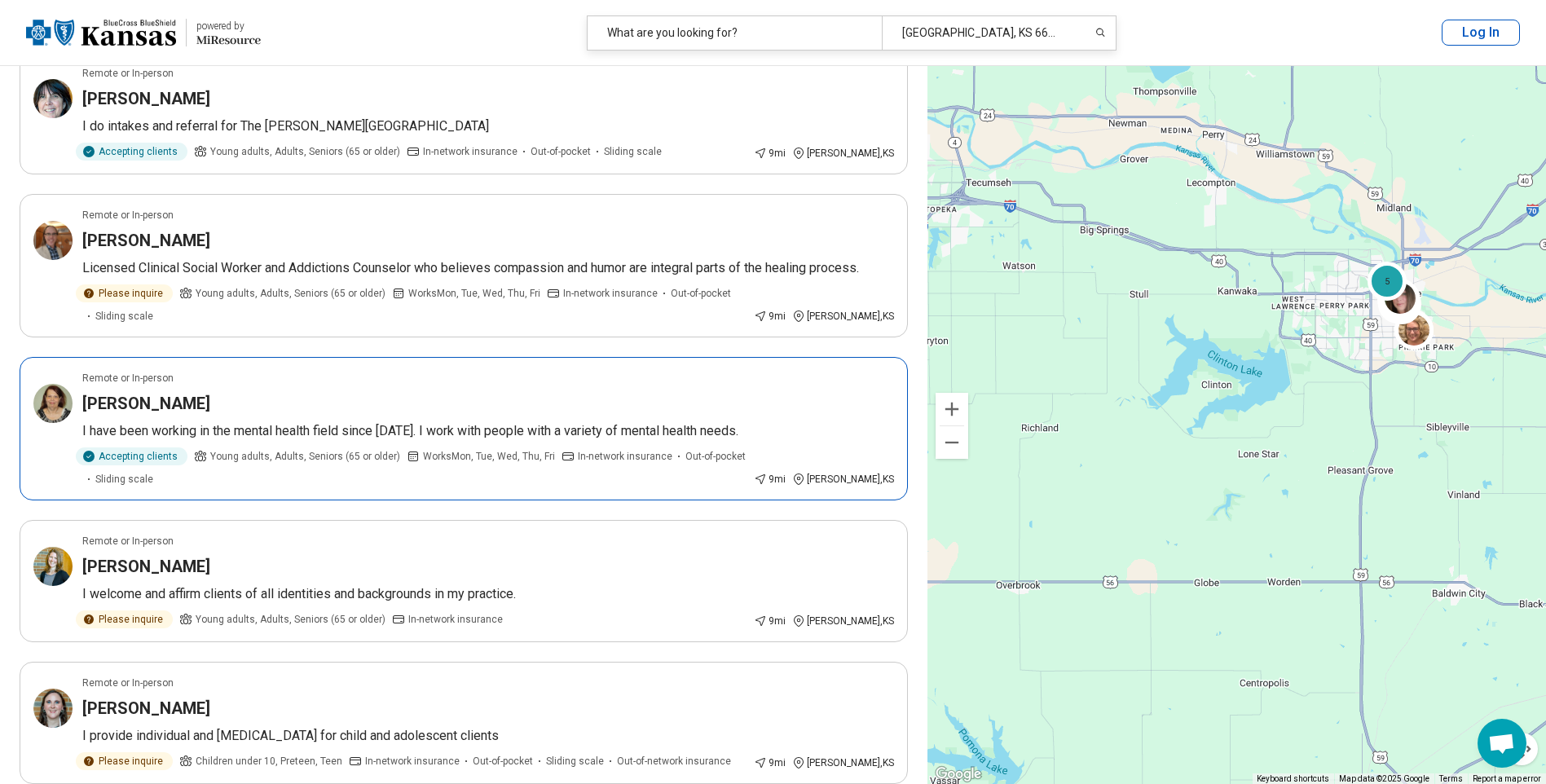
scroll to position [2689, 0]
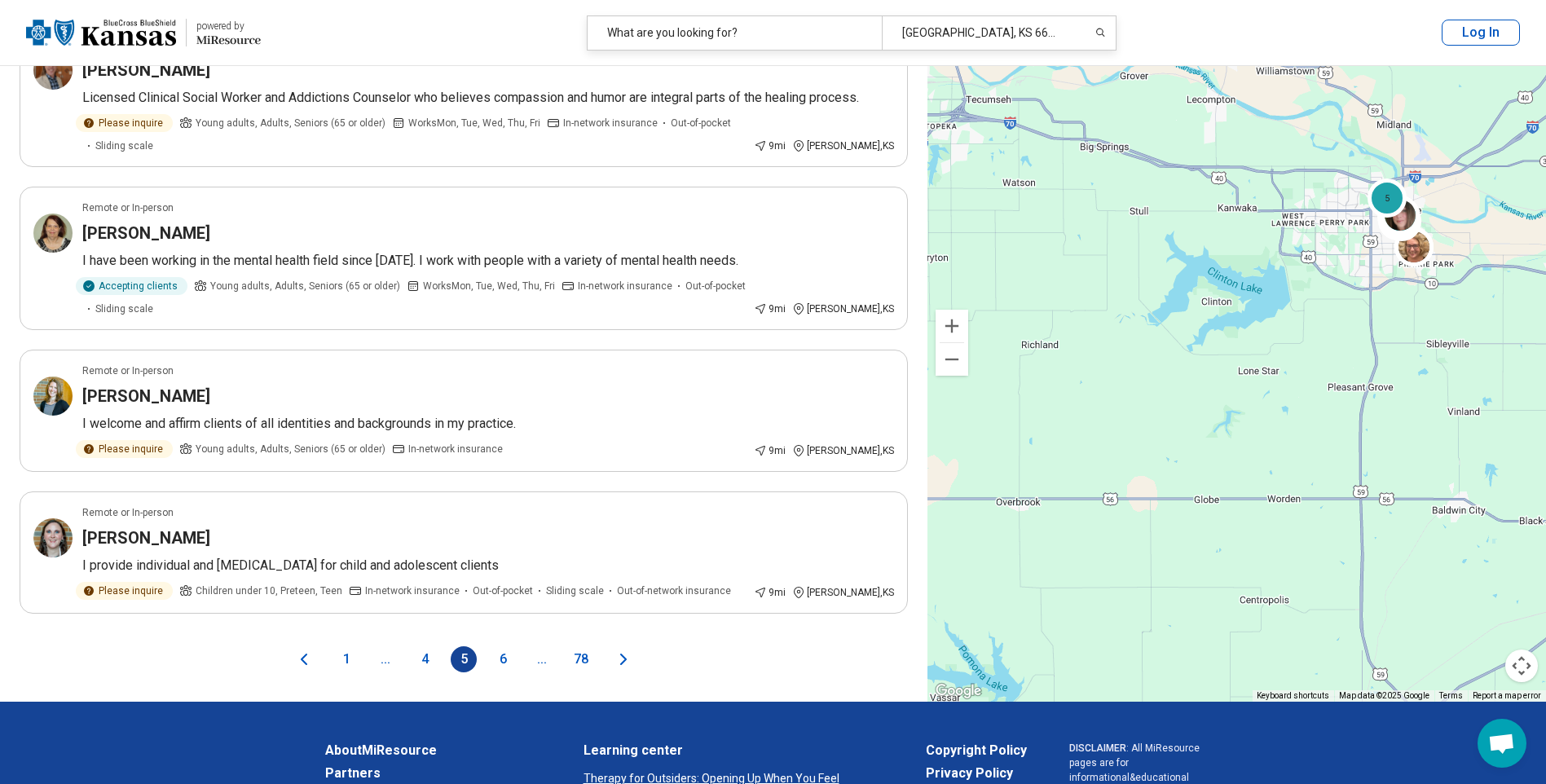
click at [502, 647] on button "6" at bounding box center [502, 659] width 26 height 26
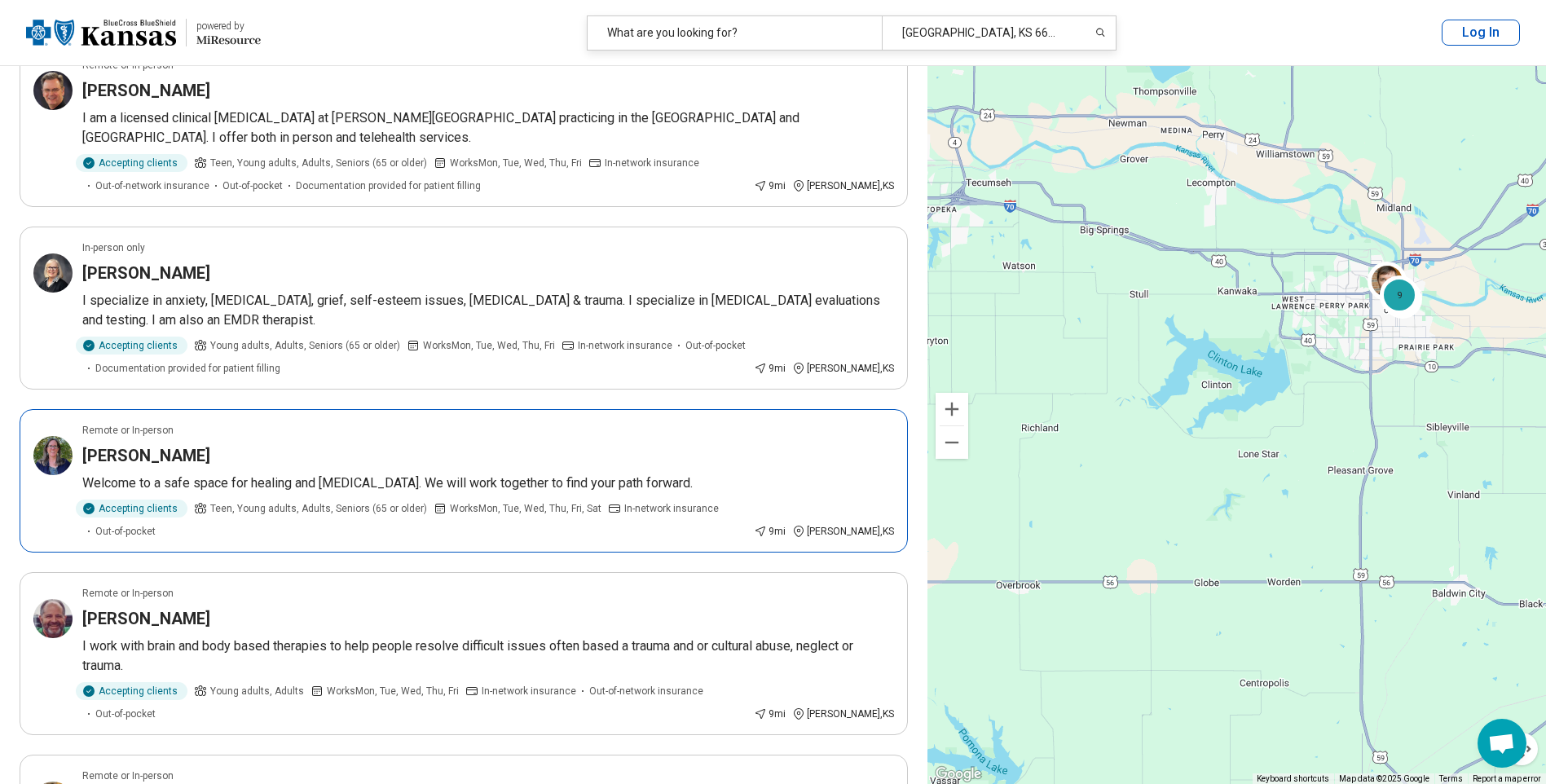
scroll to position [1711, 0]
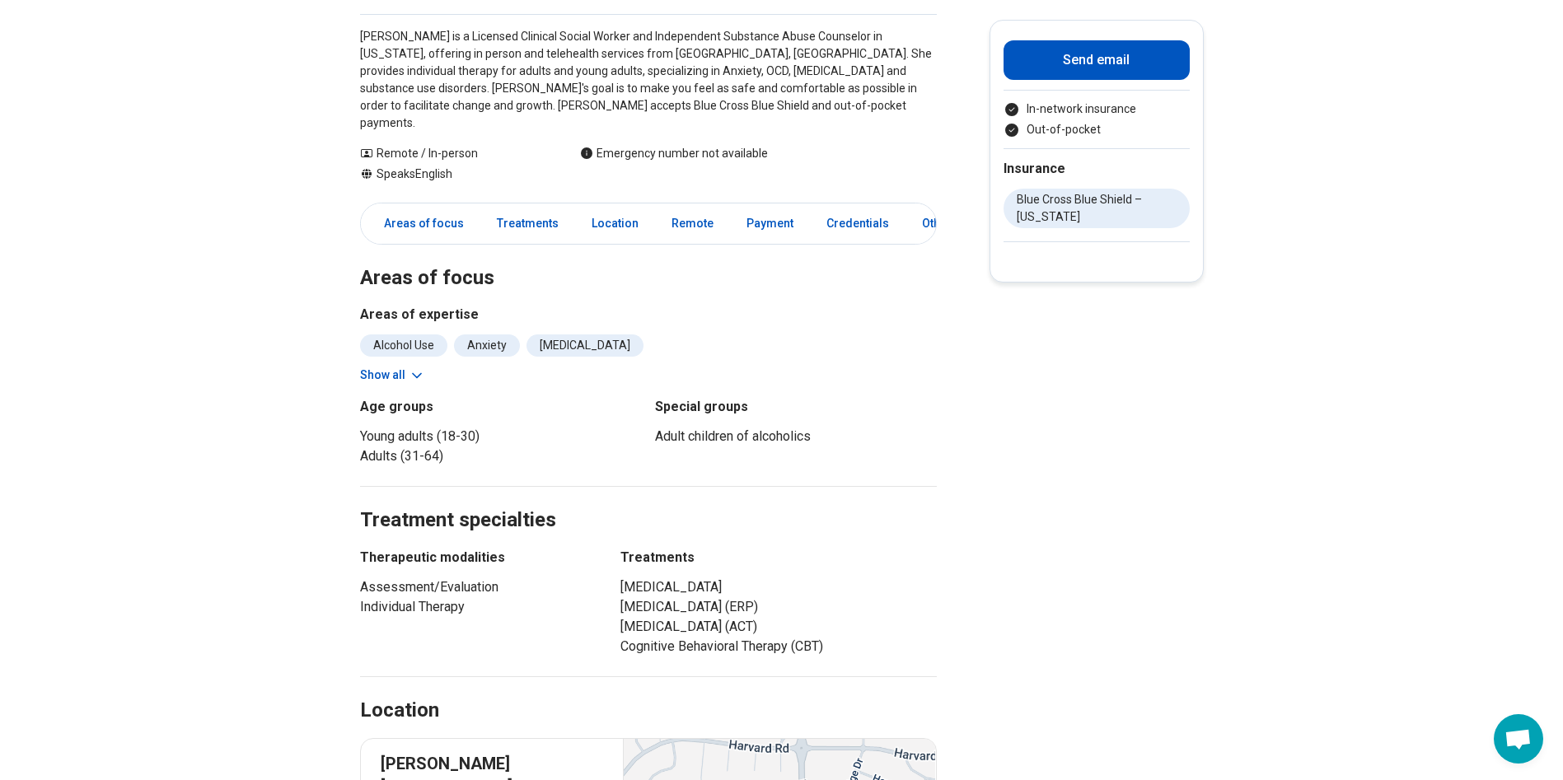
scroll to position [330, 0]
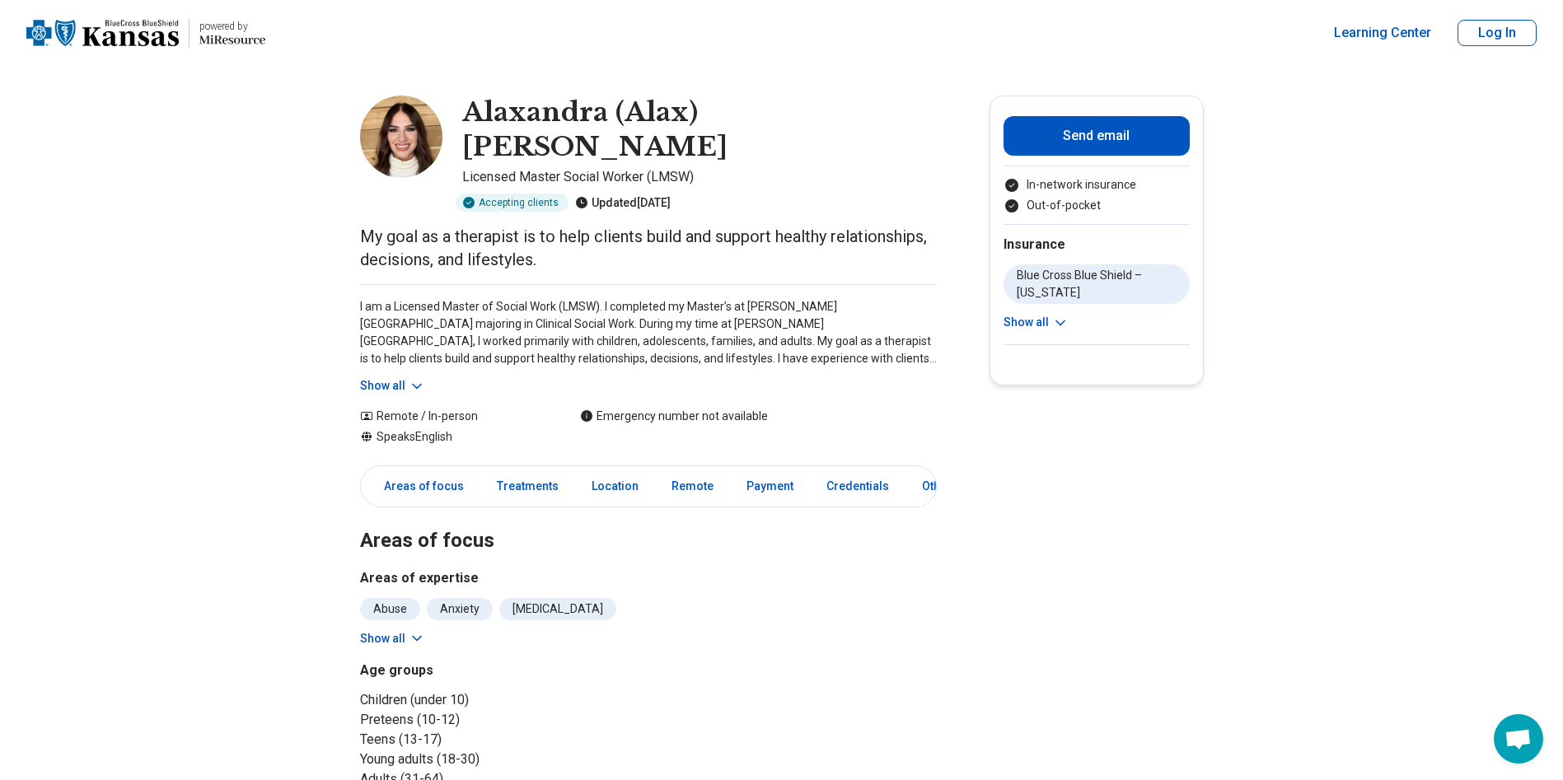
click at [429, 349] on div "I am a Licensed Master of Social Work (LMSW). I completed my Master’s at Walden…" at bounding box center [648, 339] width 577 height 110
click at [405, 377] on button "Show all" at bounding box center [392, 385] width 65 height 17
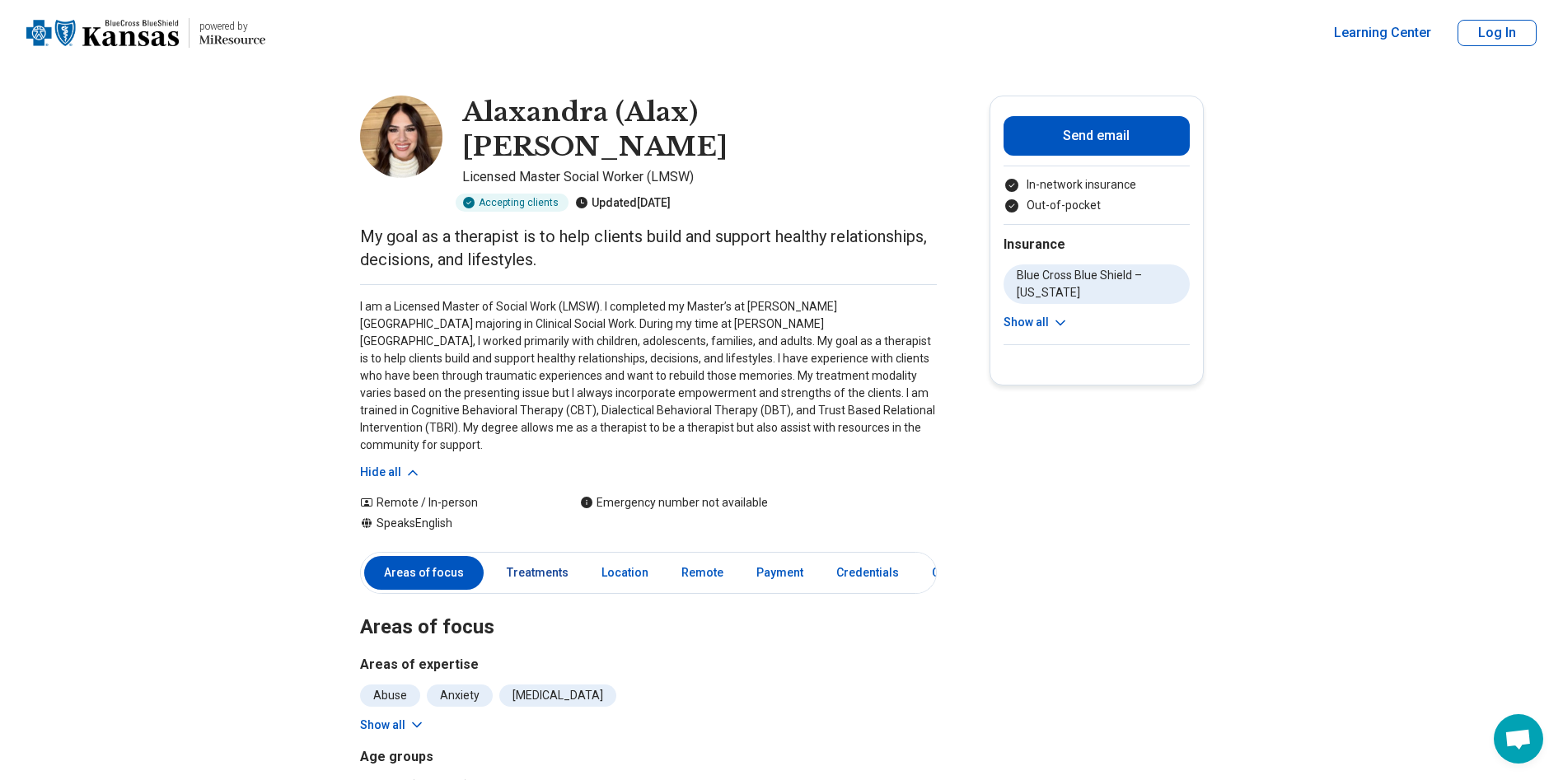
click at [537, 556] on link "Treatments" at bounding box center [538, 573] width 82 height 34
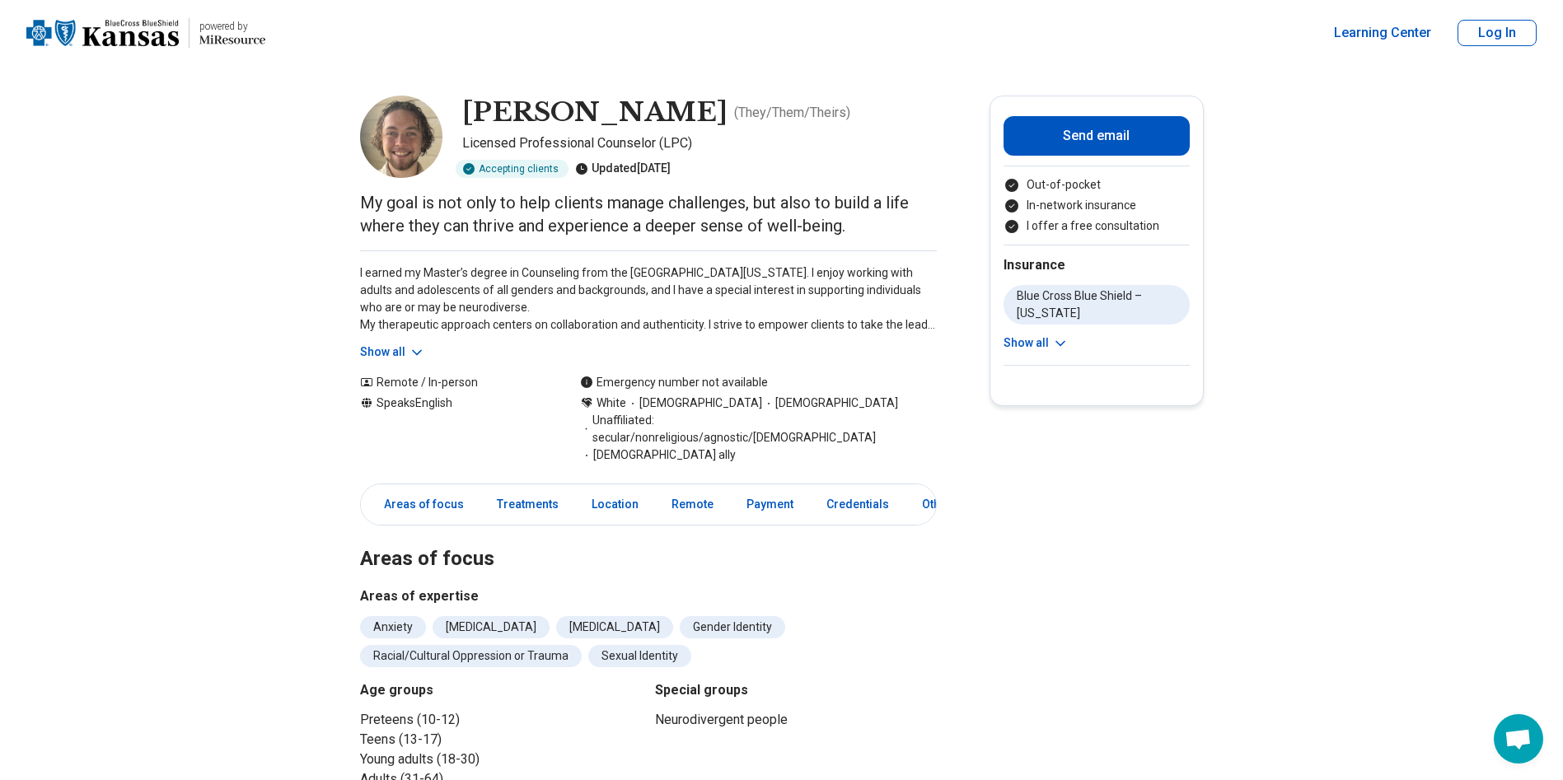
click at [415, 350] on icon at bounding box center [417, 352] width 16 height 16
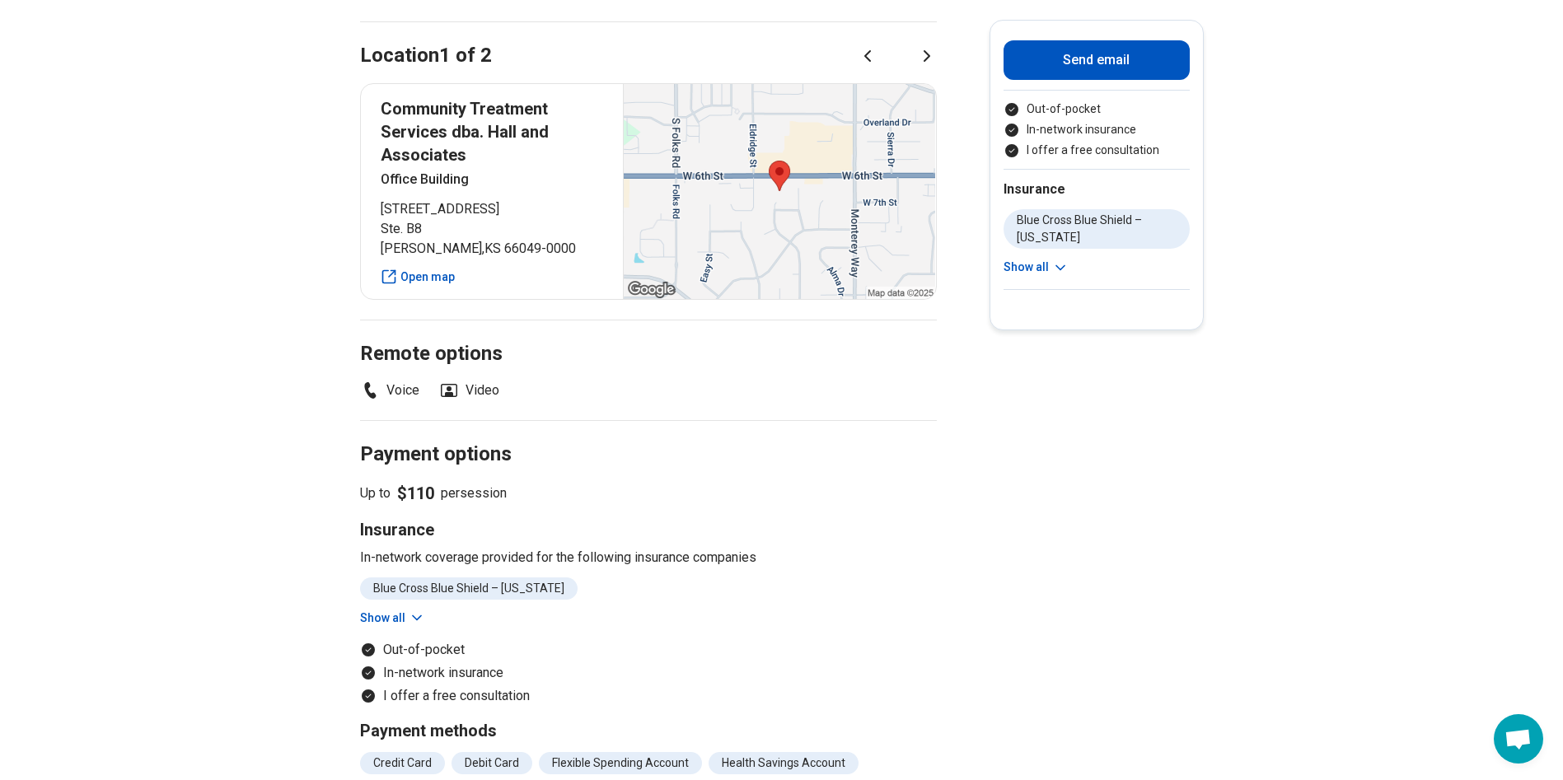
scroll to position [1154, 0]
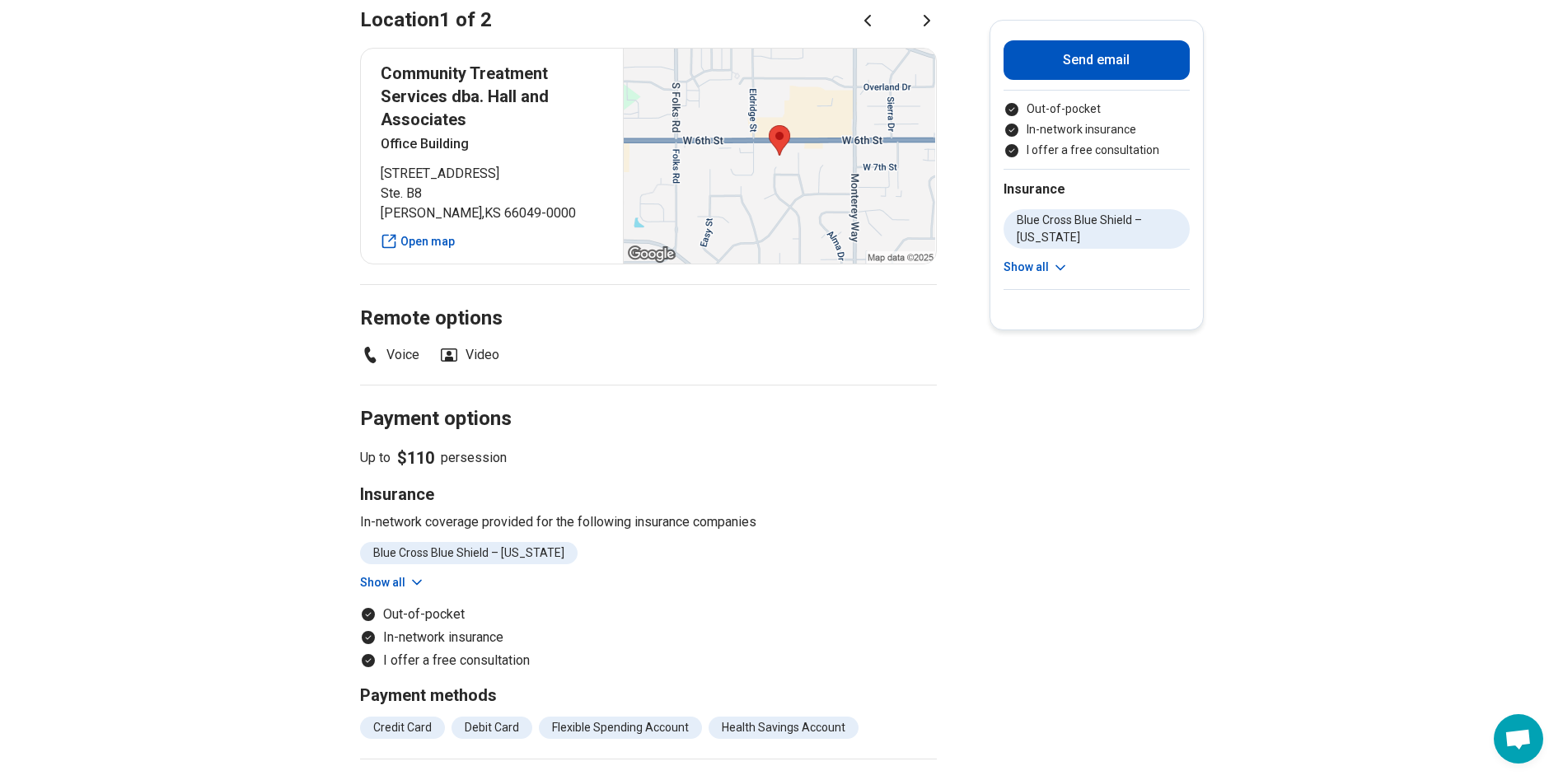
click at [419, 581] on icon at bounding box center [417, 583] width 8 height 4
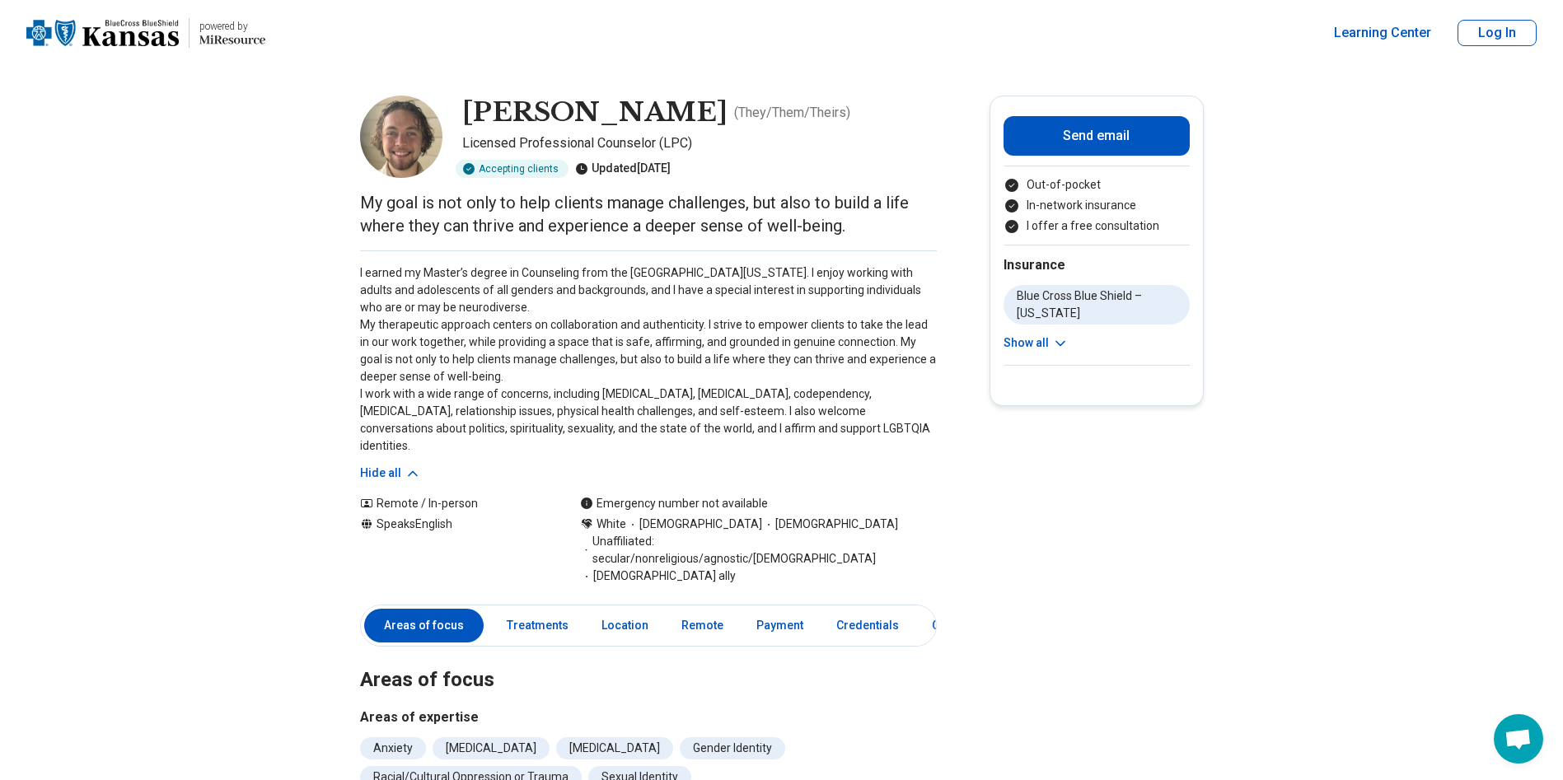
scroll to position [412, 0]
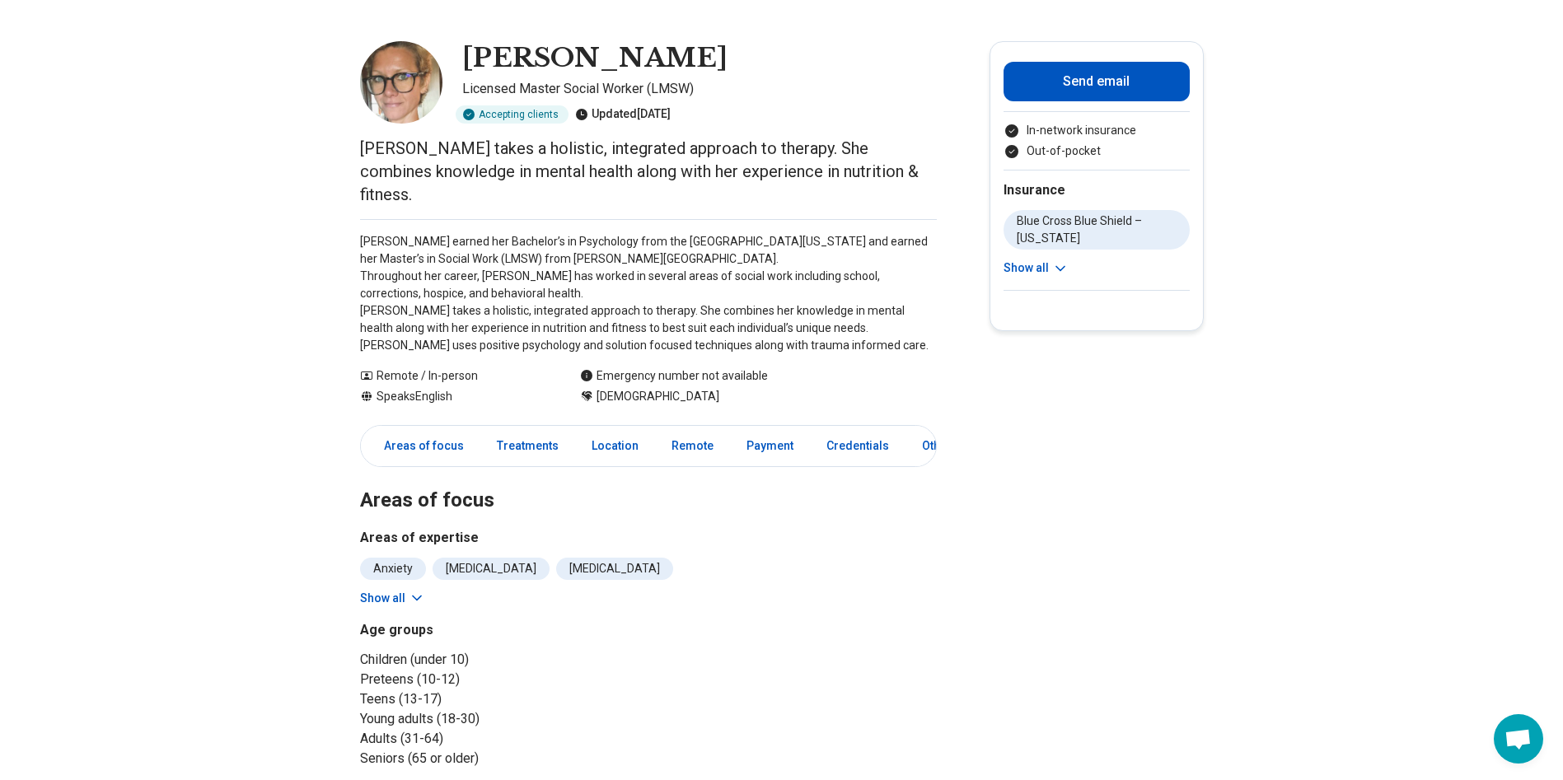
scroll to position [82, 0]
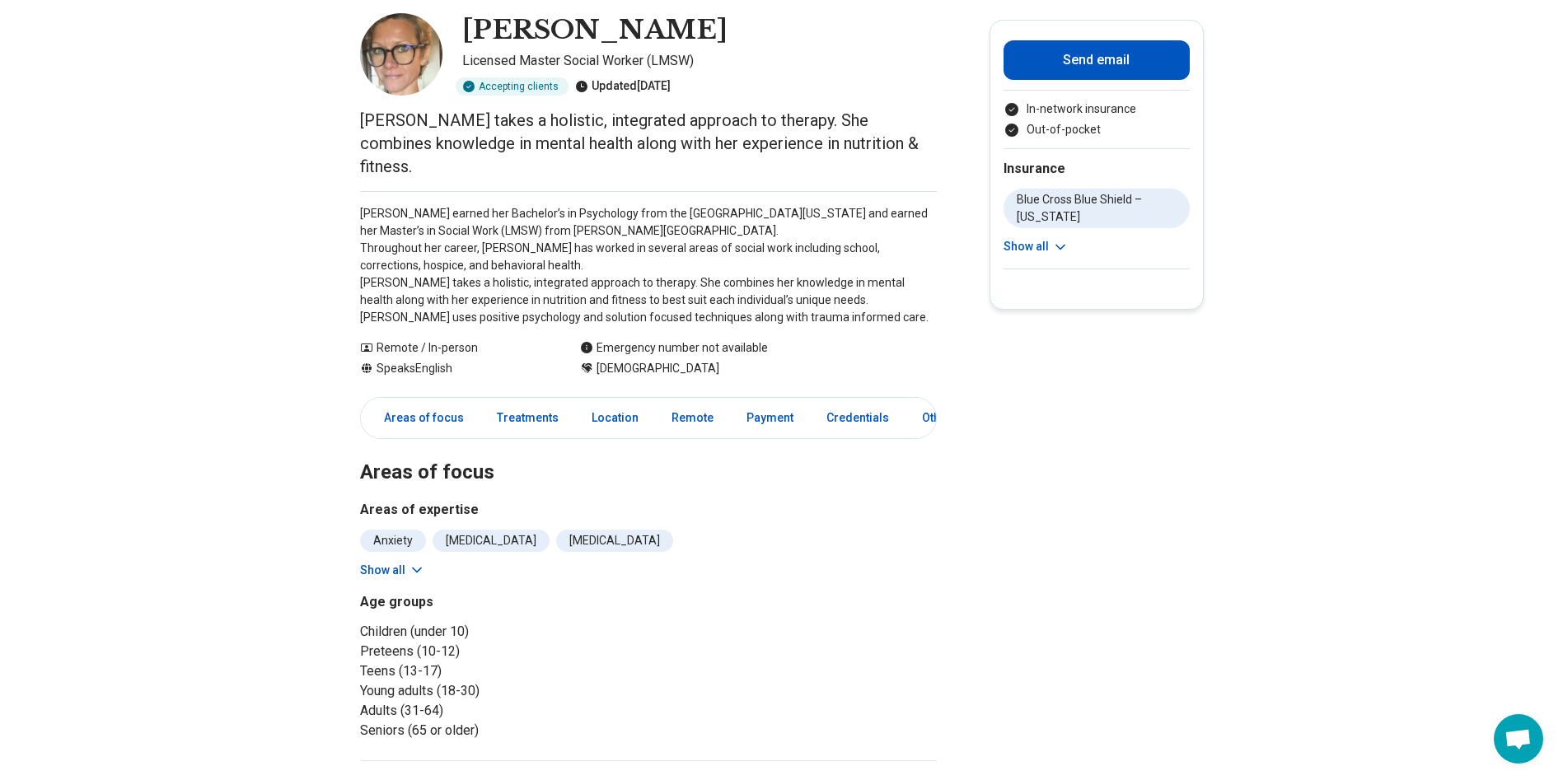
click at [409, 562] on button "Show all" at bounding box center [392, 570] width 65 height 17
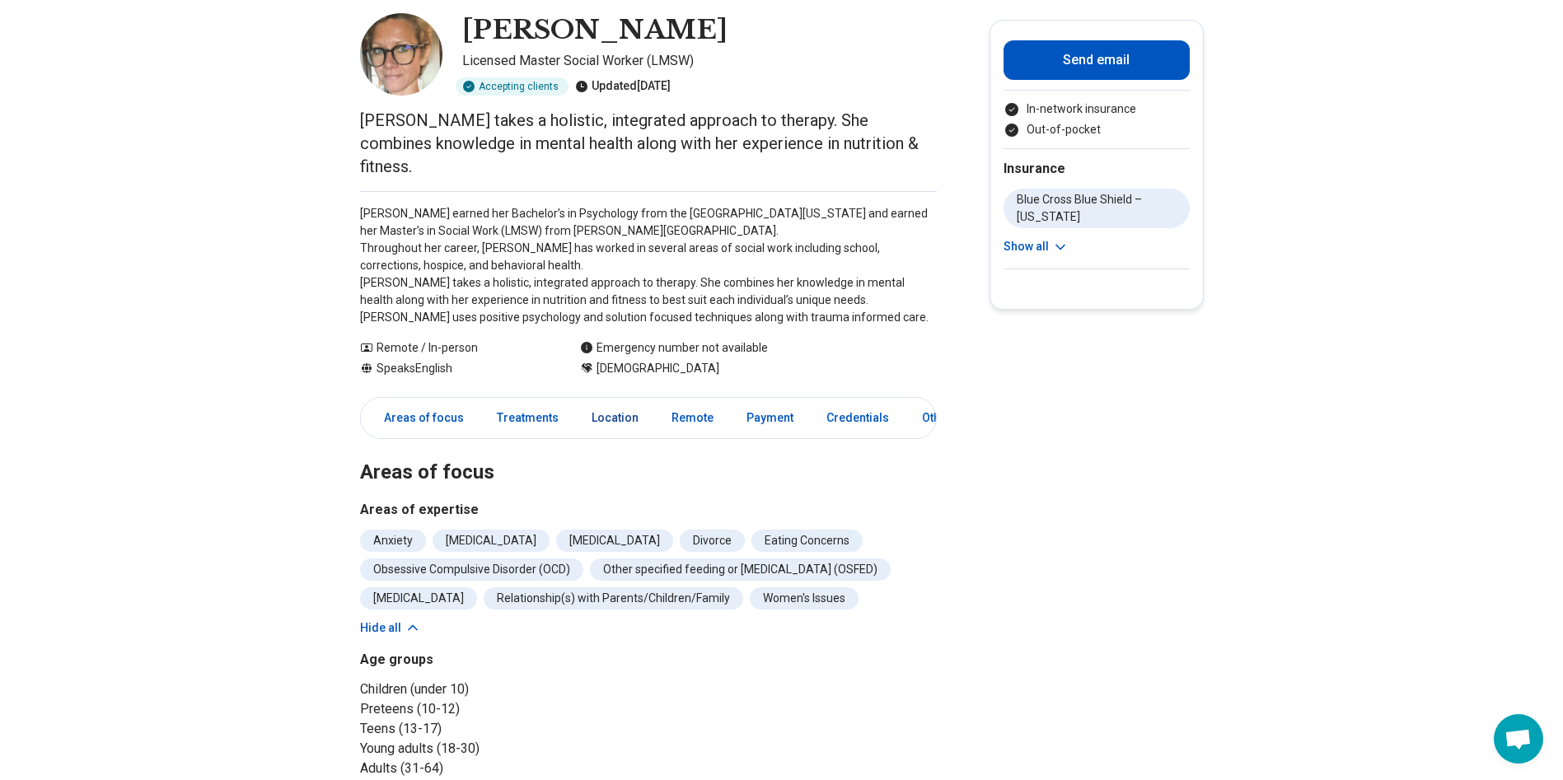
click at [623, 407] on link "Location" at bounding box center [615, 418] width 67 height 34
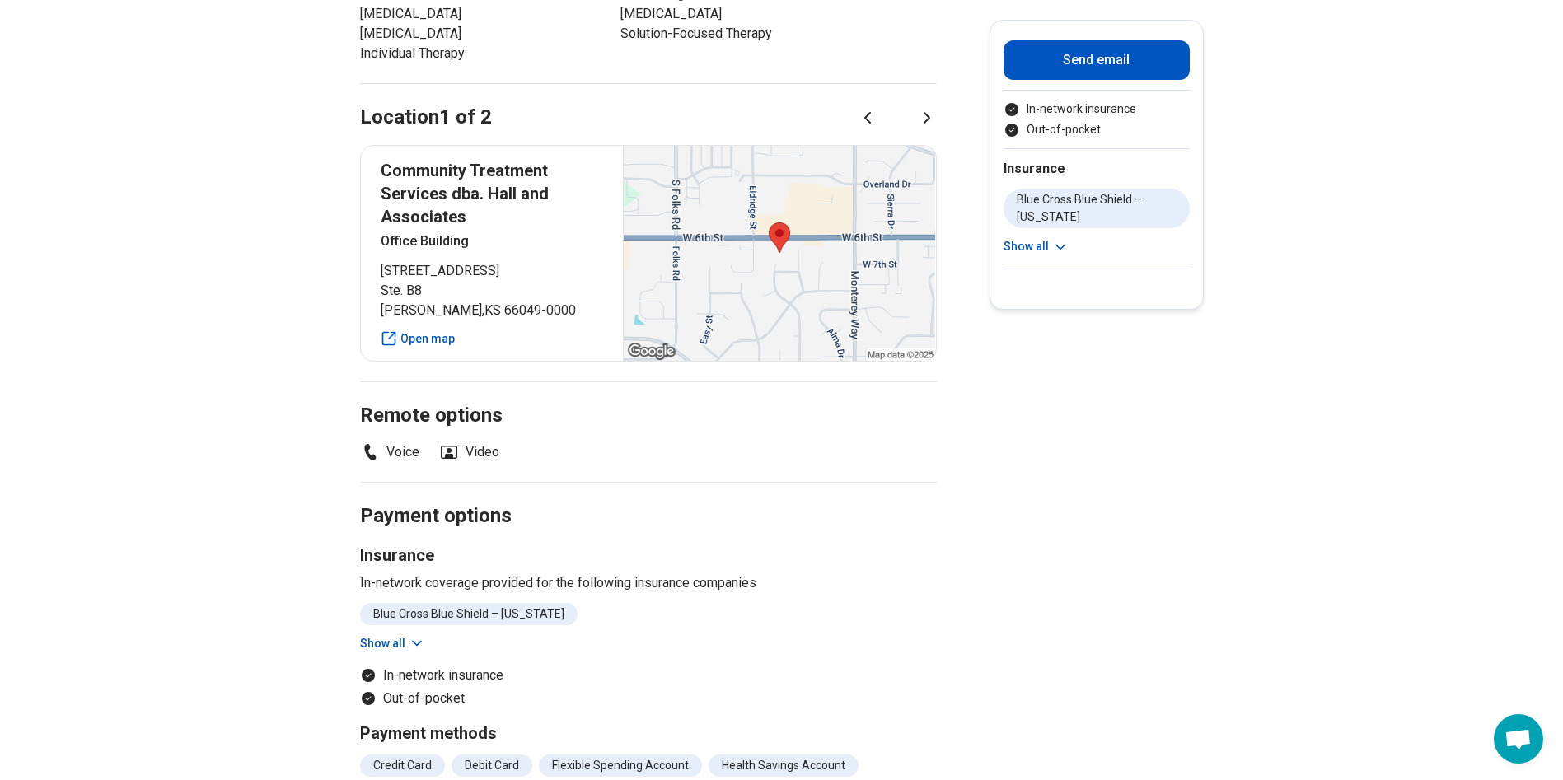
scroll to position [1088, 0]
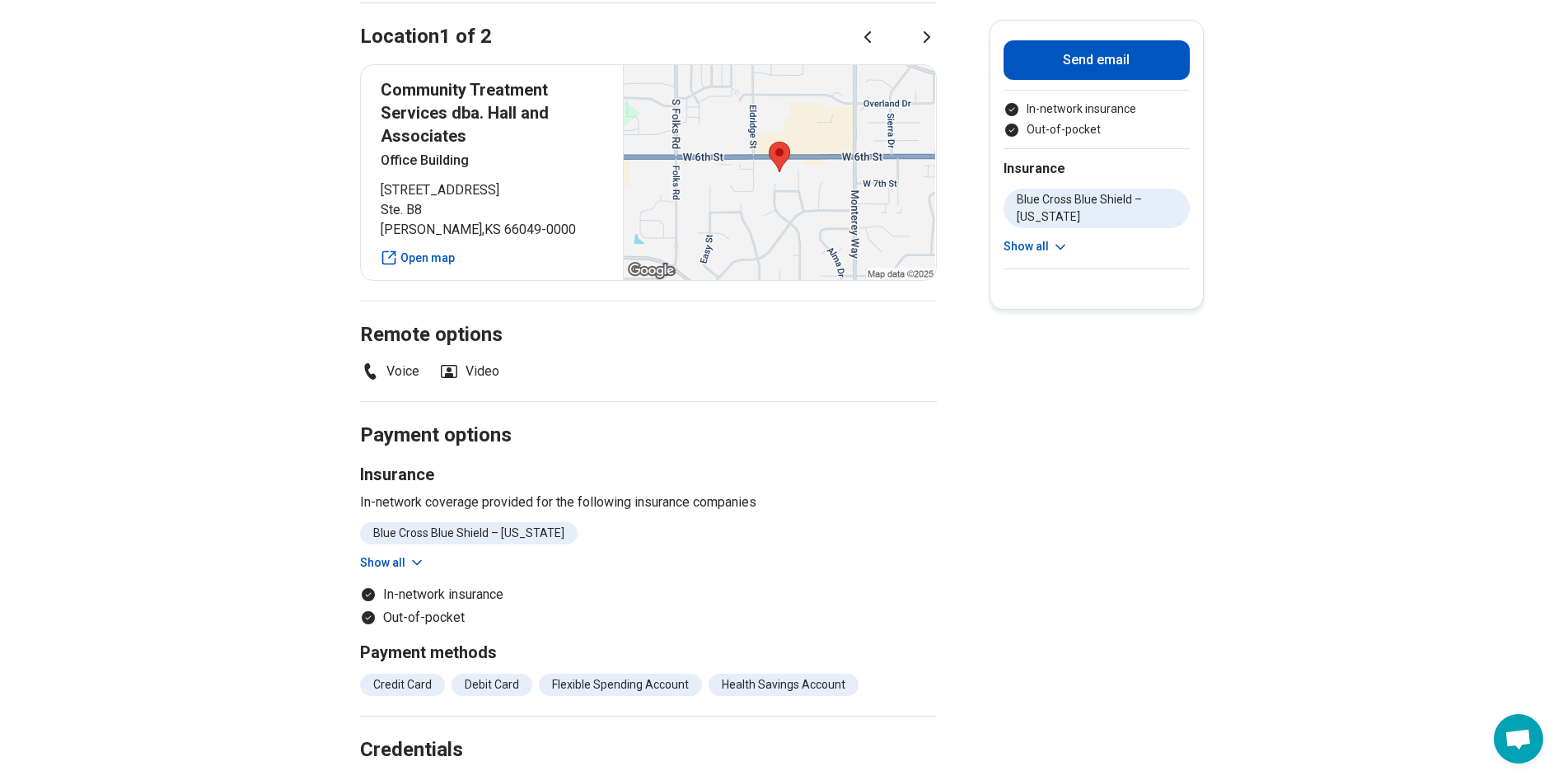
click at [388, 67] on div "Community Treatment Services dba. Hall and Associates Office Building [STREET_A…" at bounding box center [648, 172] width 577 height 217
drag, startPoint x: 389, startPoint y: 68, endPoint x: 511, endPoint y: 122, distance: 133.6
click at [511, 122] on p "Community Treatment Services dba. Hall and Associates" at bounding box center [492, 112] width 223 height 69
drag, startPoint x: 511, startPoint y: 122, endPoint x: 493, endPoint y: 82, distance: 44.3
copy p "Community Treatment Services dba. Hall and Associates"
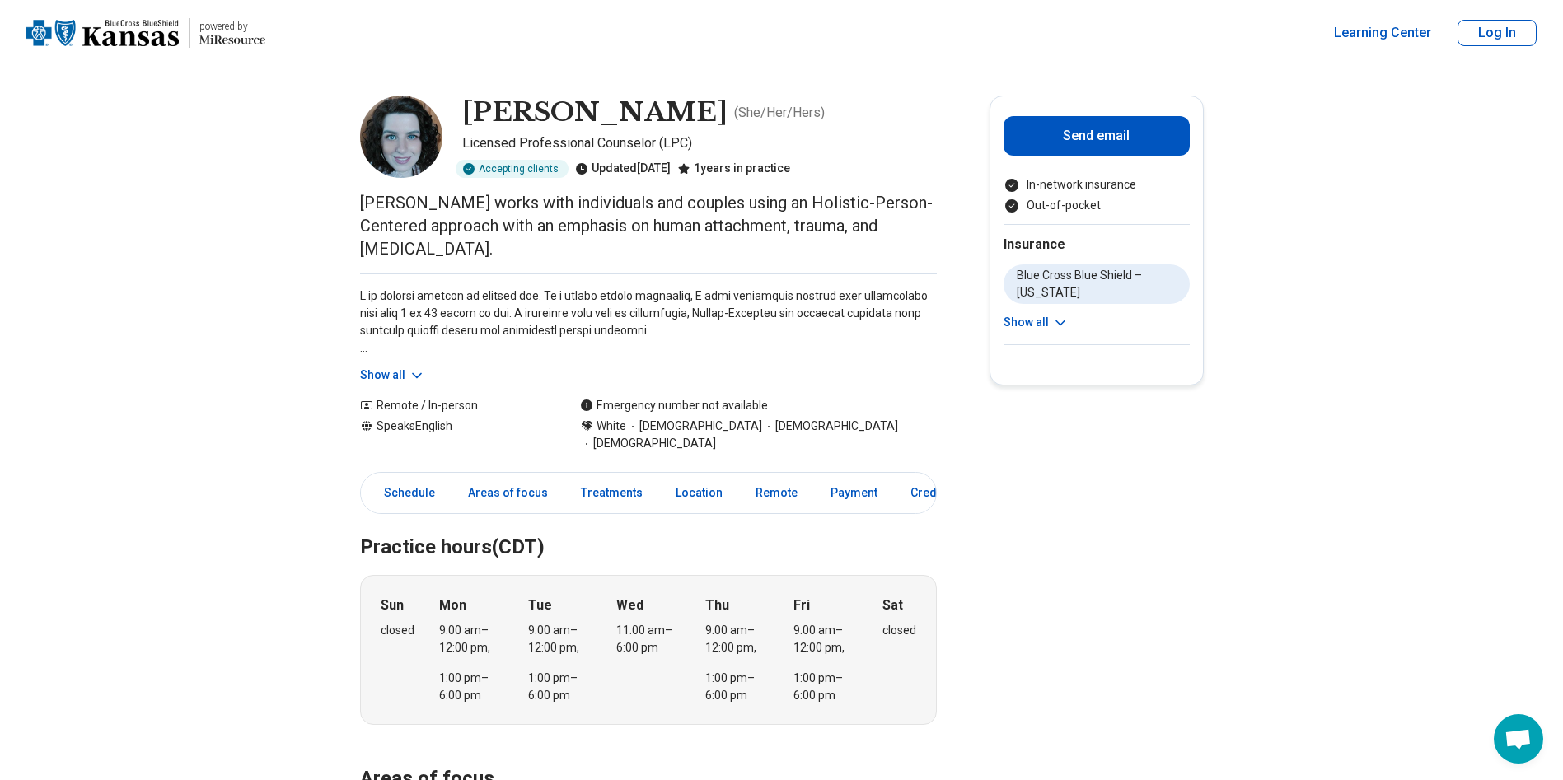
click at [423, 379] on icon at bounding box center [417, 376] width 16 height 16
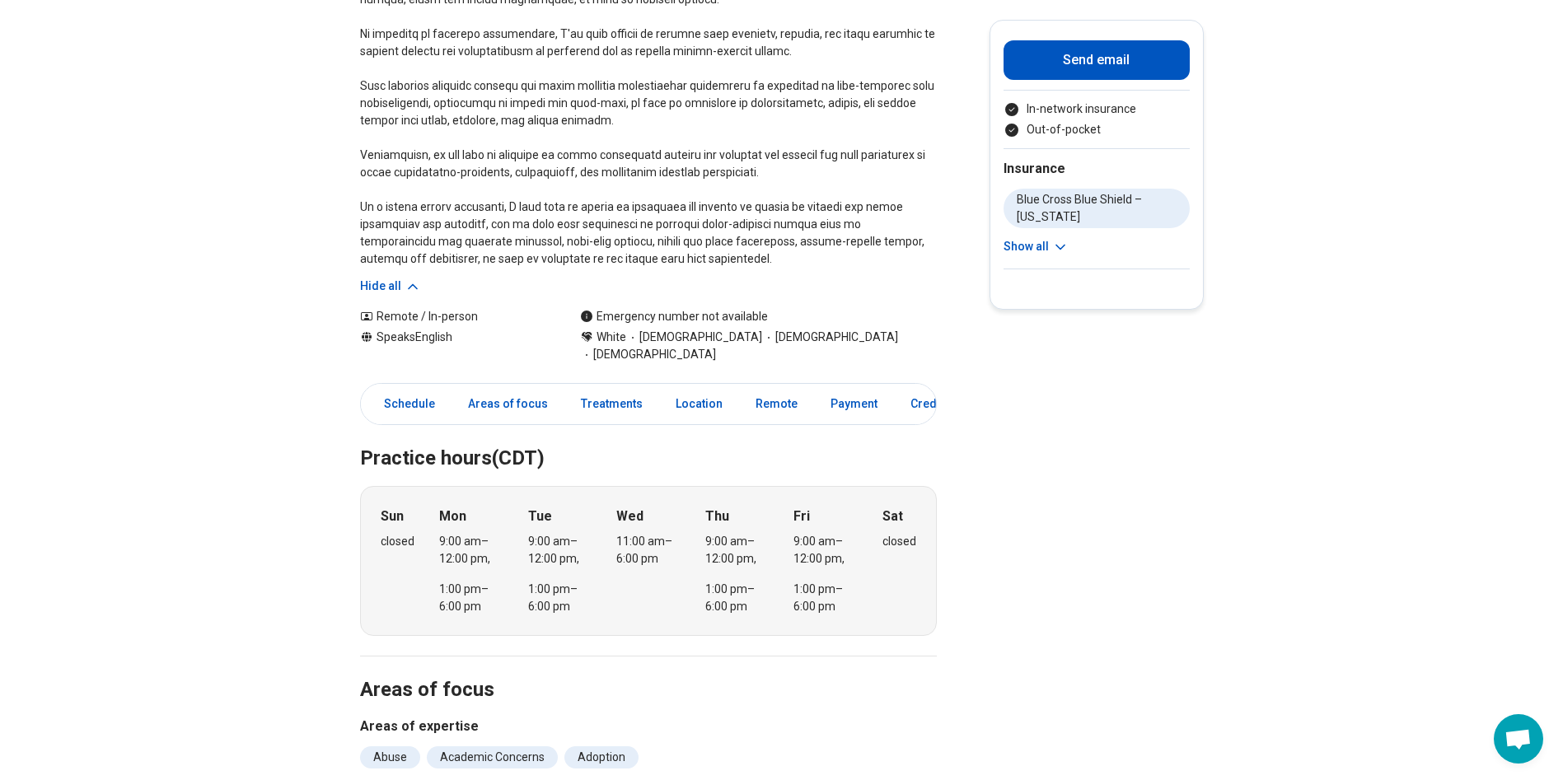
scroll to position [412, 0]
